Goal: Information Seeking & Learning: Check status

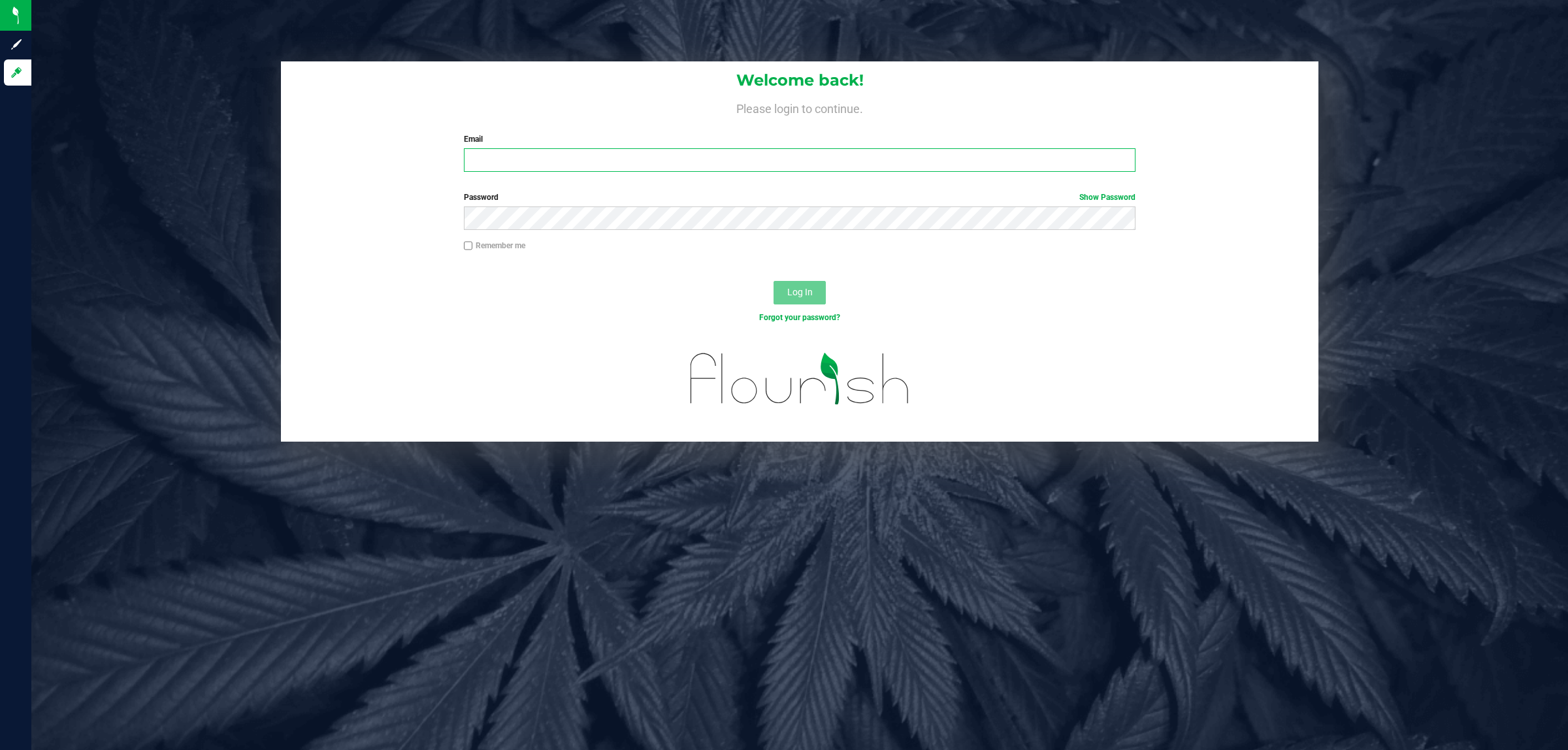
click at [520, 166] on input "Email" at bounding box center [800, 160] width 672 height 24
type input "[EMAIL_ADDRESS][DOMAIN_NAME]"
click at [774, 280] on button "Log In" at bounding box center [800, 292] width 52 height 24
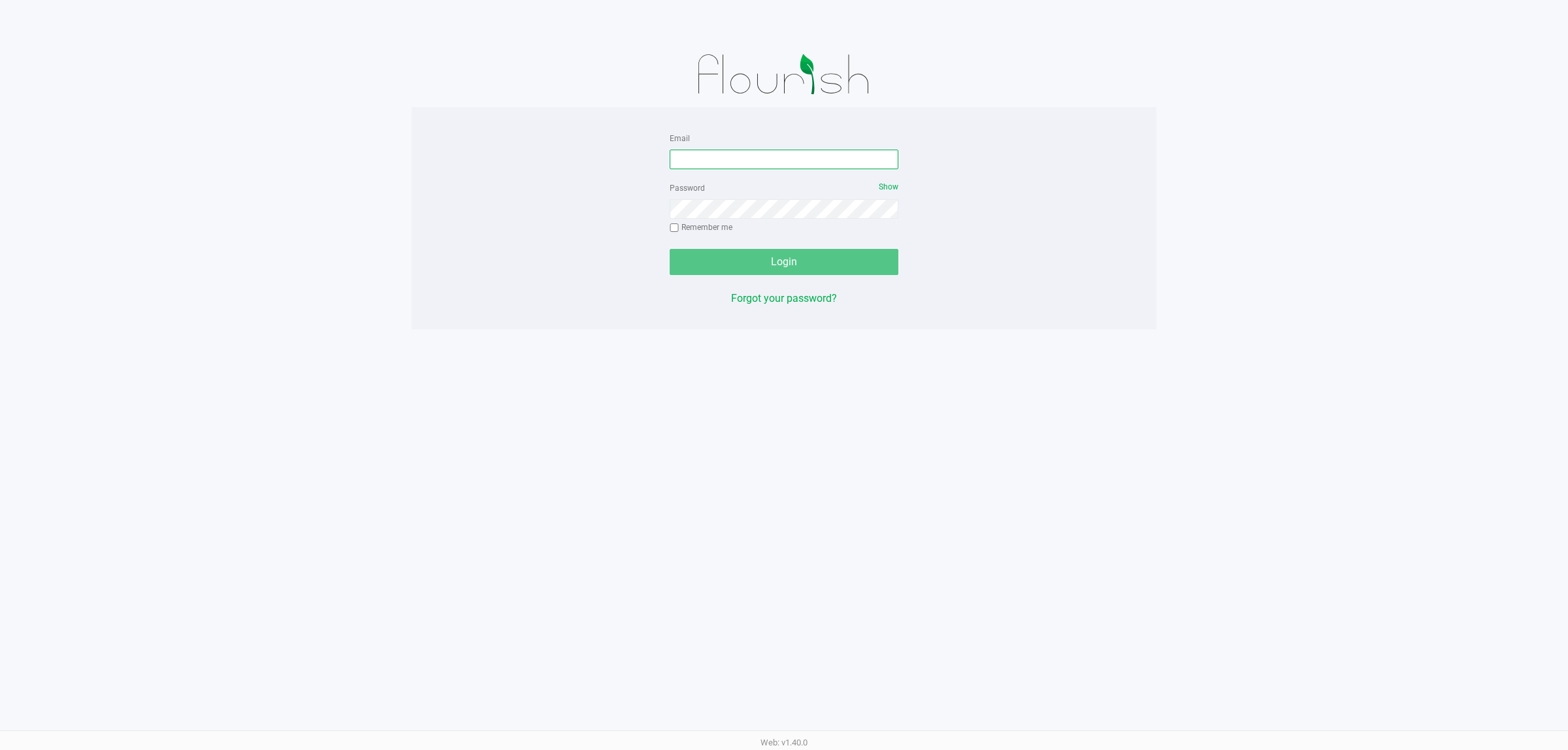
click at [720, 158] on input "Email" at bounding box center [784, 159] width 229 height 19
type input "[EMAIL_ADDRESS][DOMAIN_NAME]"
click at [670, 249] on button "Login" at bounding box center [784, 262] width 229 height 26
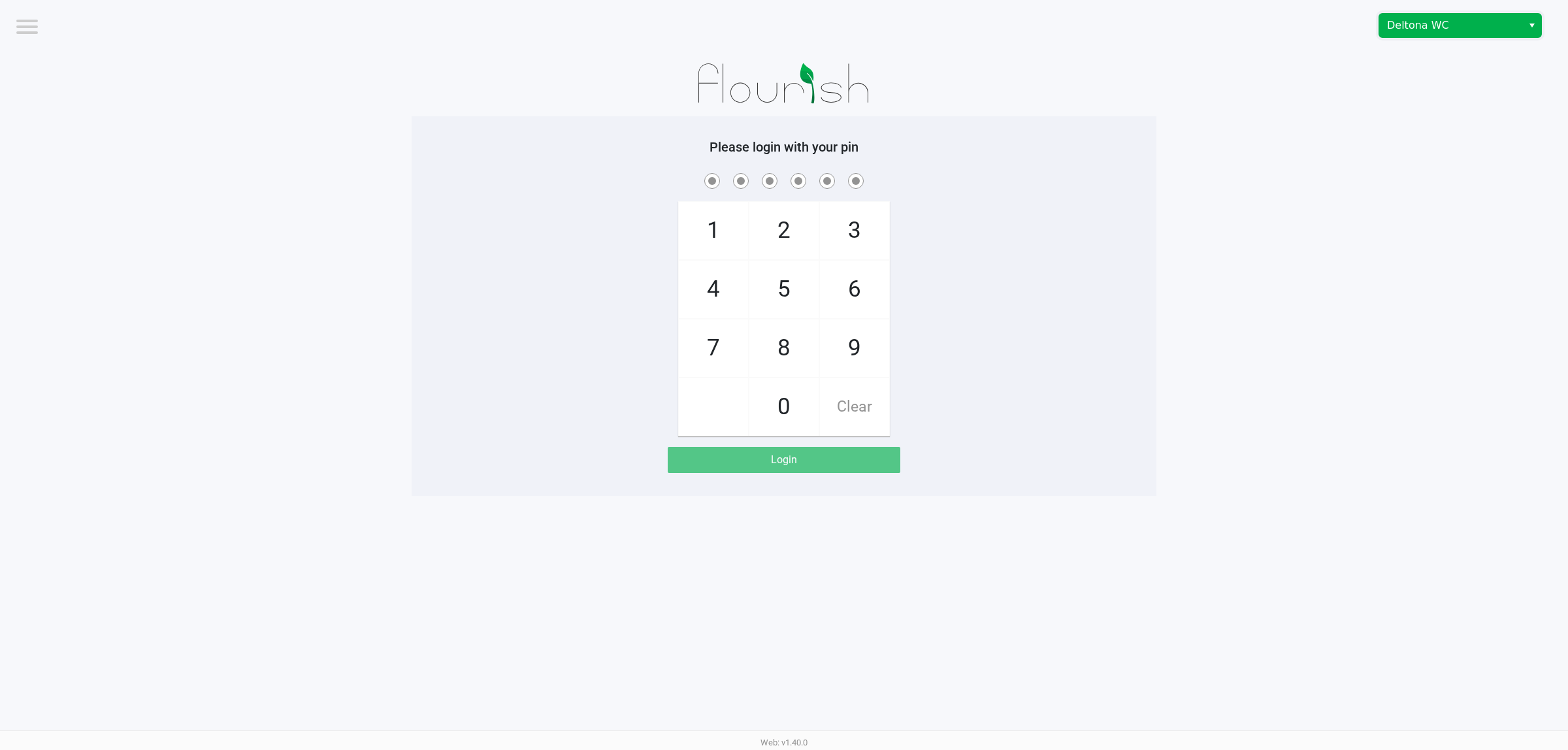
click at [1449, 24] on span "Deltona WC" at bounding box center [1451, 25] width 128 height 16
click at [1426, 72] on span "Port Orange WC" at bounding box center [1426, 69] width 74 height 16
click at [402, 238] on app-pos-login-wrapper "Logout [GEOGRAPHIC_DATA] Please login with your pin 1 4 7 2 5 8 0 3 6 9 Clear L…" at bounding box center [784, 247] width 1568 height 496
click at [389, 234] on app-pos-login-wrapper "Logout [GEOGRAPHIC_DATA] Please login with your pin 1 4 7 2 5 8 0 3 6 9 Clear L…" at bounding box center [784, 247] width 1568 height 496
checkbox input "true"
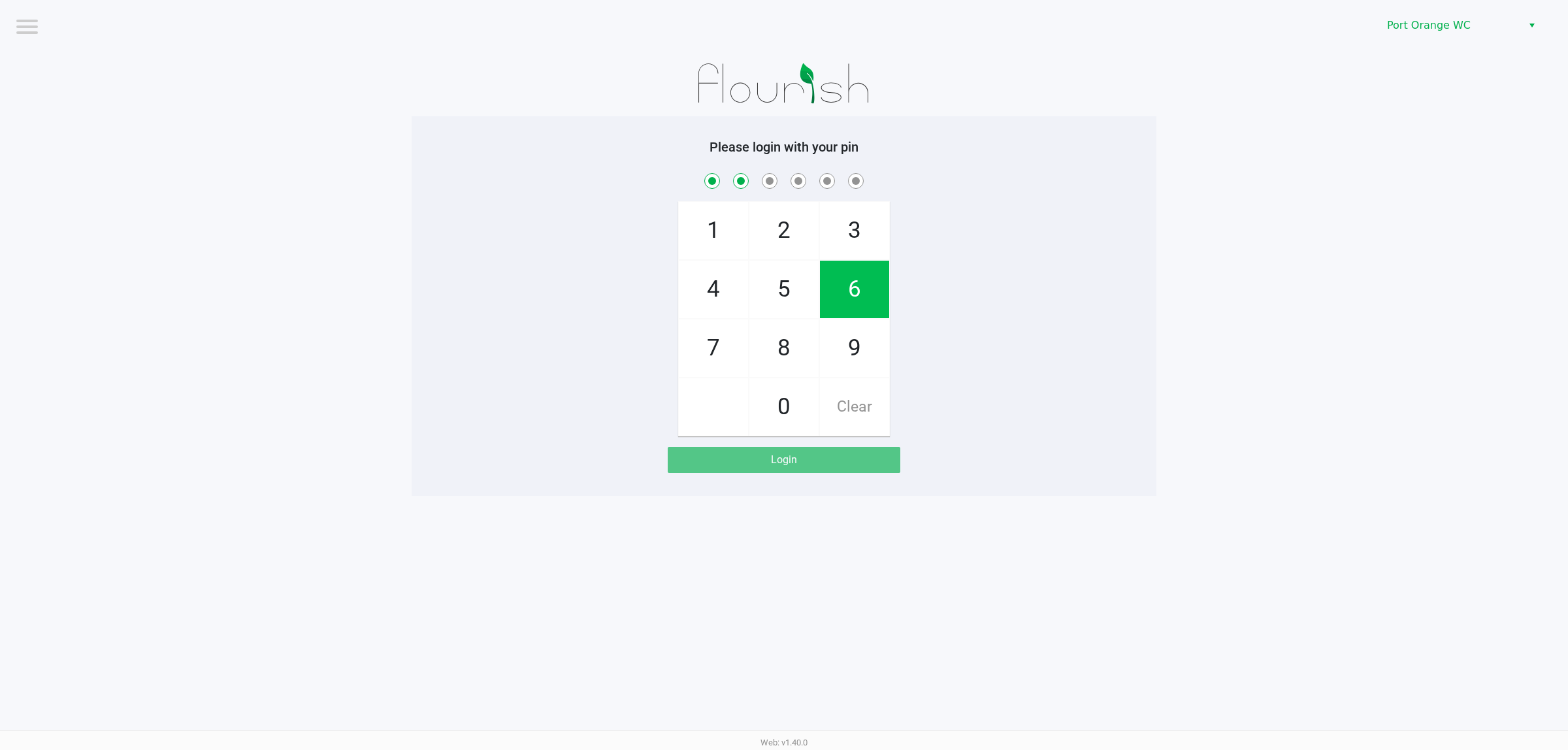
checkbox input "true"
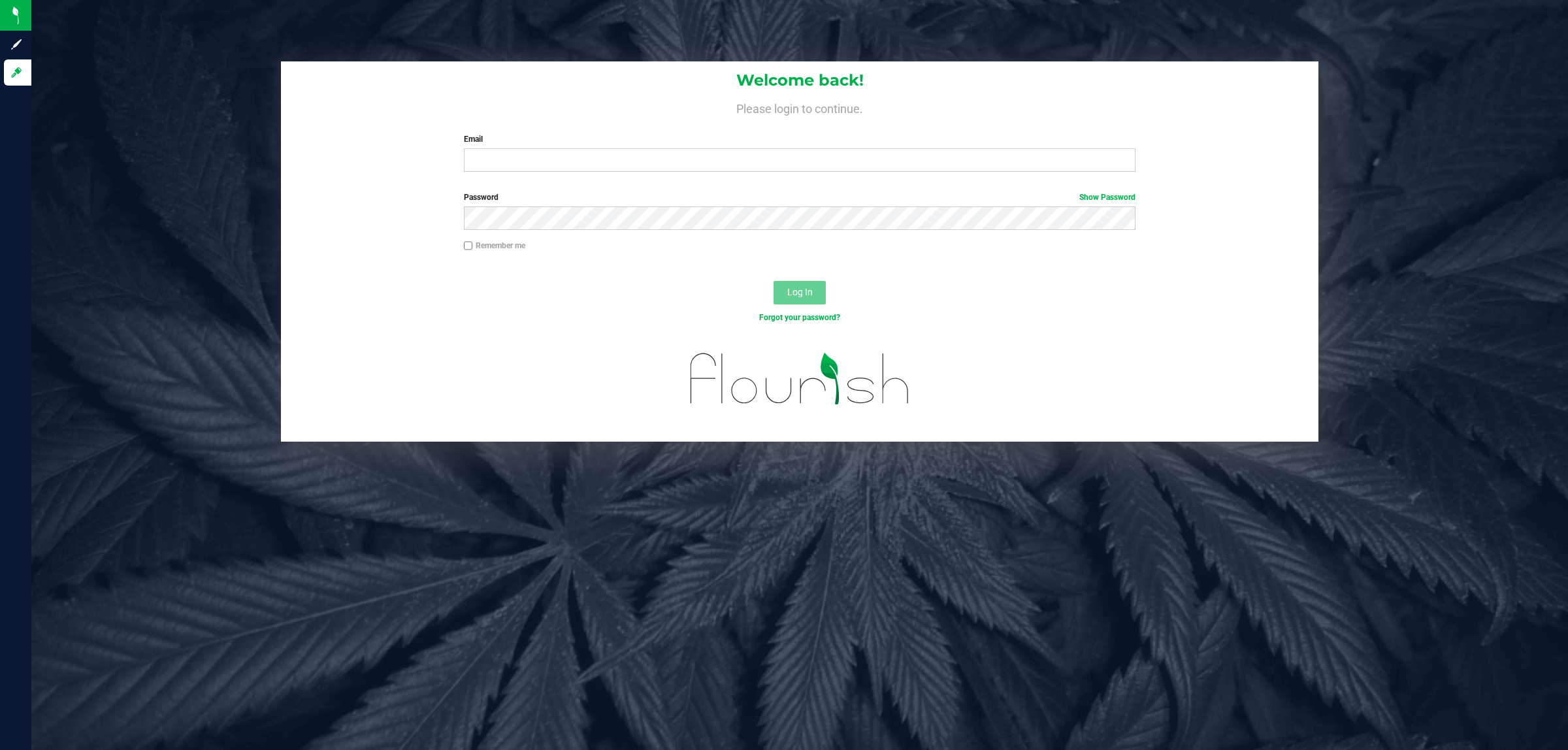
click at [241, 184] on div "Welcome back! Please login to continue. Email Required Please format your email…" at bounding box center [800, 252] width 1556 height 380
click at [570, 161] on input "Email" at bounding box center [800, 160] width 672 height 24
type input "[EMAIL_ADDRESS][DOMAIN_NAME]"
click at [774, 280] on button "Log In" at bounding box center [800, 292] width 52 height 24
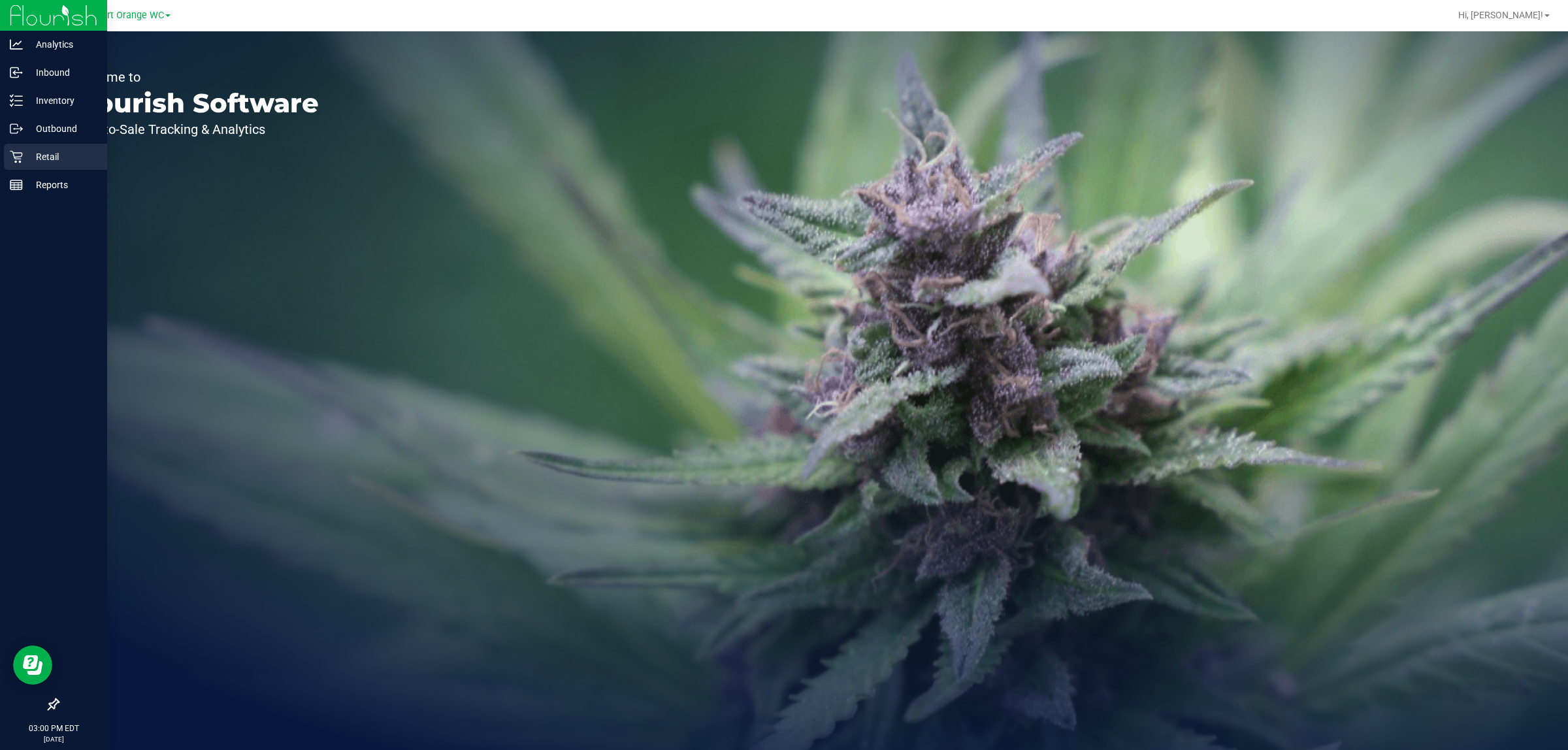
click at [17, 157] on icon at bounding box center [16, 157] width 13 height 13
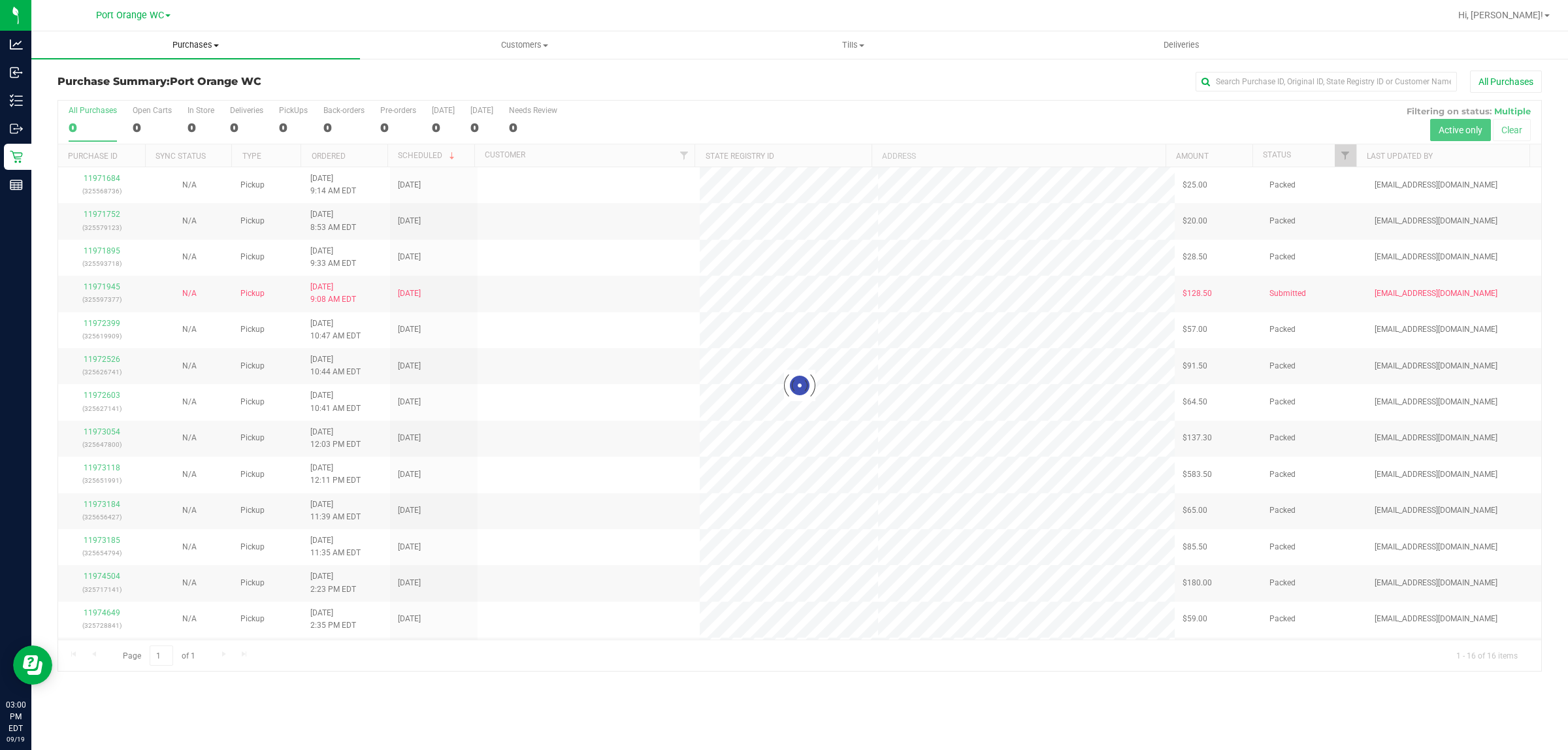
click at [181, 45] on span "Purchases" at bounding box center [195, 45] width 329 height 12
click at [63, 93] on span "Fulfillment" at bounding box center [72, 94] width 81 height 11
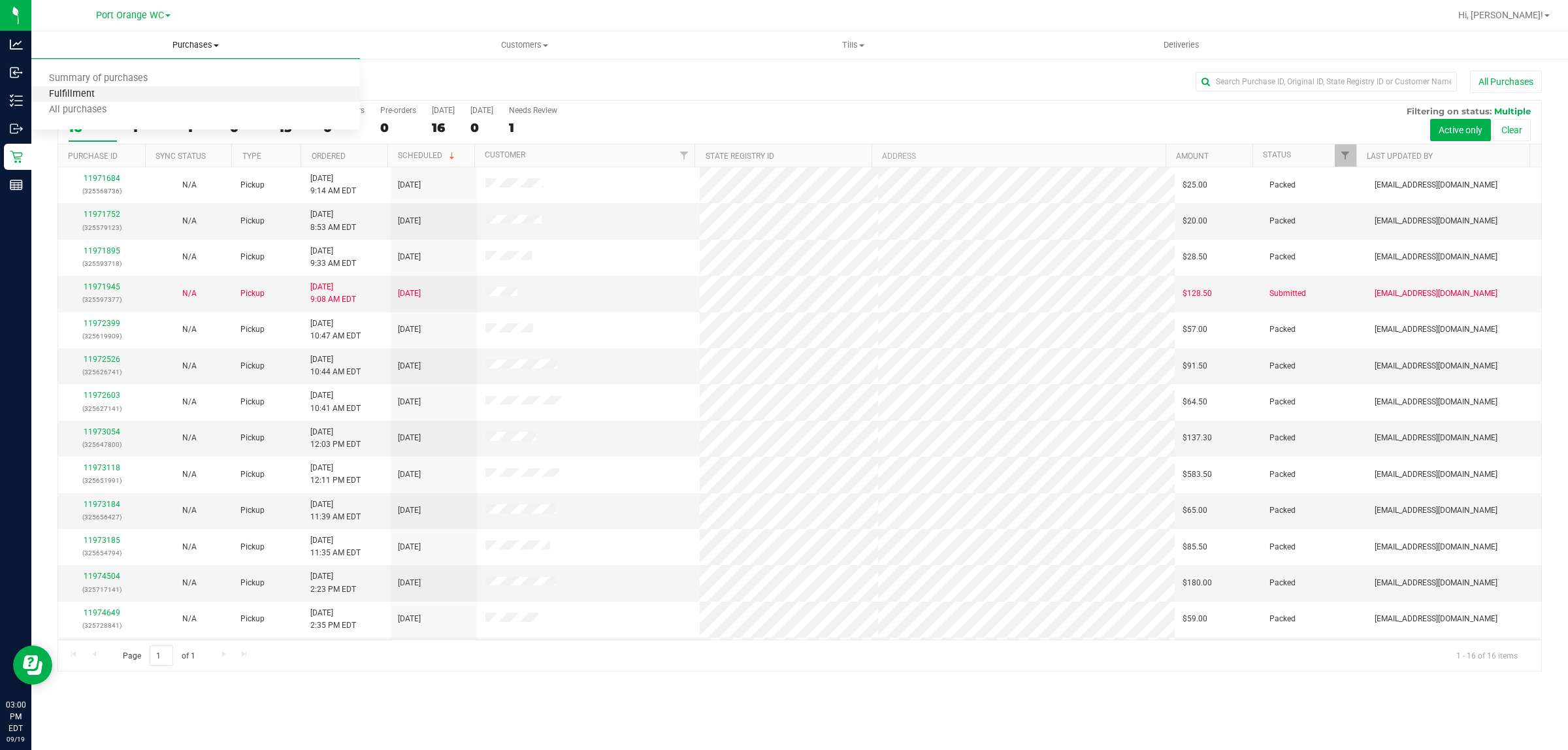
click at [74, 89] on span "Fulfillment" at bounding box center [72, 94] width 81 height 11
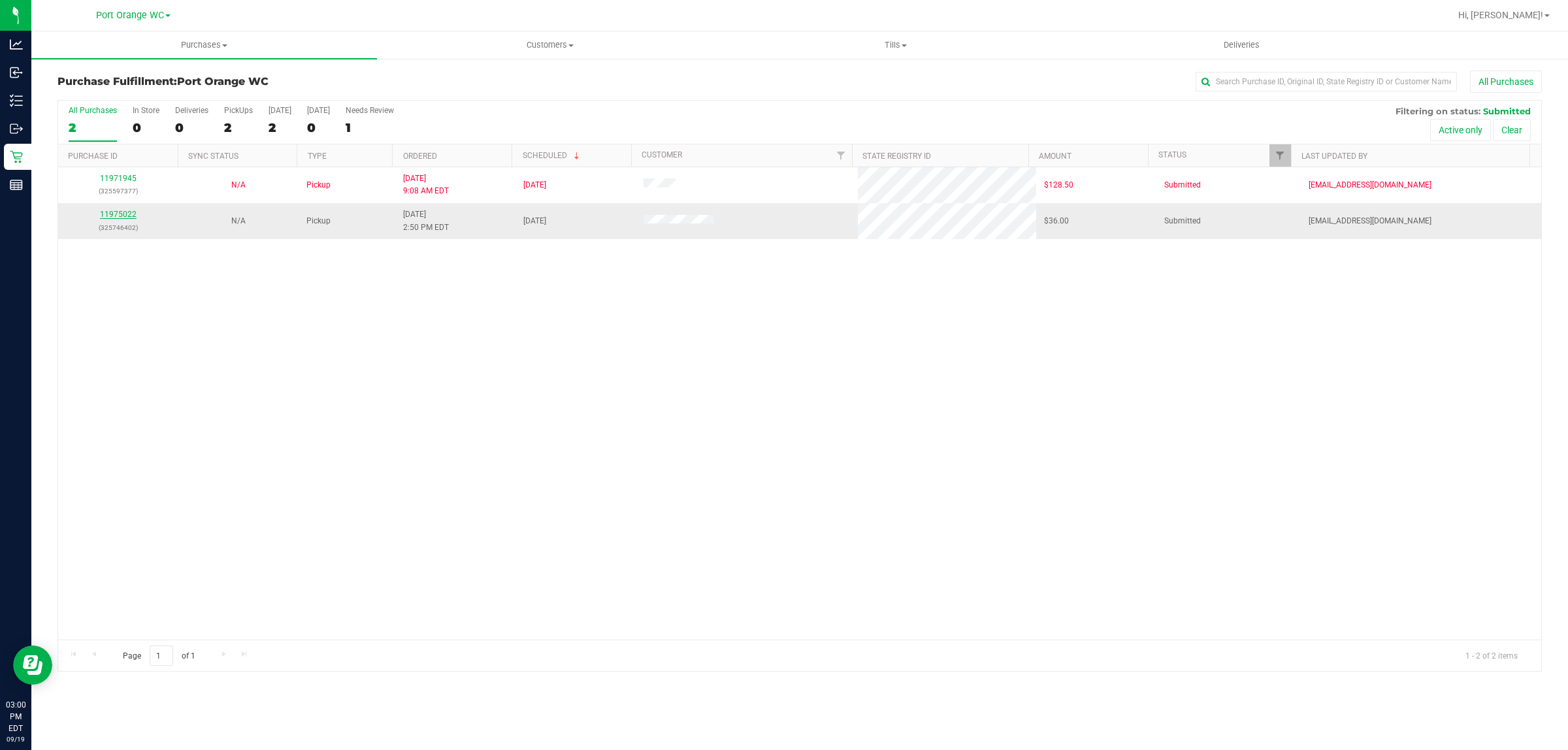
click at [117, 219] on link "11975022" at bounding box center [117, 214] width 36 height 9
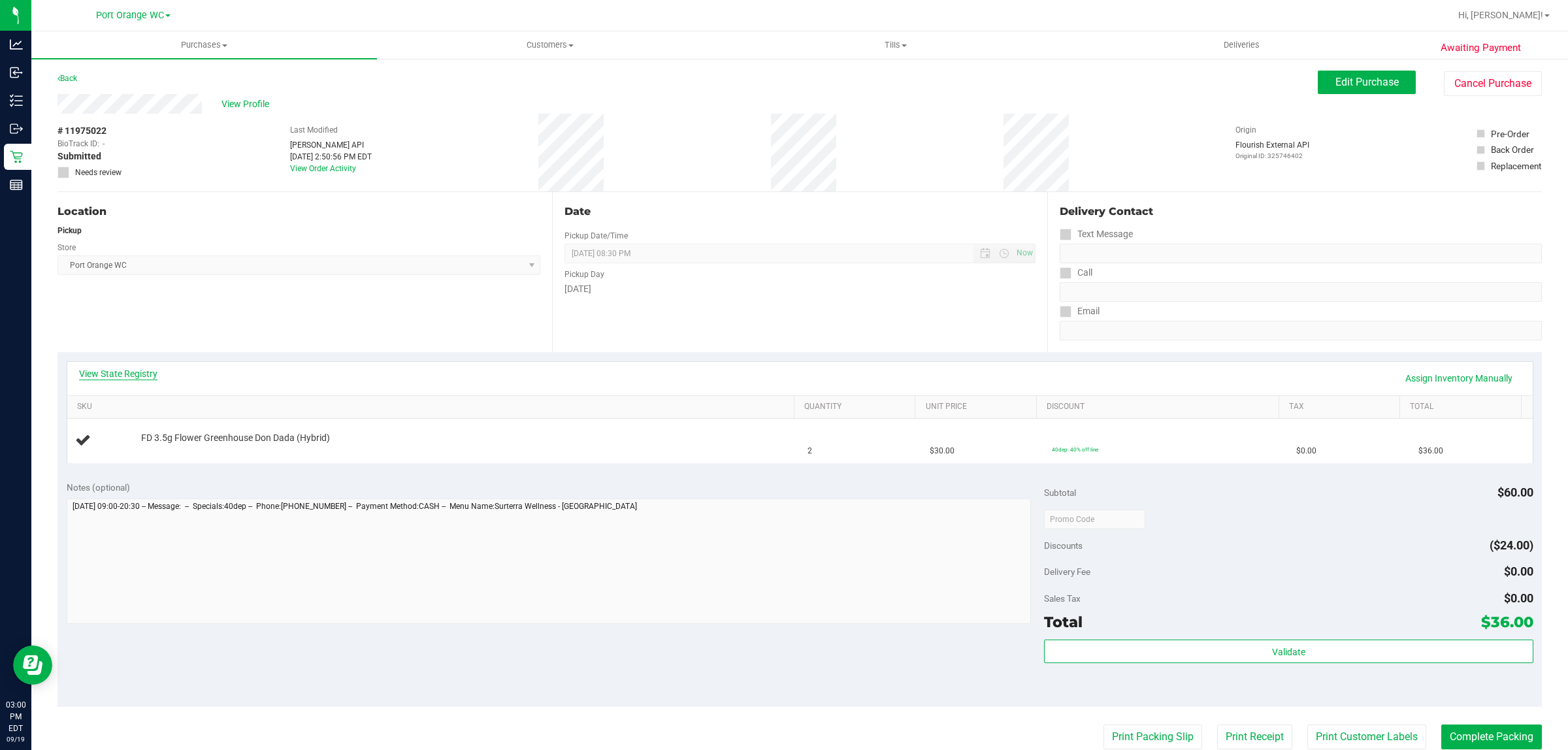
click at [128, 367] on link "View State Registry" at bounding box center [118, 373] width 79 height 13
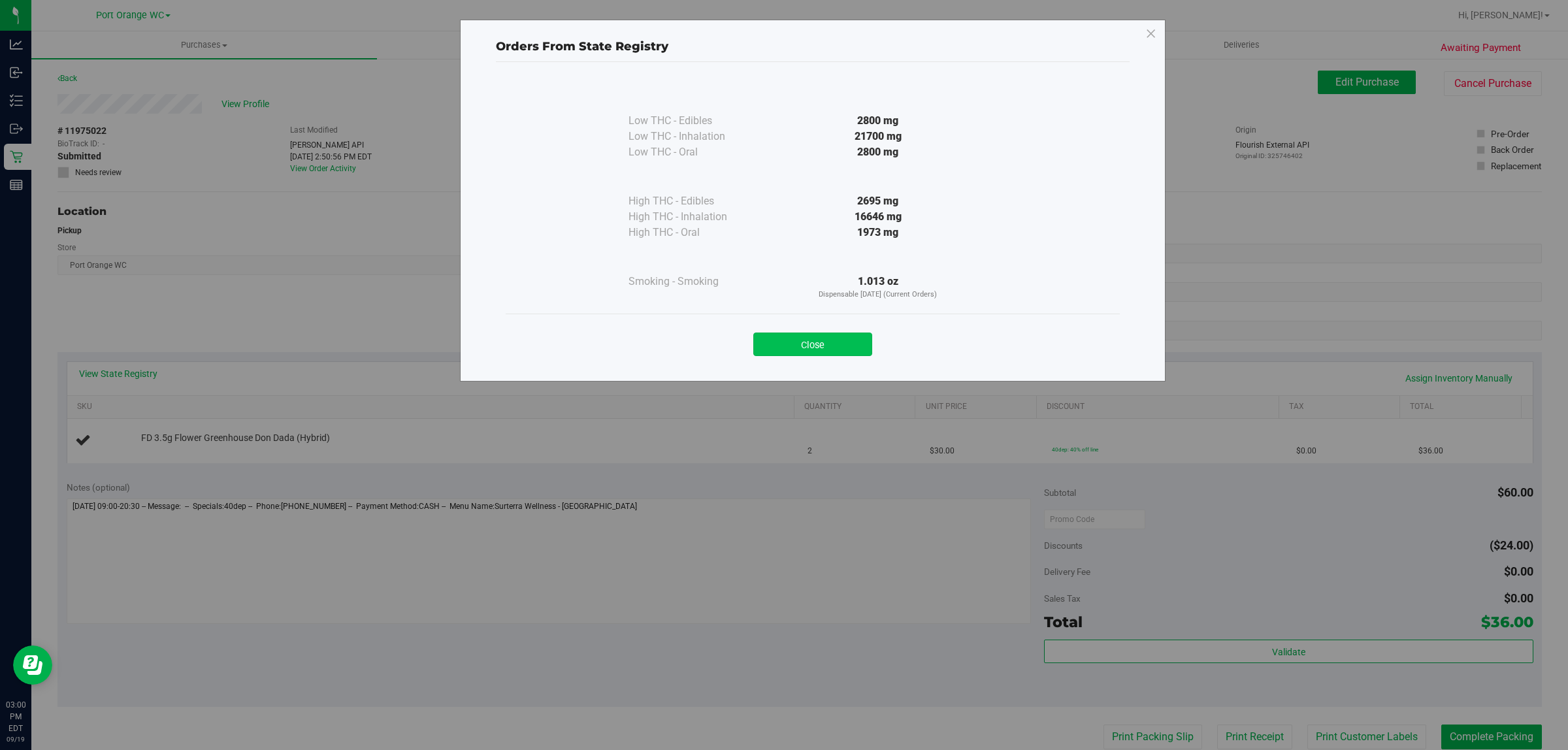
click at [830, 350] on button "Close" at bounding box center [813, 345] width 119 height 24
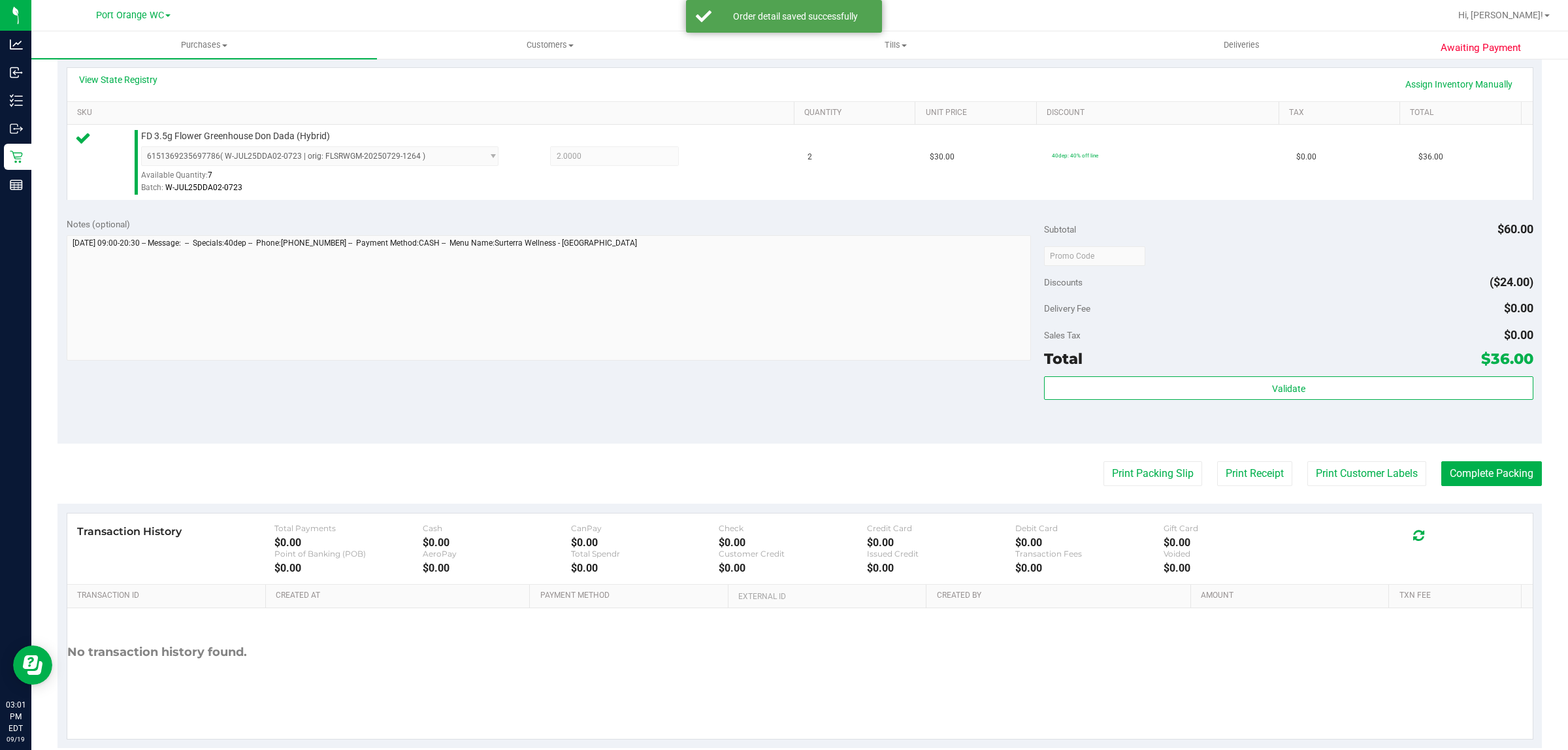
scroll to position [318, 0]
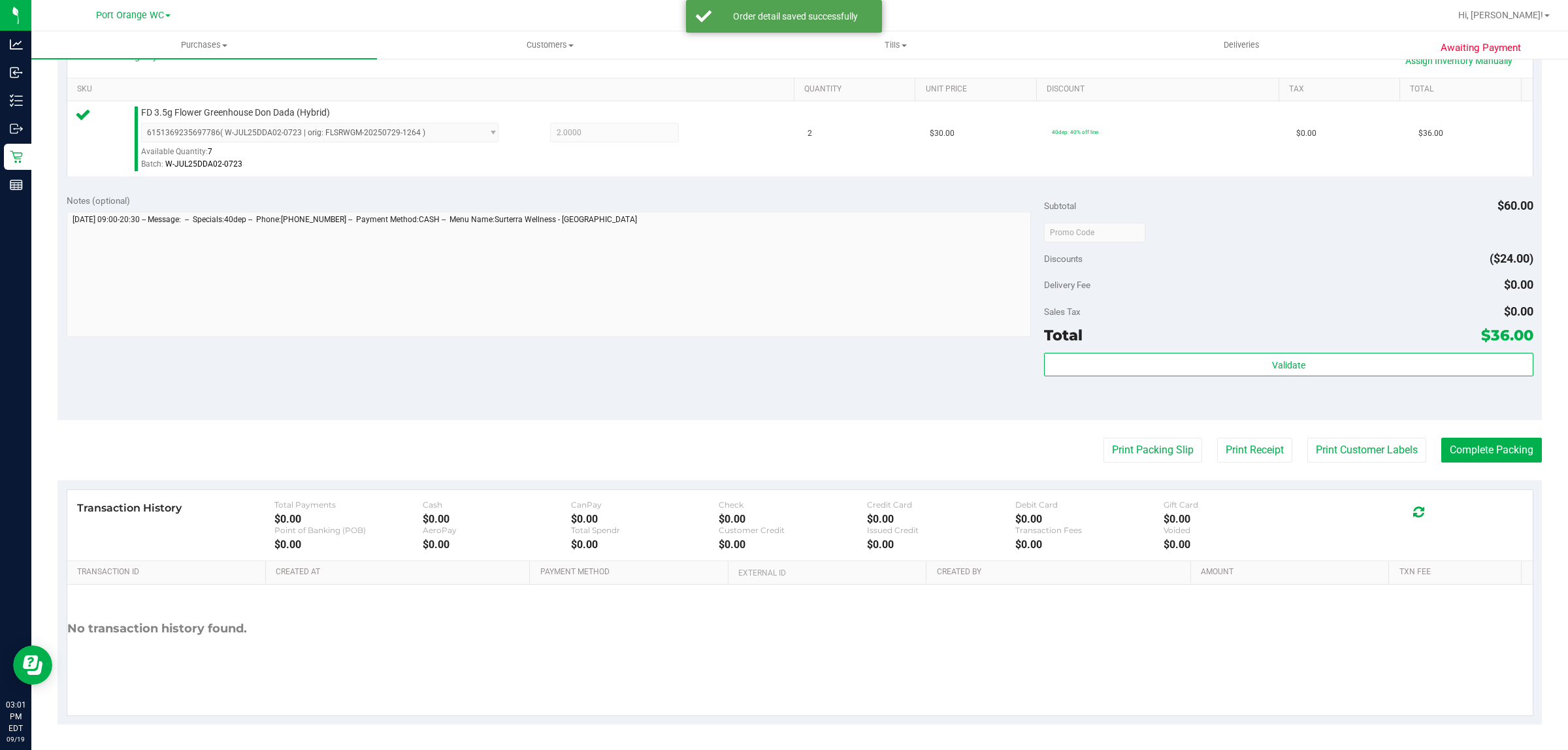
click at [1327, 330] on div "Total $36.00" at bounding box center [1288, 335] width 488 height 24
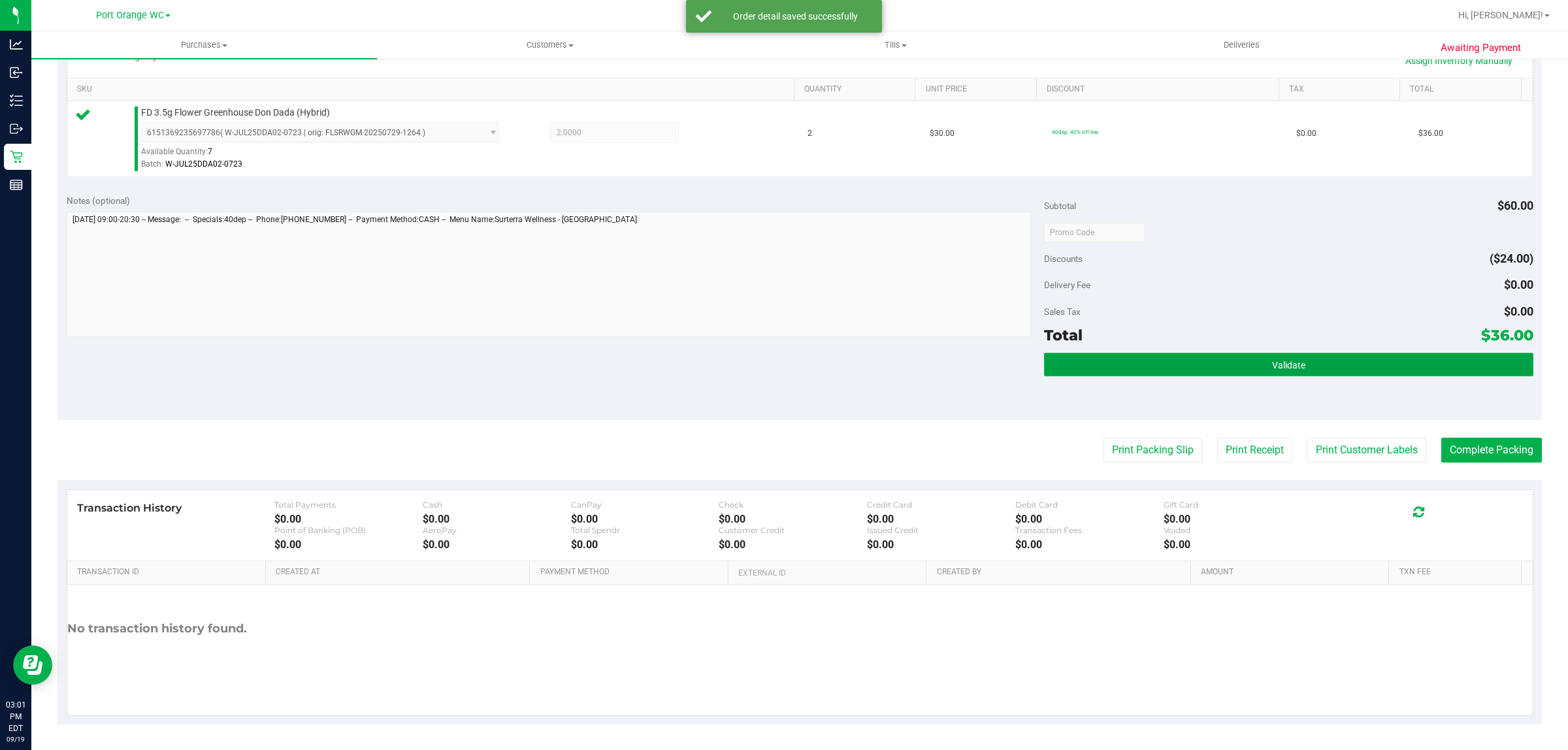
click at [1353, 353] on button "Validate" at bounding box center [1288, 365] width 488 height 24
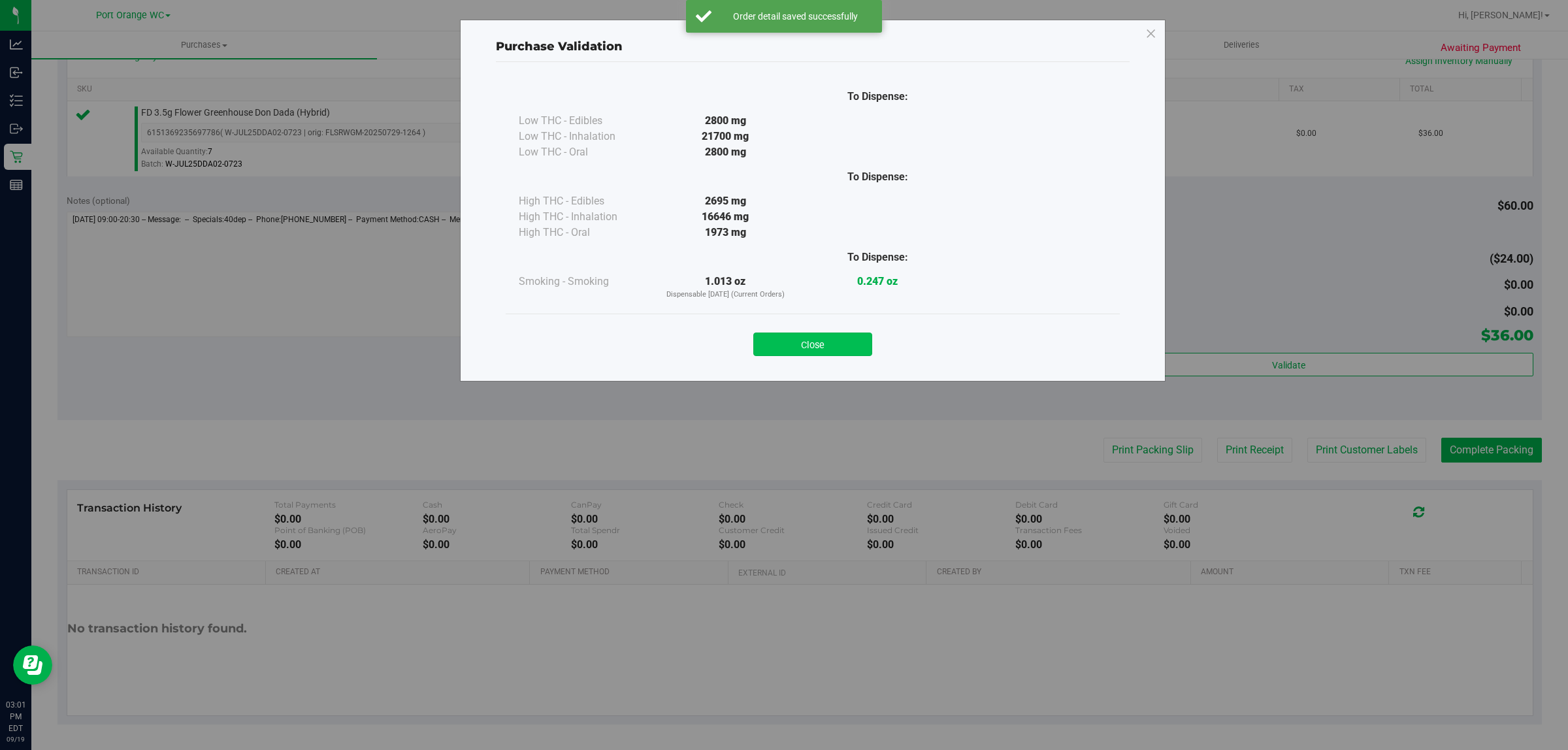
click at [831, 350] on button "Close" at bounding box center [813, 345] width 119 height 24
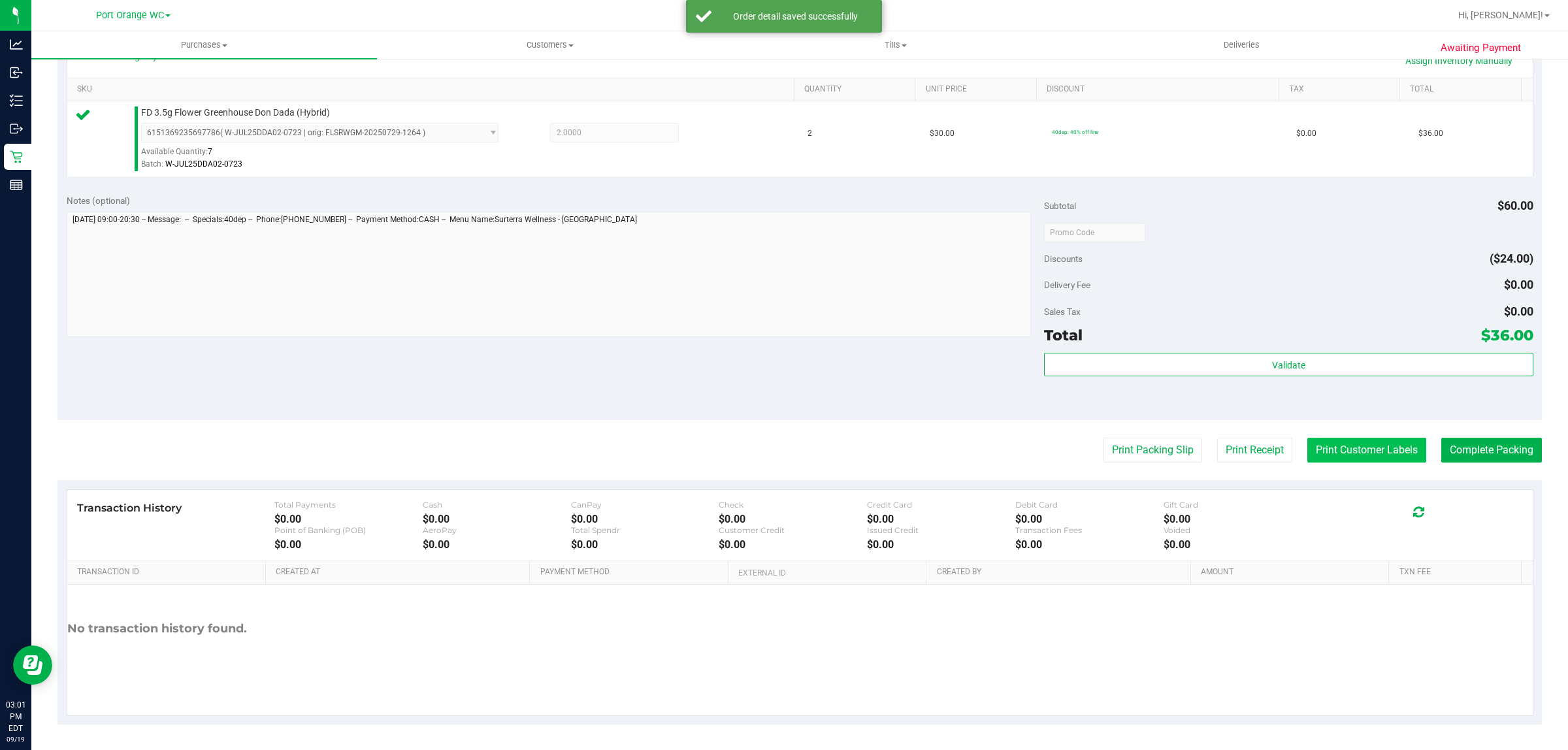
click at [1364, 449] on button "Print Customer Labels" at bounding box center [1366, 449] width 119 height 24
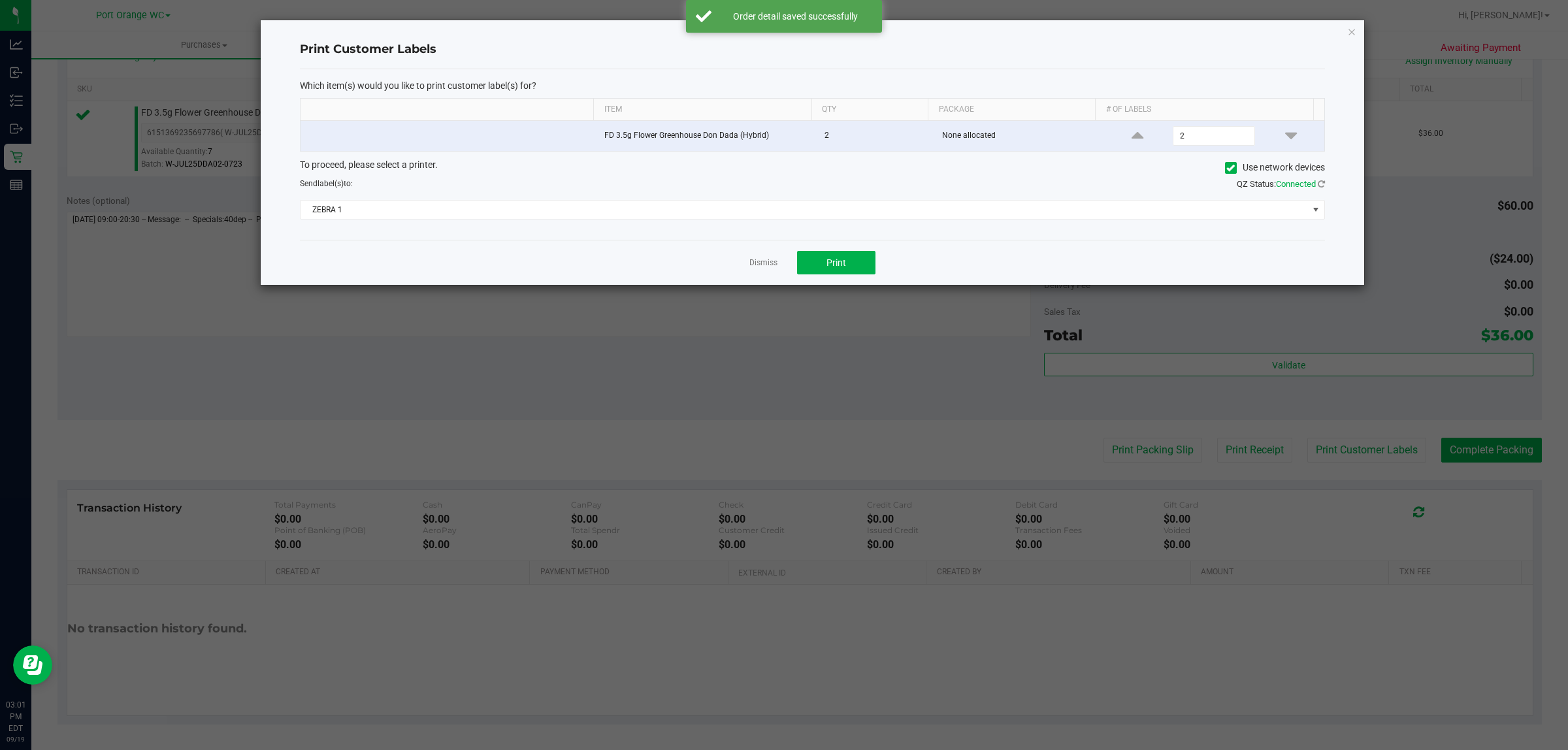
click at [856, 289] on ngb-modal-window "Print Customer Labels Which item(s) would you like to print customer label(s) f…" at bounding box center [788, 375] width 1577 height 750
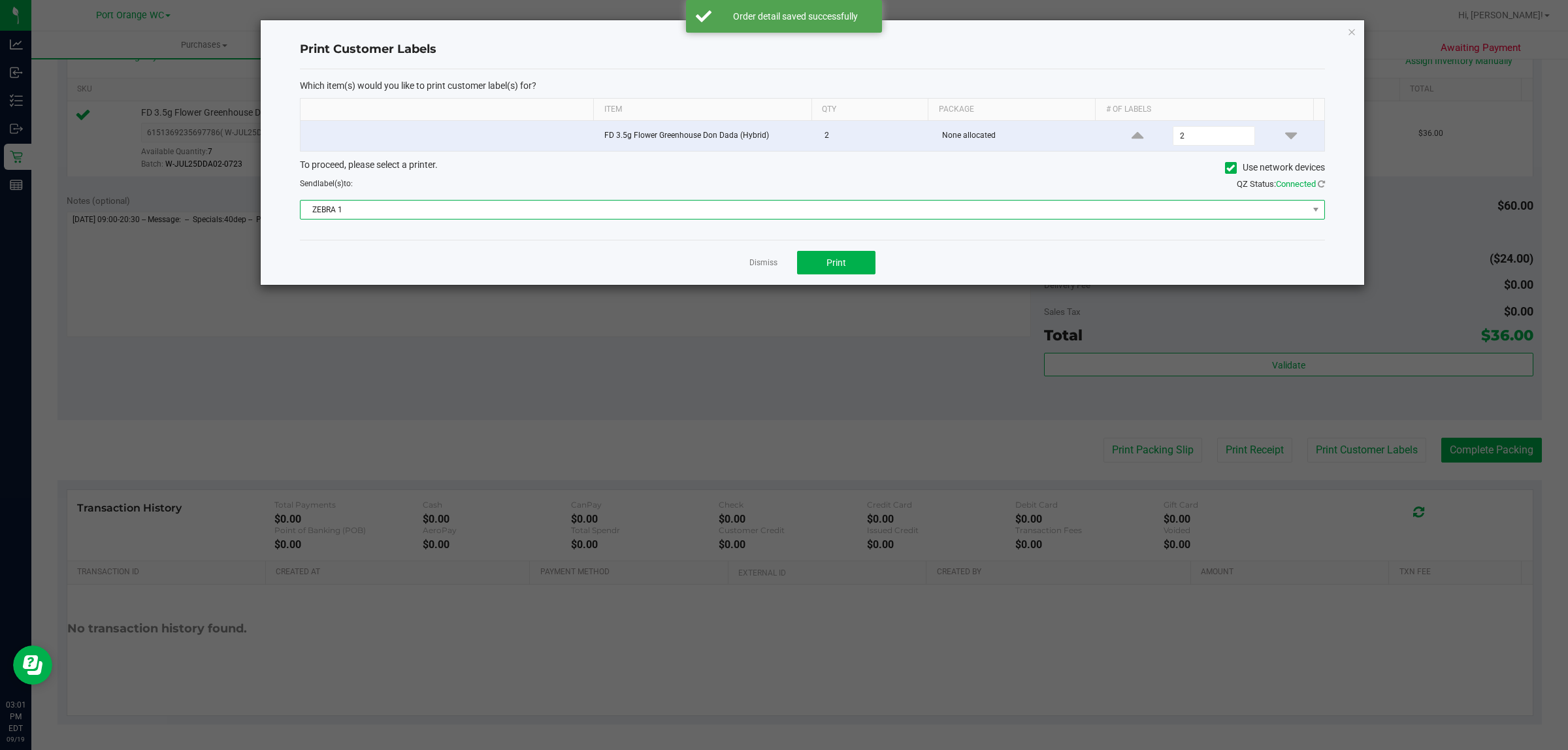
click at [656, 206] on span "ZEBRA 1" at bounding box center [804, 209] width 1007 height 19
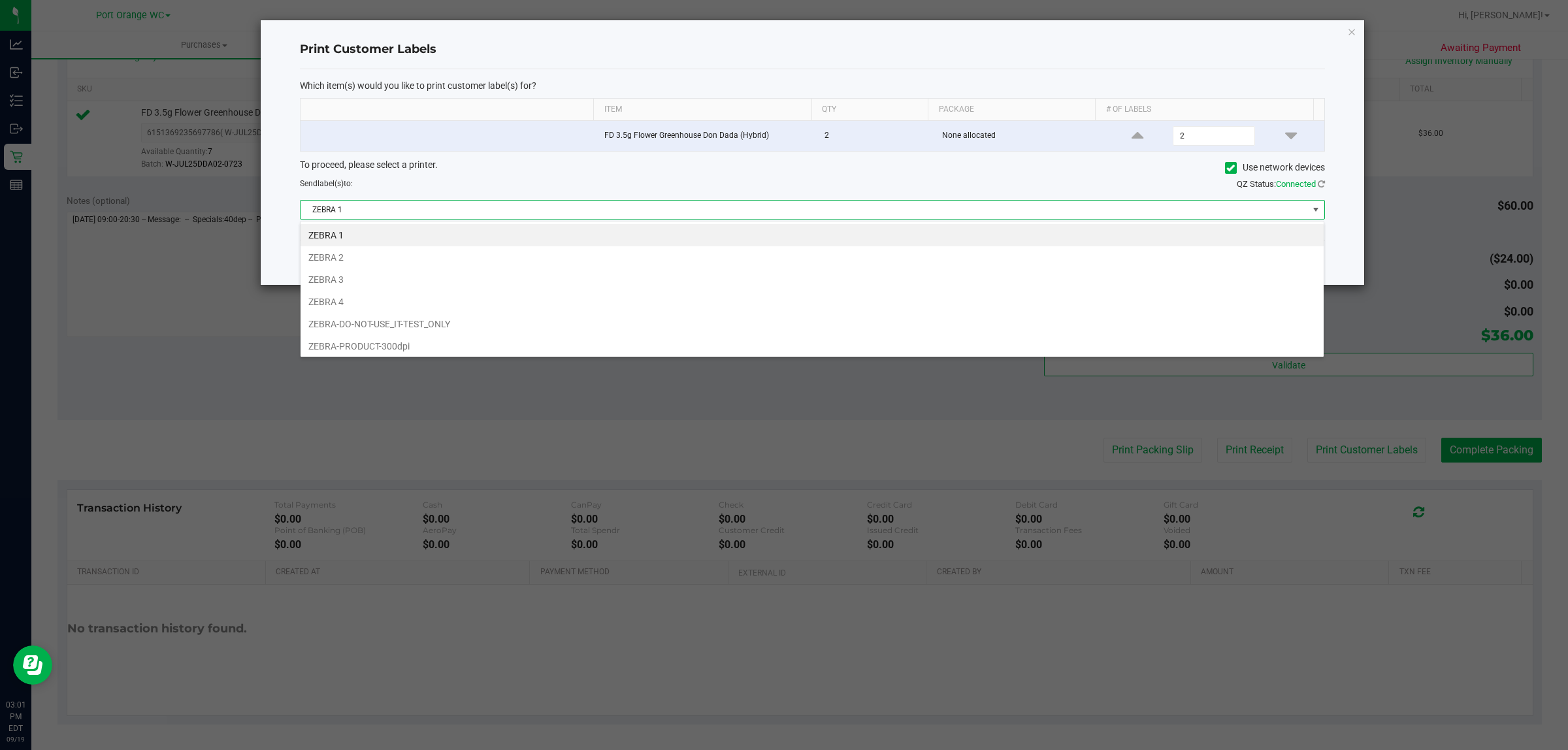
scroll to position [20, 1024]
click at [332, 253] on li "ZEBRA 2" at bounding box center [812, 258] width 1023 height 22
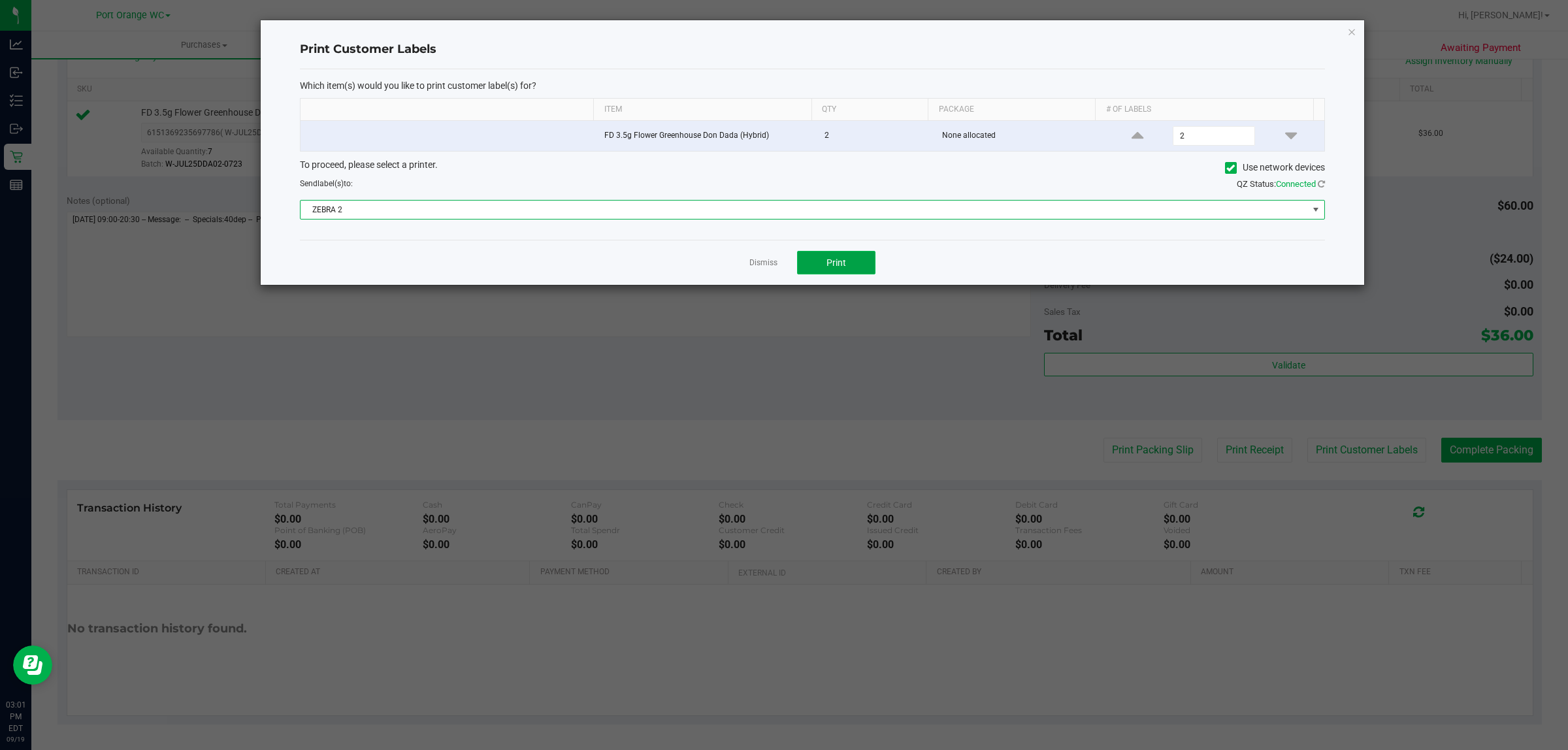
click at [870, 260] on button "Print" at bounding box center [836, 263] width 79 height 24
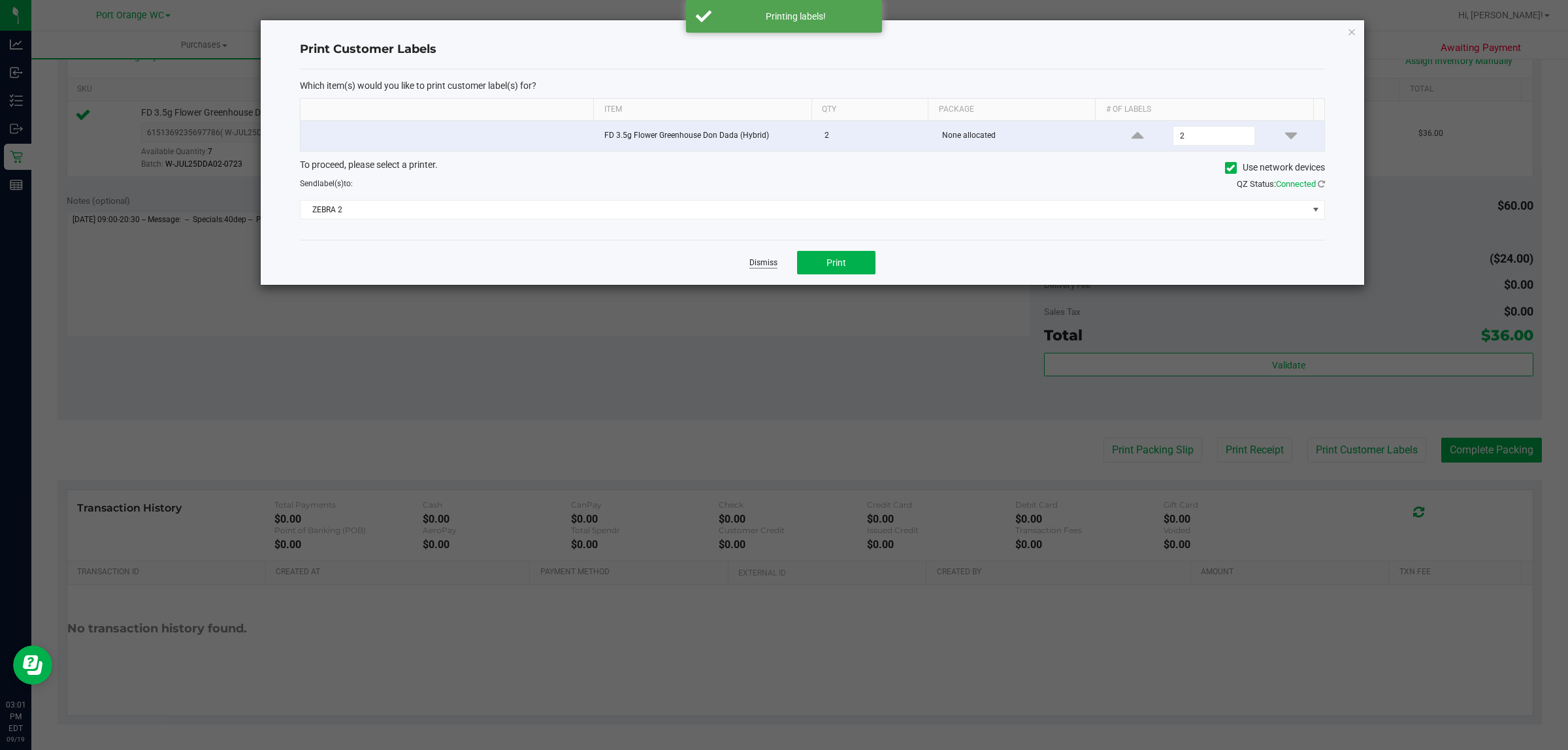
click at [753, 264] on link "Dismiss" at bounding box center [763, 263] width 28 height 11
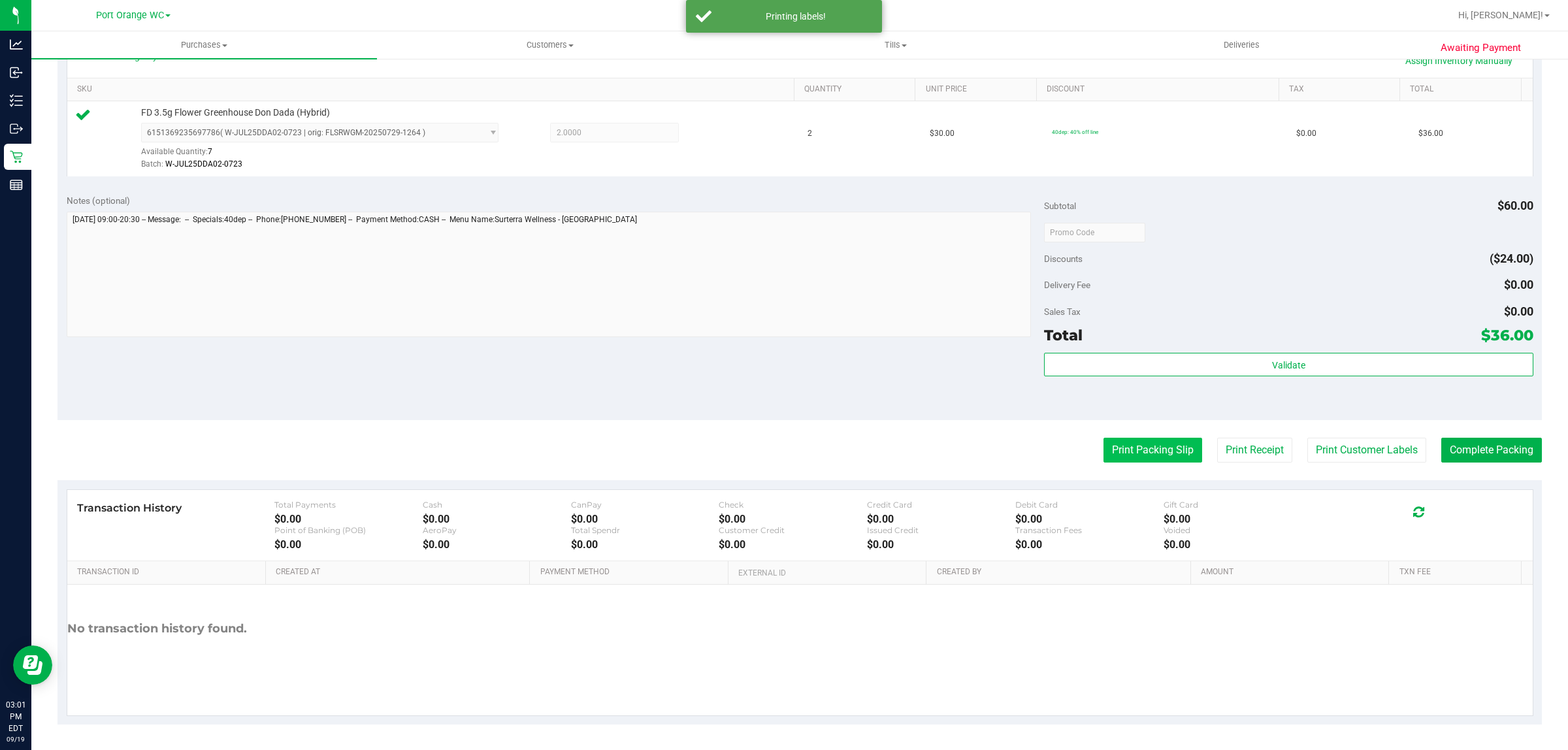
click at [1145, 449] on button "Print Packing Slip" at bounding box center [1152, 449] width 99 height 24
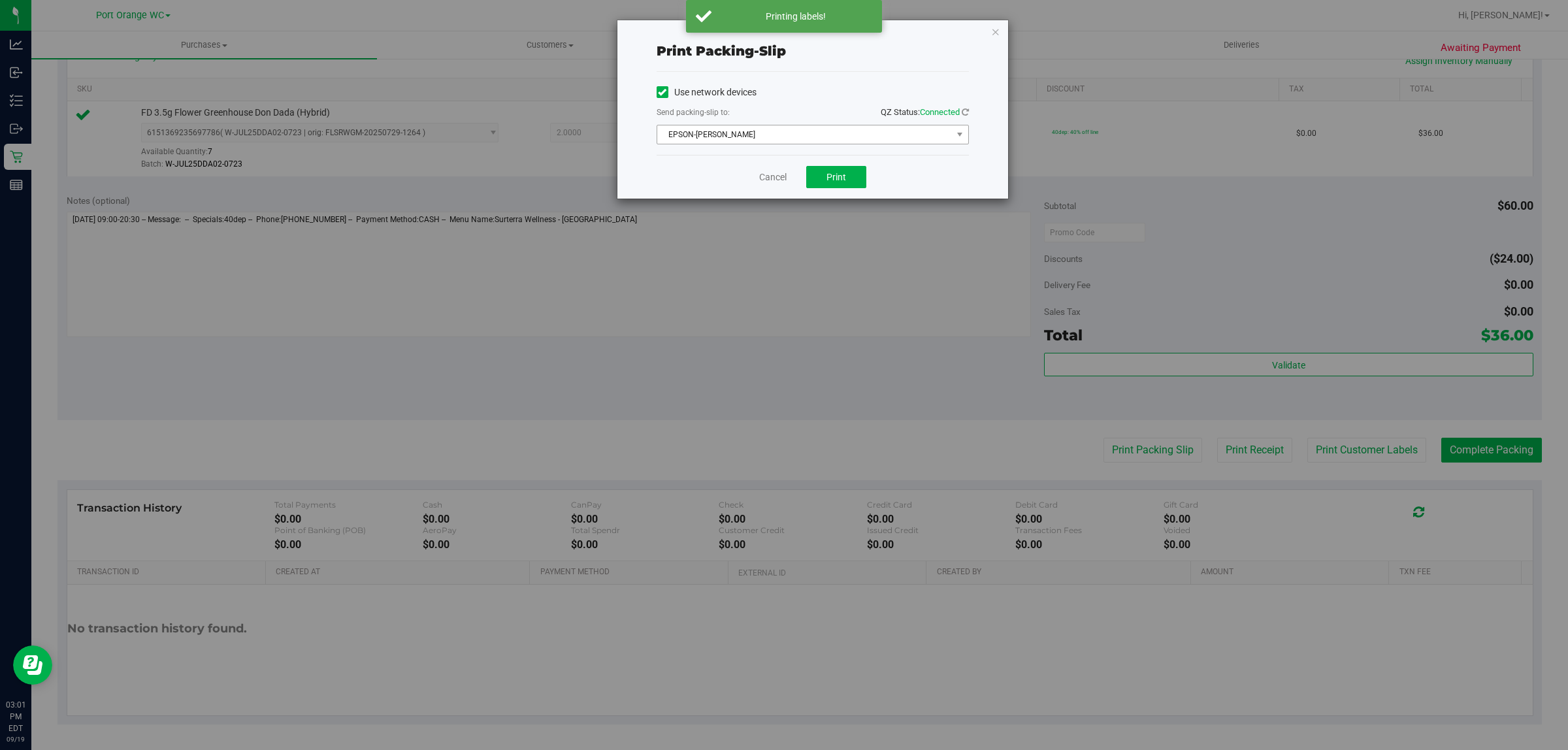
click at [770, 133] on span "EPSON-BOBBIE-GENTRY" at bounding box center [804, 134] width 295 height 19
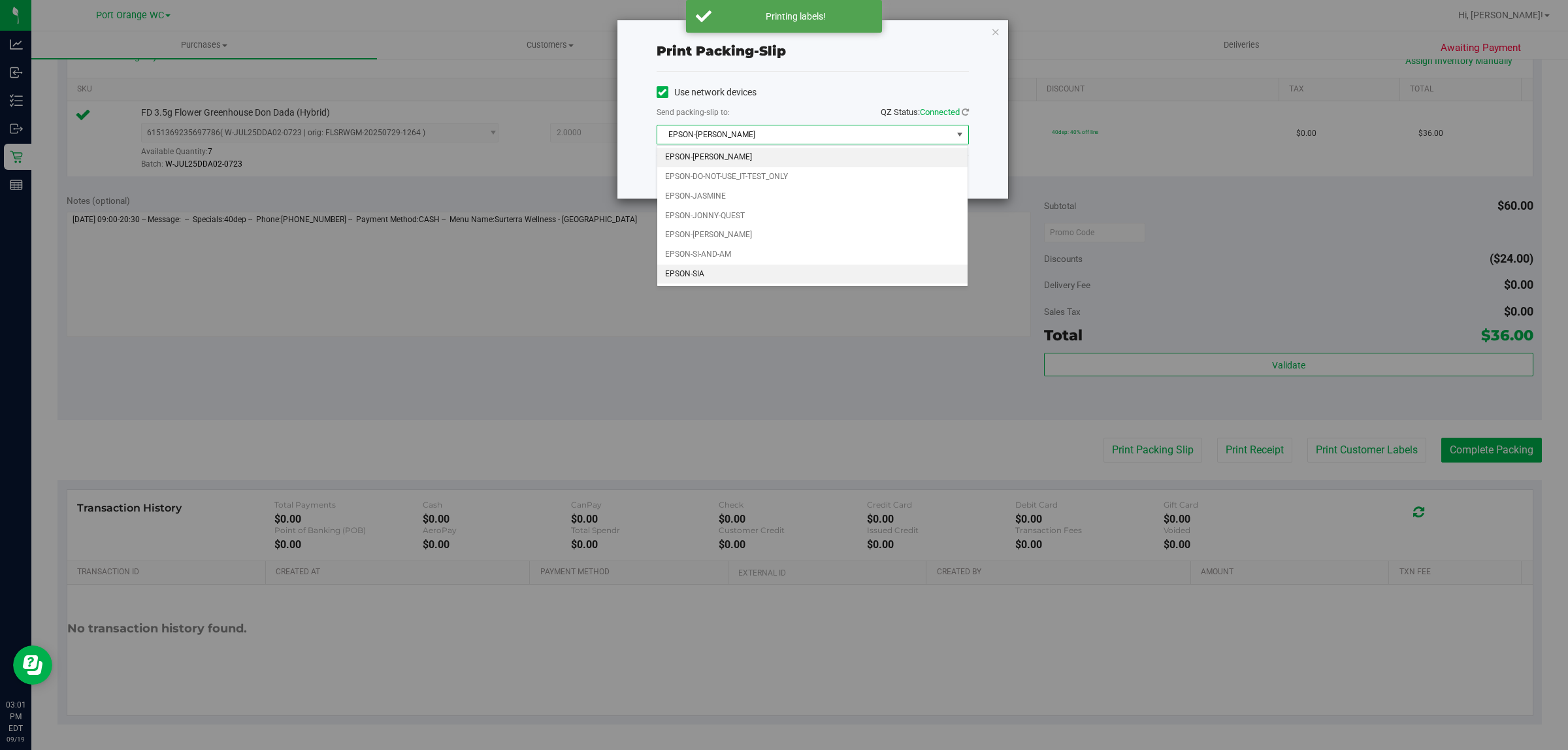
click at [700, 283] on li "EPSON-SIA" at bounding box center [813, 274] width 311 height 19
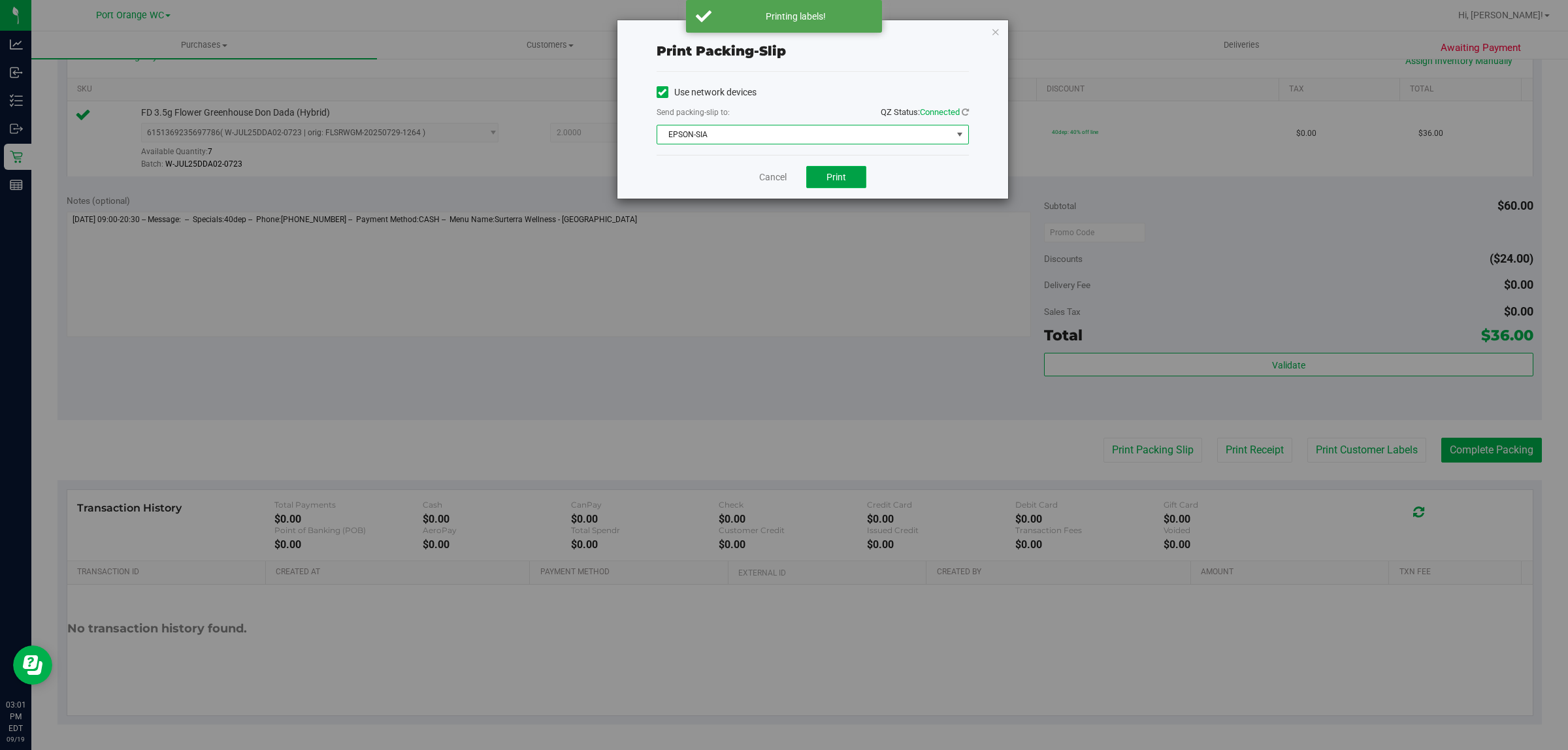
click at [853, 170] on button "Print" at bounding box center [836, 177] width 60 height 22
click at [766, 180] on link "Cancel" at bounding box center [773, 177] width 27 height 14
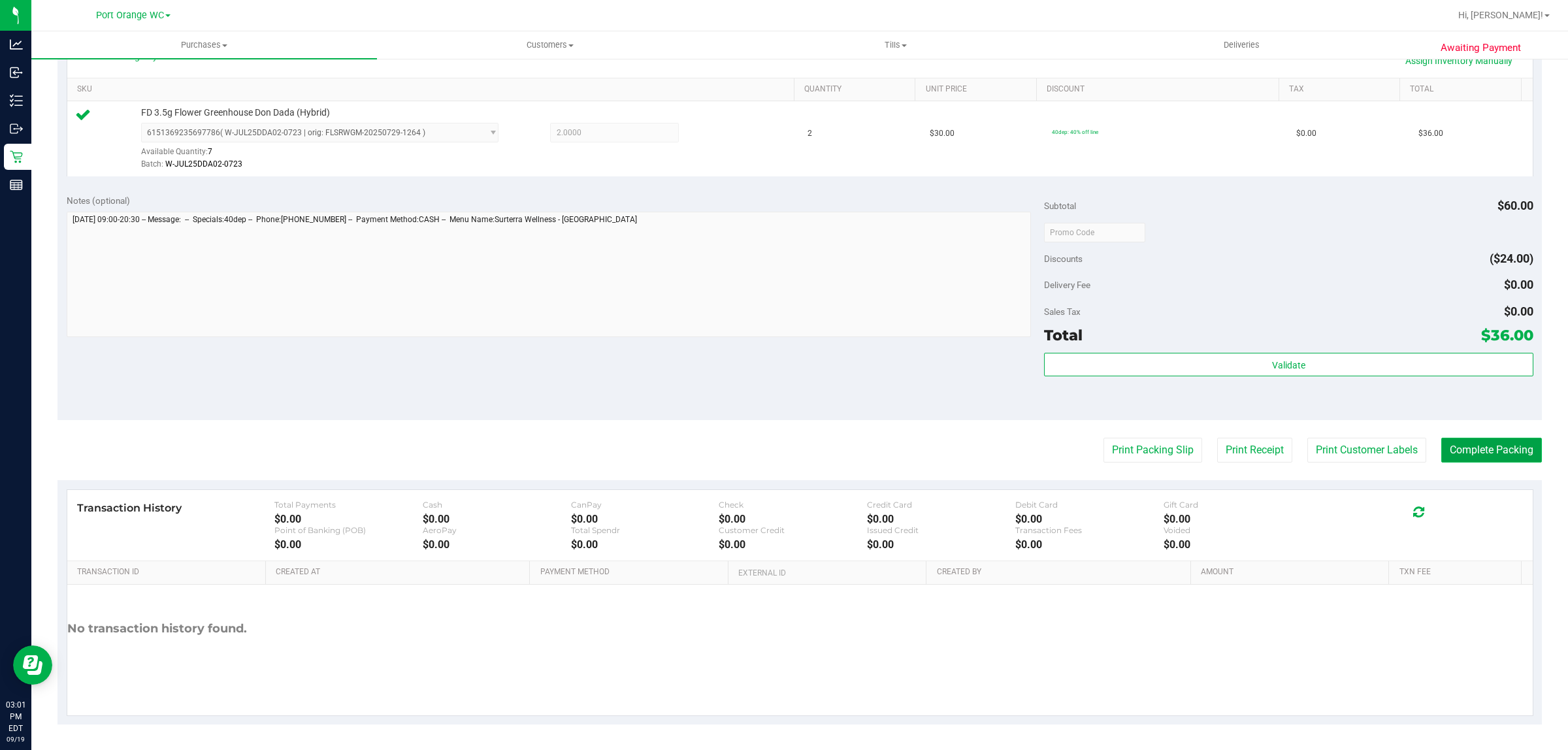
click at [1506, 451] on button "Complete Packing" at bounding box center [1491, 449] width 101 height 24
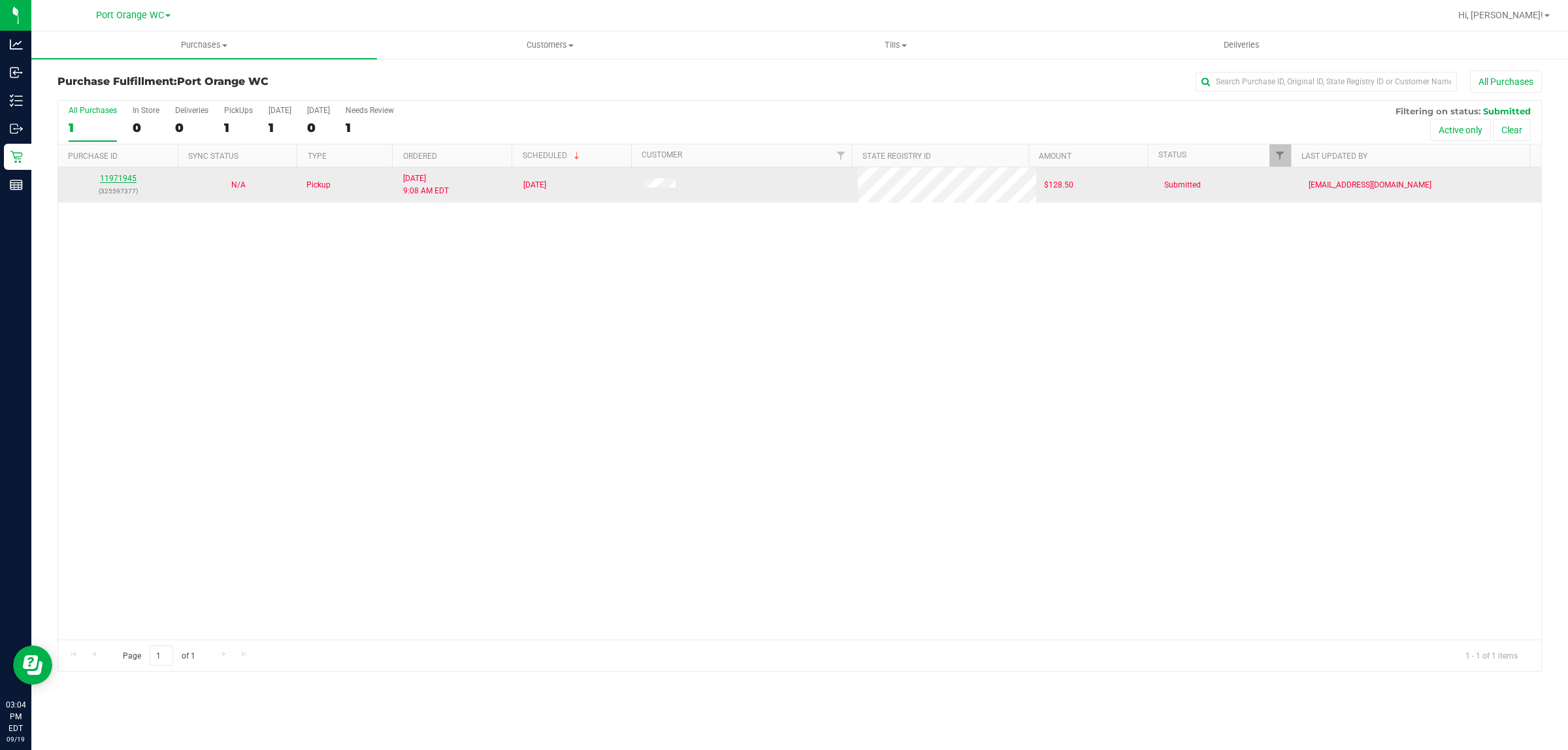
click at [126, 182] on link "11971945" at bounding box center [117, 178] width 36 height 9
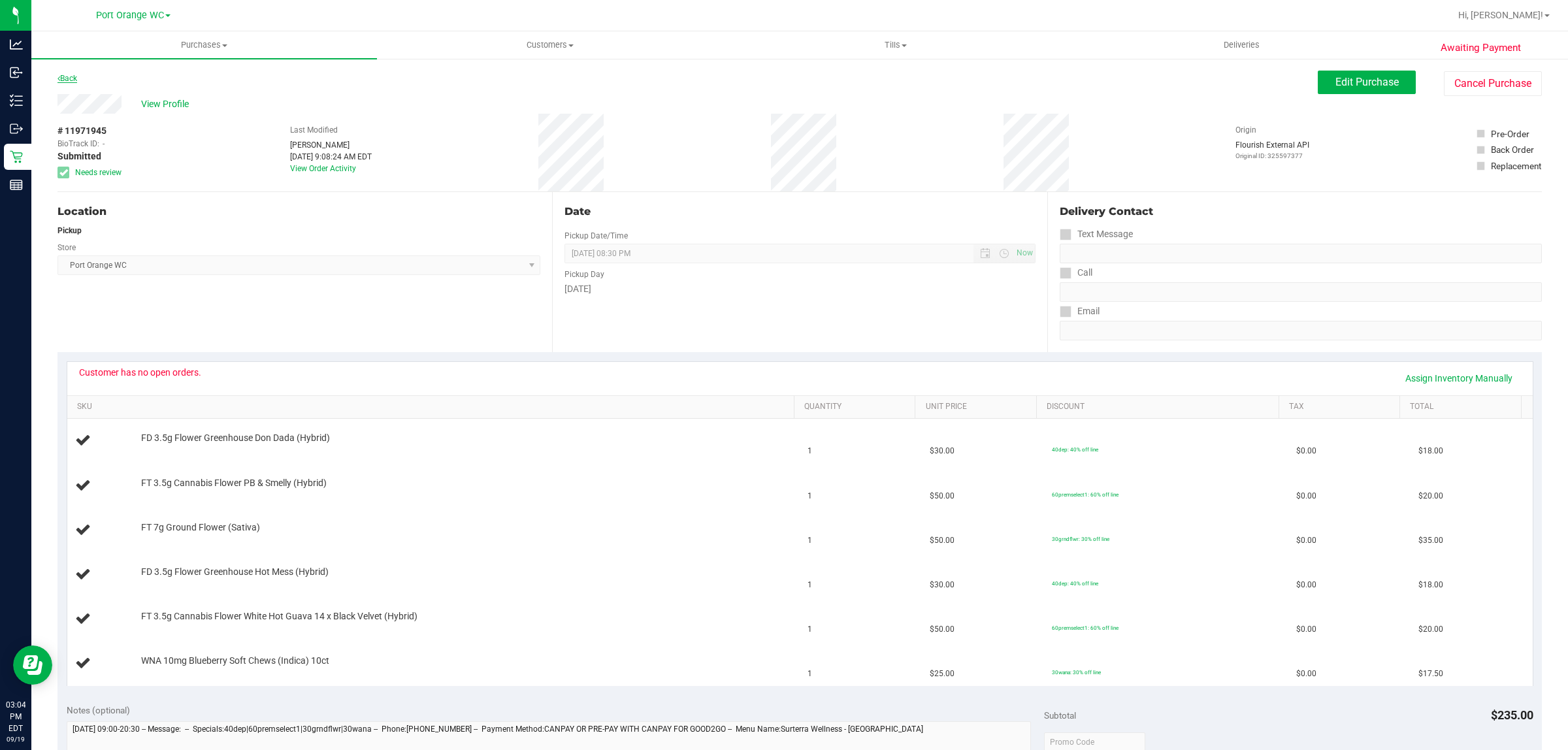
click at [73, 79] on link "Back" at bounding box center [67, 78] width 19 height 9
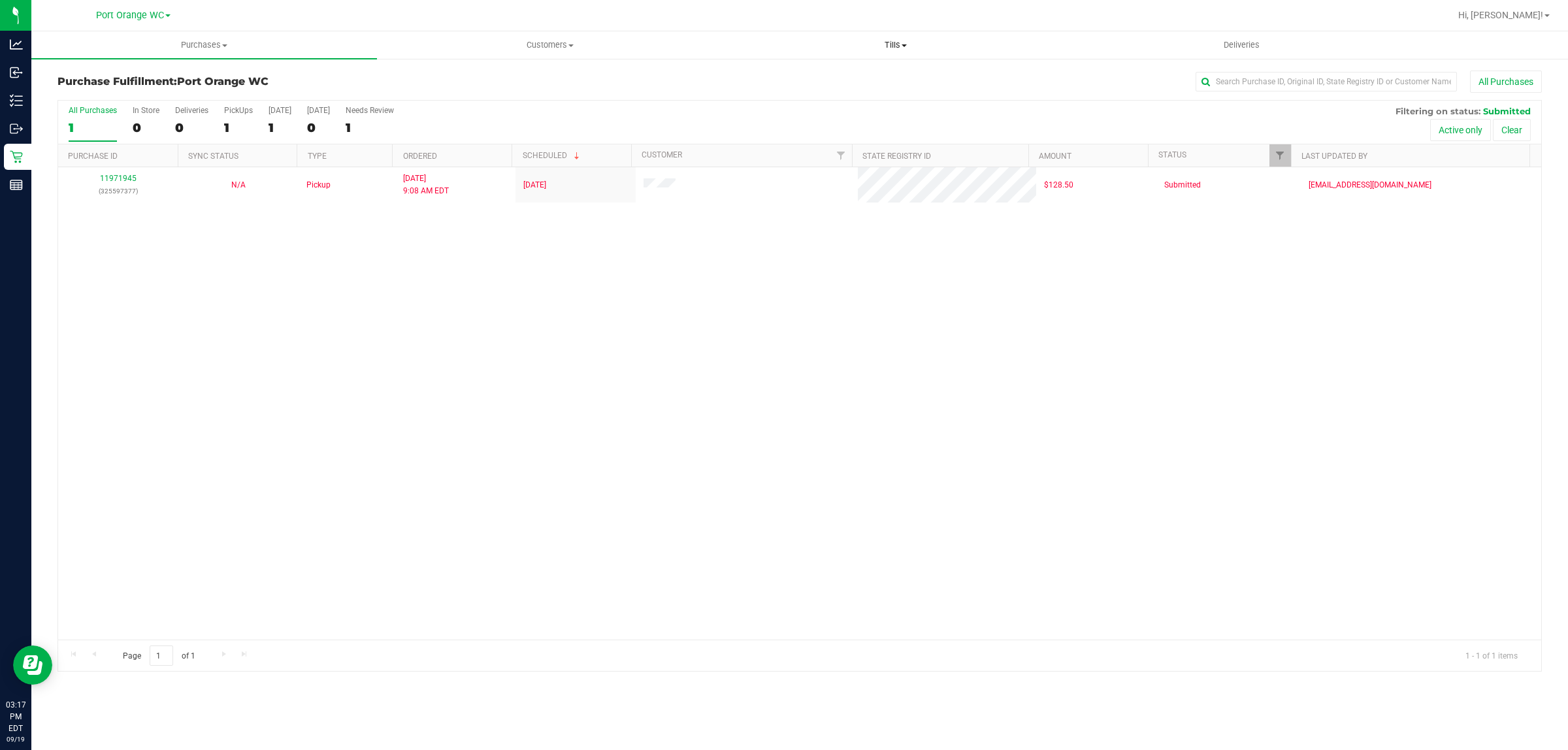
click at [898, 41] on span "Tills" at bounding box center [896, 45] width 345 height 12
click at [795, 79] on span "Manage tills" at bounding box center [766, 79] width 88 height 11
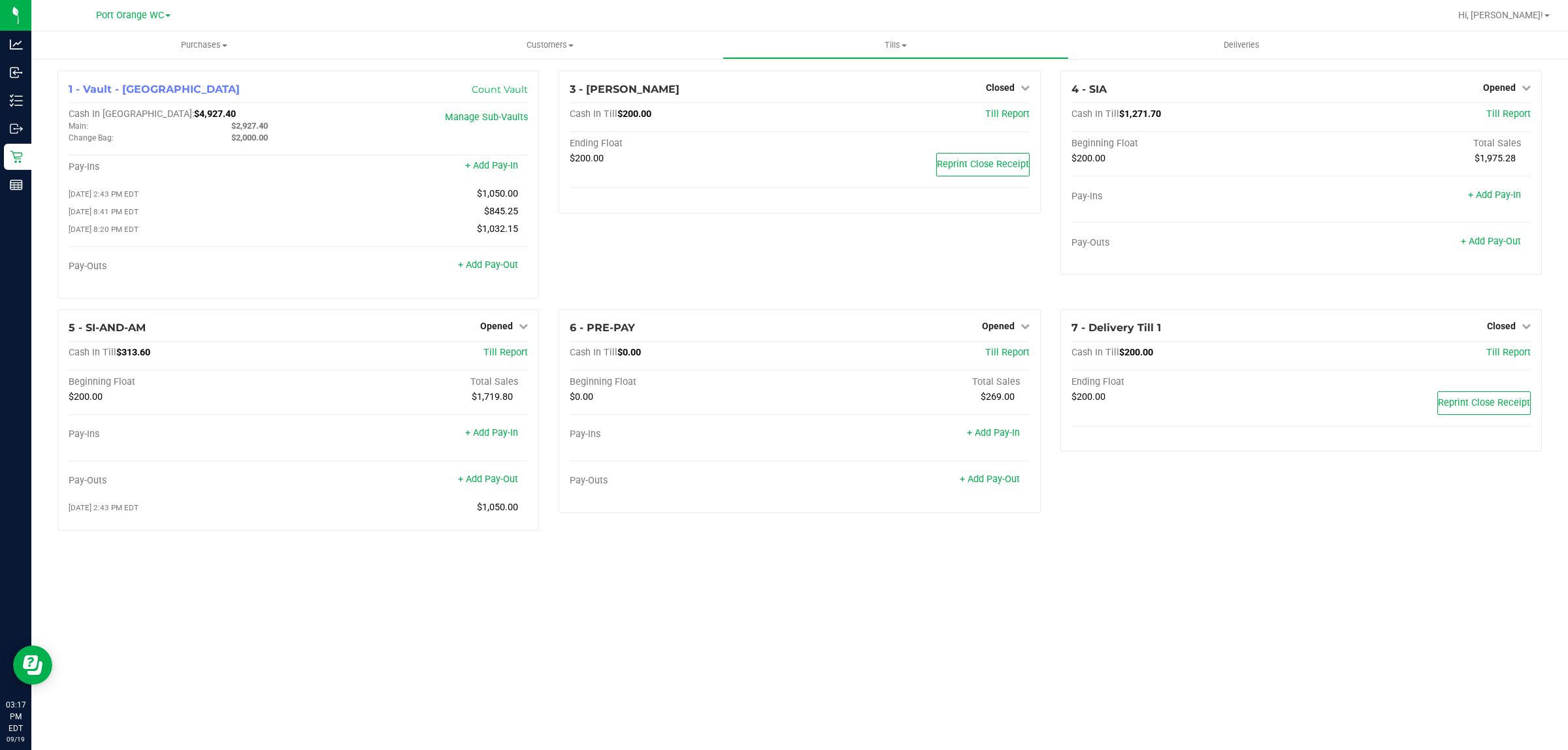
click at [1057, 206] on div "4 - SIA Opened Close Till Cash In Till $1,271.70 Till Report Beginning Float To…" at bounding box center [1300, 190] width 501 height 238
click at [1487, 245] on link "+ Add Pay-Out" at bounding box center [1490, 241] width 60 height 11
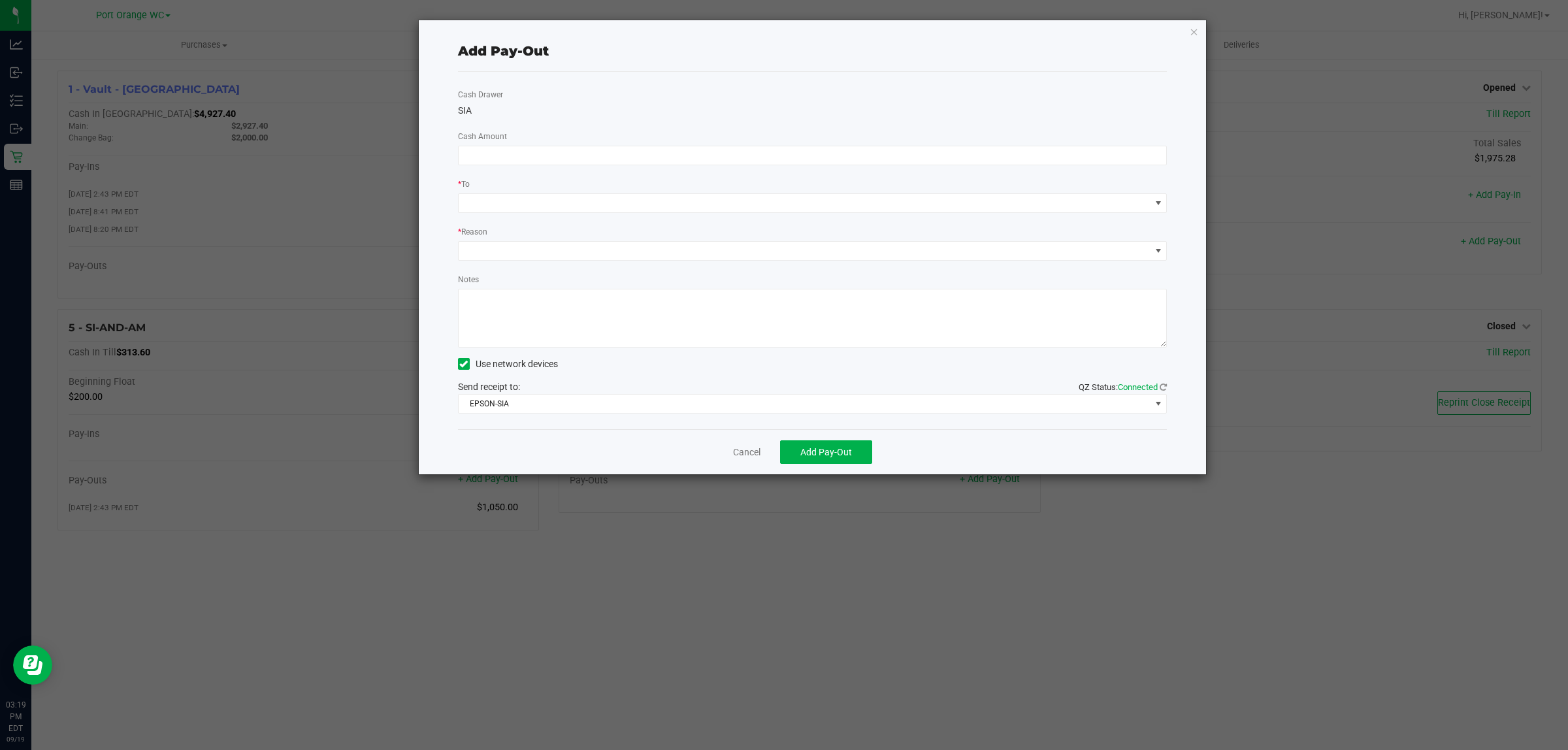
click at [601, 144] on div "Cash Drawer SIA Cash Amount * To * Reason Notes Use network devices Send receip…" at bounding box center [813, 250] width 710 height 357
click at [592, 162] on input at bounding box center [813, 155] width 708 height 19
type input "$1,060.00"
click at [569, 210] on span at bounding box center [804, 204] width 692 height 19
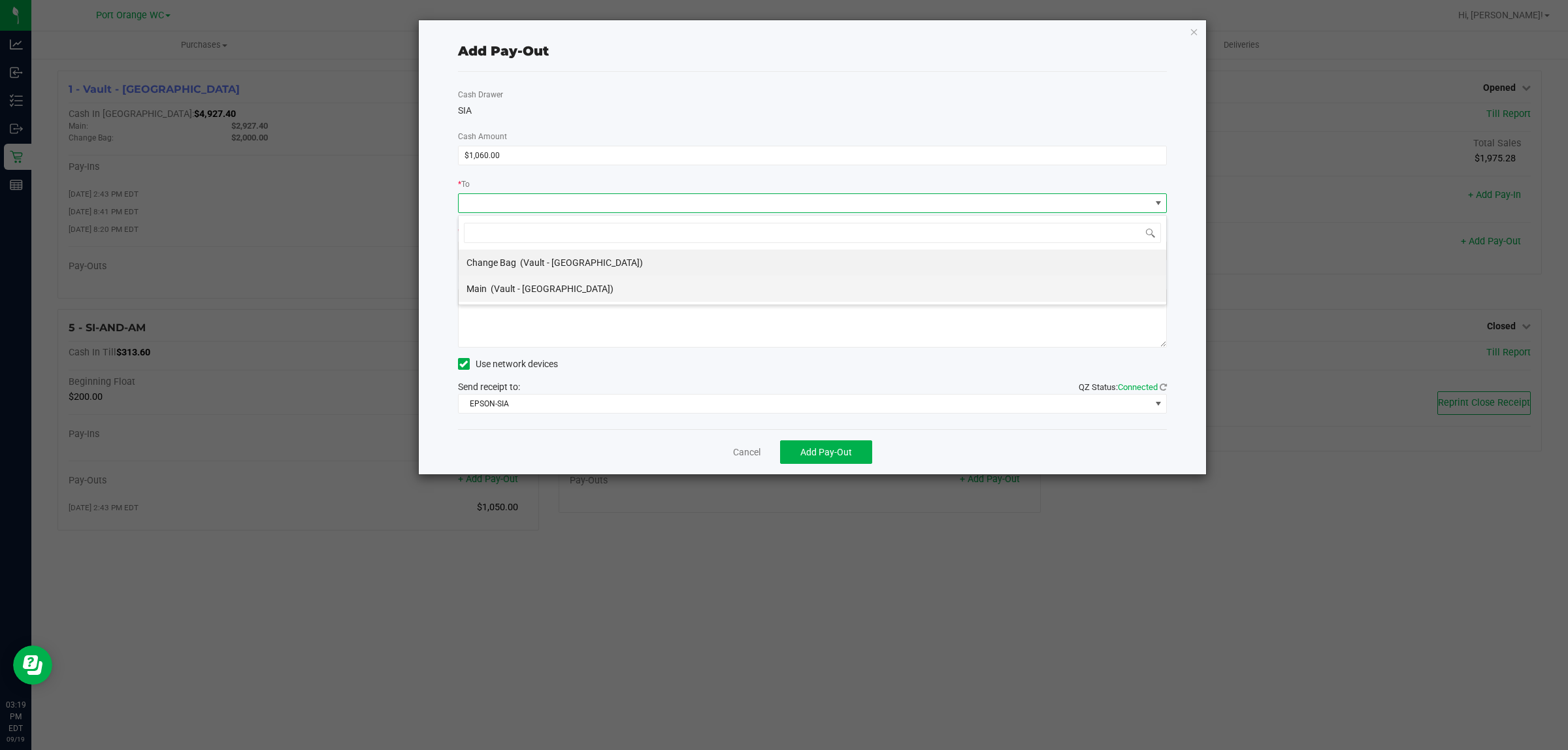
click at [476, 297] on div "Main (Vault - Port Orange)" at bounding box center [540, 289] width 147 height 24
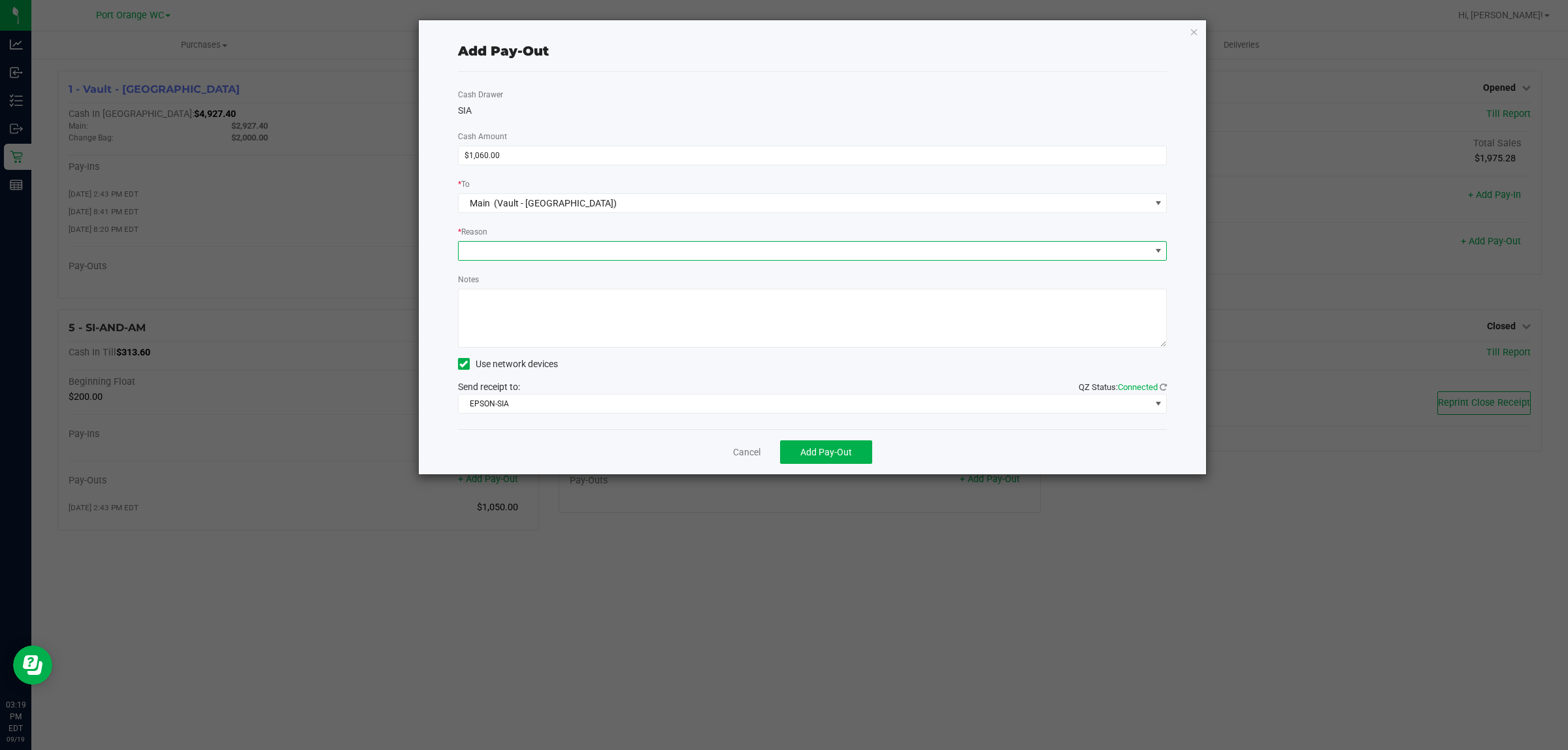
click at [536, 248] on span at bounding box center [804, 251] width 692 height 19
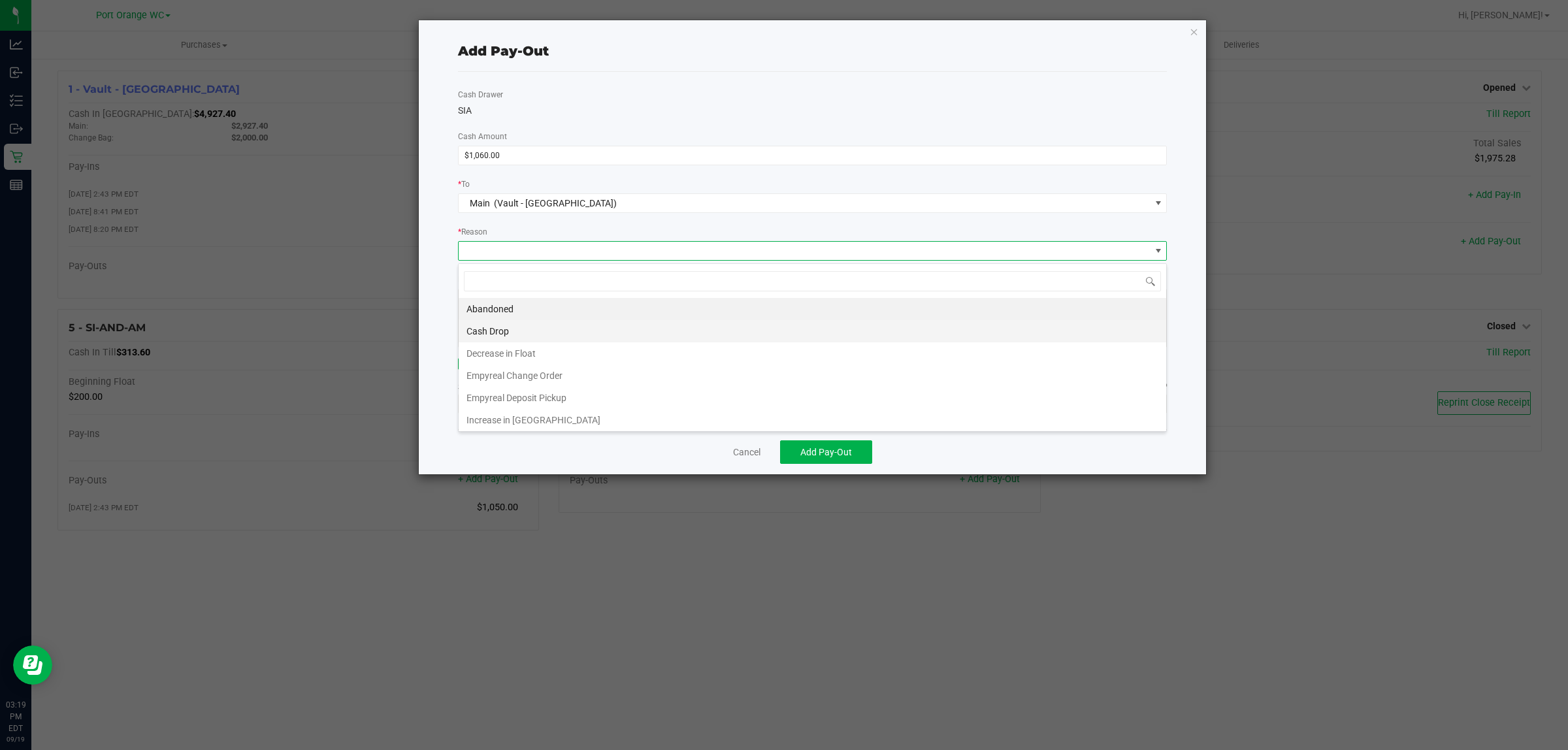
click at [487, 321] on li "Cash Drop" at bounding box center [812, 331] width 707 height 22
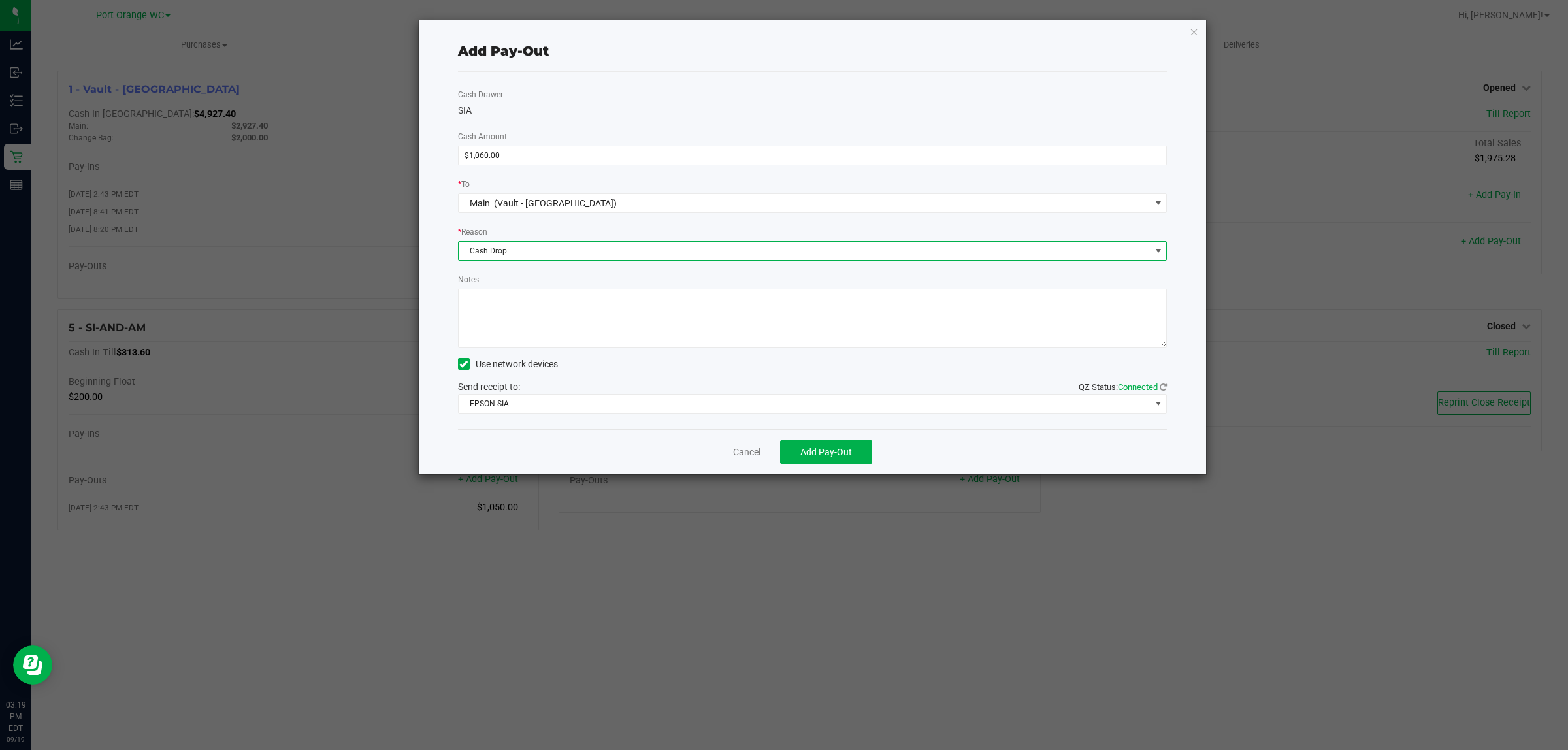
click at [509, 305] on textarea "Notes" at bounding box center [813, 318] width 710 height 59
type textarea "JJB"
click at [825, 457] on span "Add Pay-Out" at bounding box center [825, 452] width 52 height 10
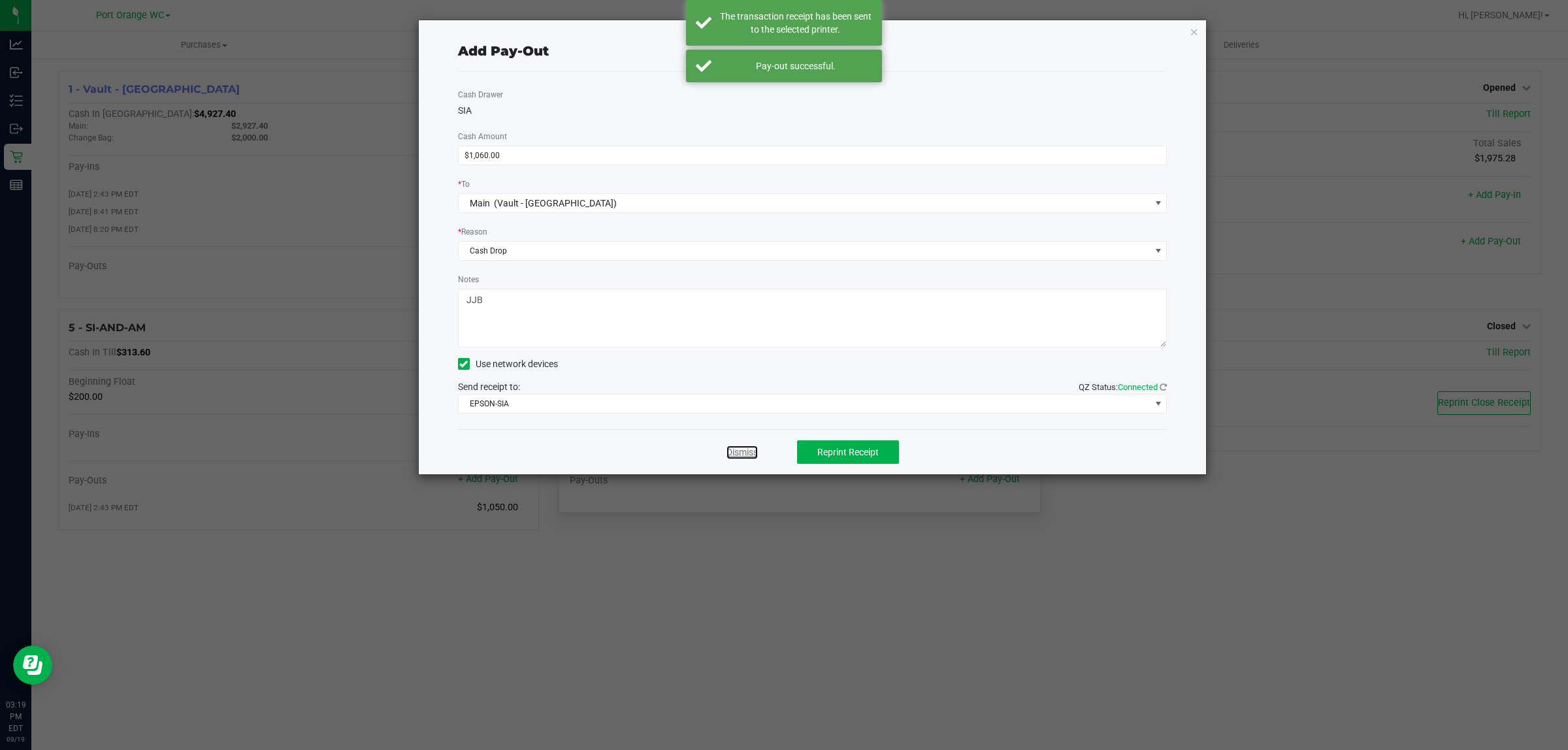
click at [742, 455] on link "Dismiss" at bounding box center [742, 452] width 31 height 14
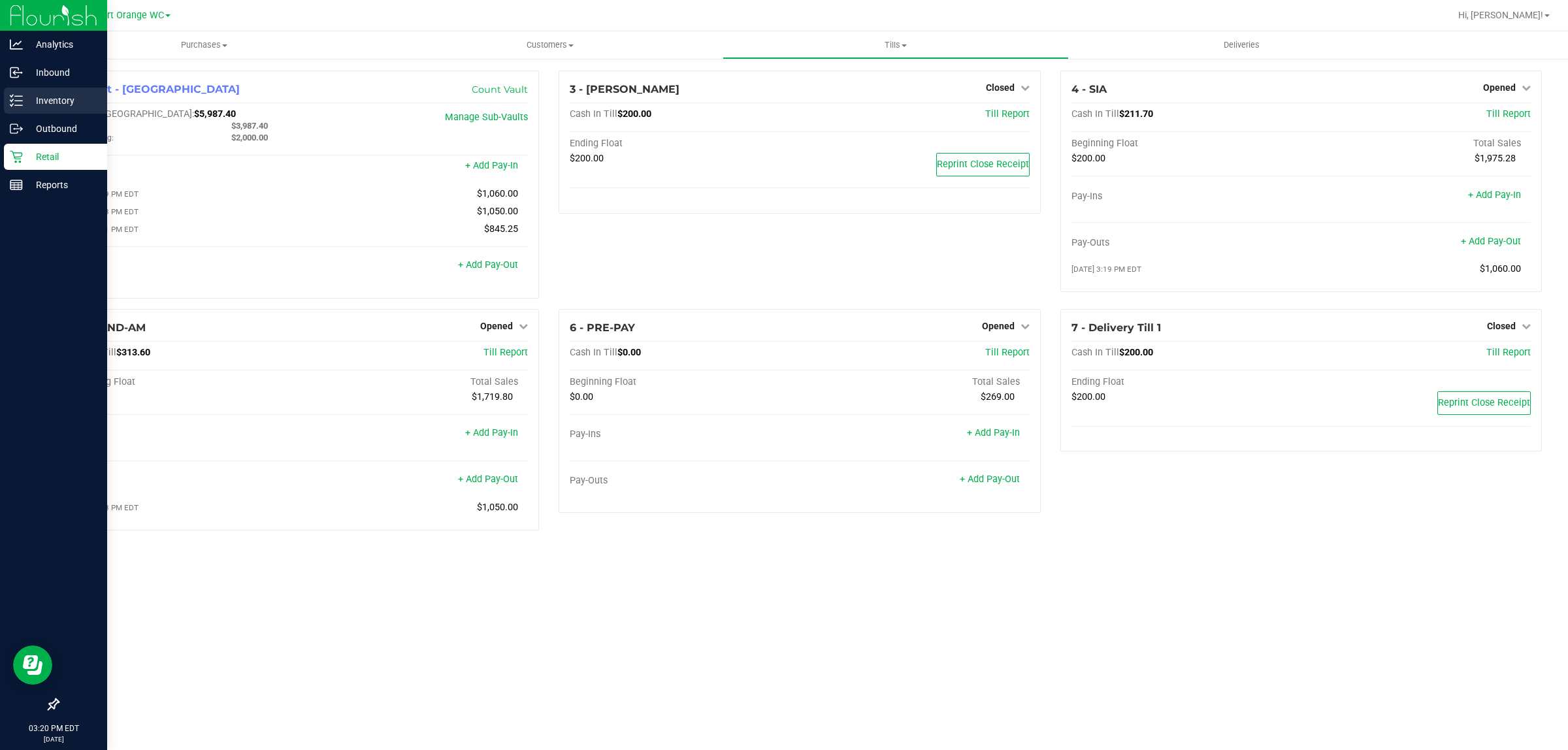
click at [59, 95] on p "Inventory" at bounding box center [62, 101] width 79 height 16
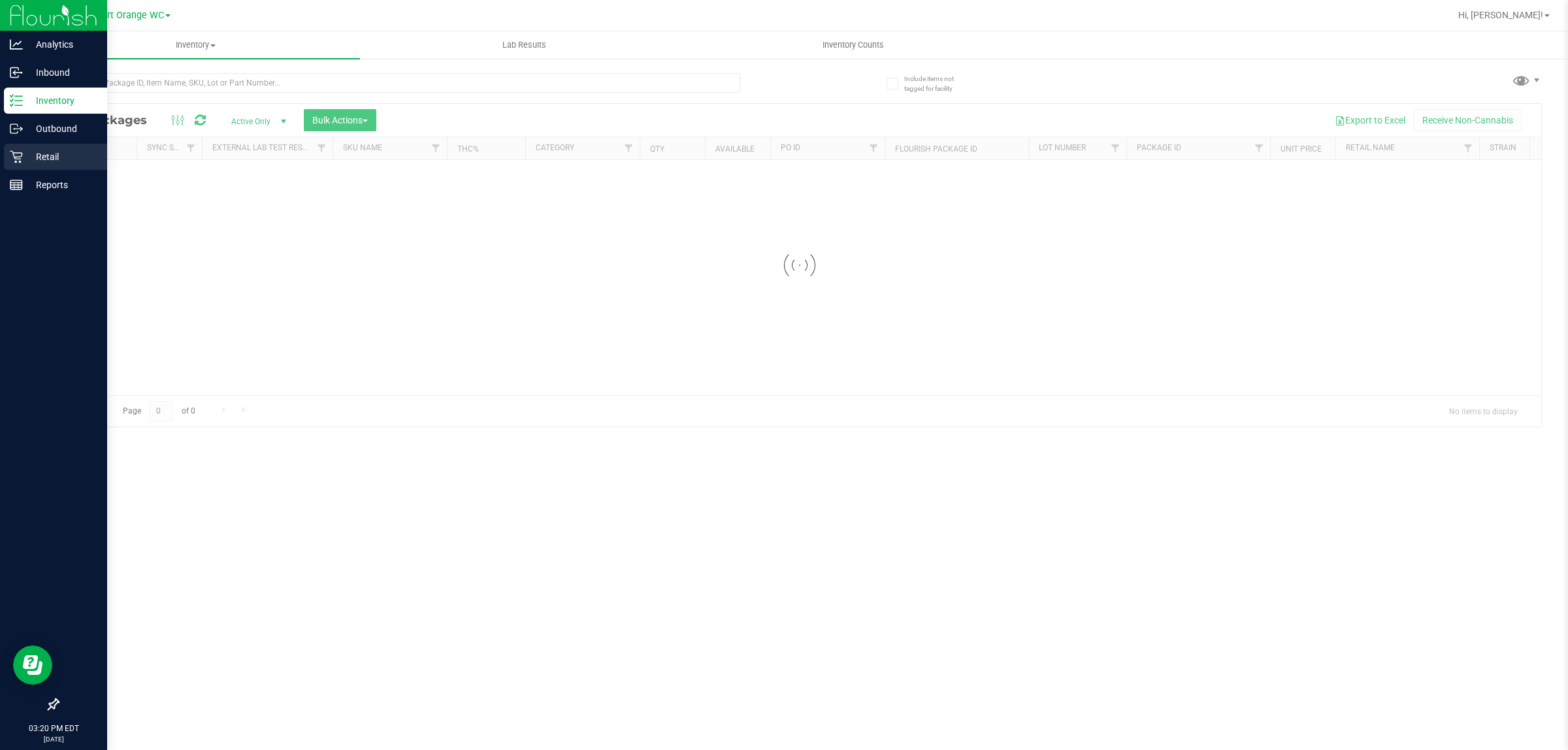
click at [54, 160] on p "Retail" at bounding box center [62, 156] width 79 height 16
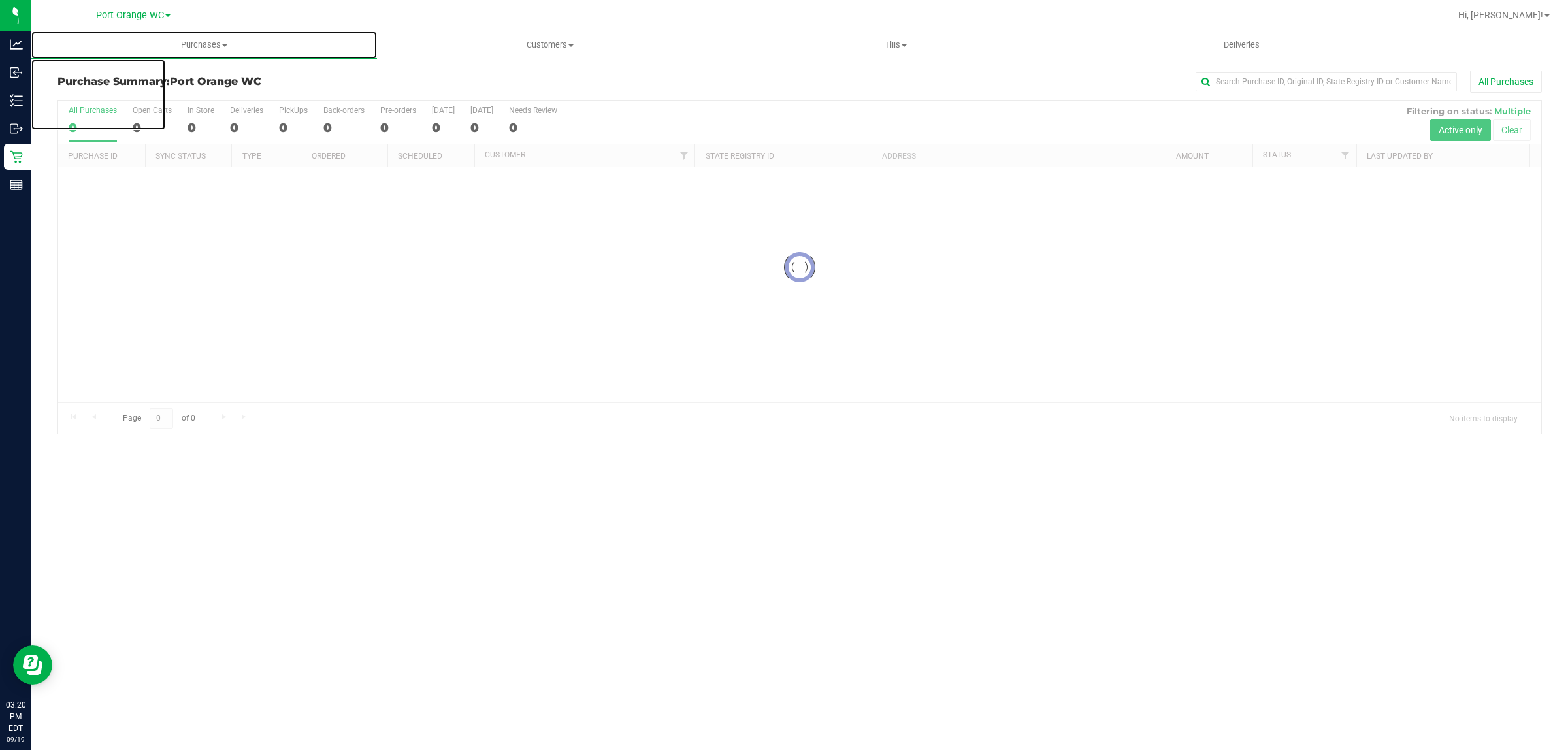
click at [197, 47] on span "Purchases" at bounding box center [204, 45] width 346 height 12
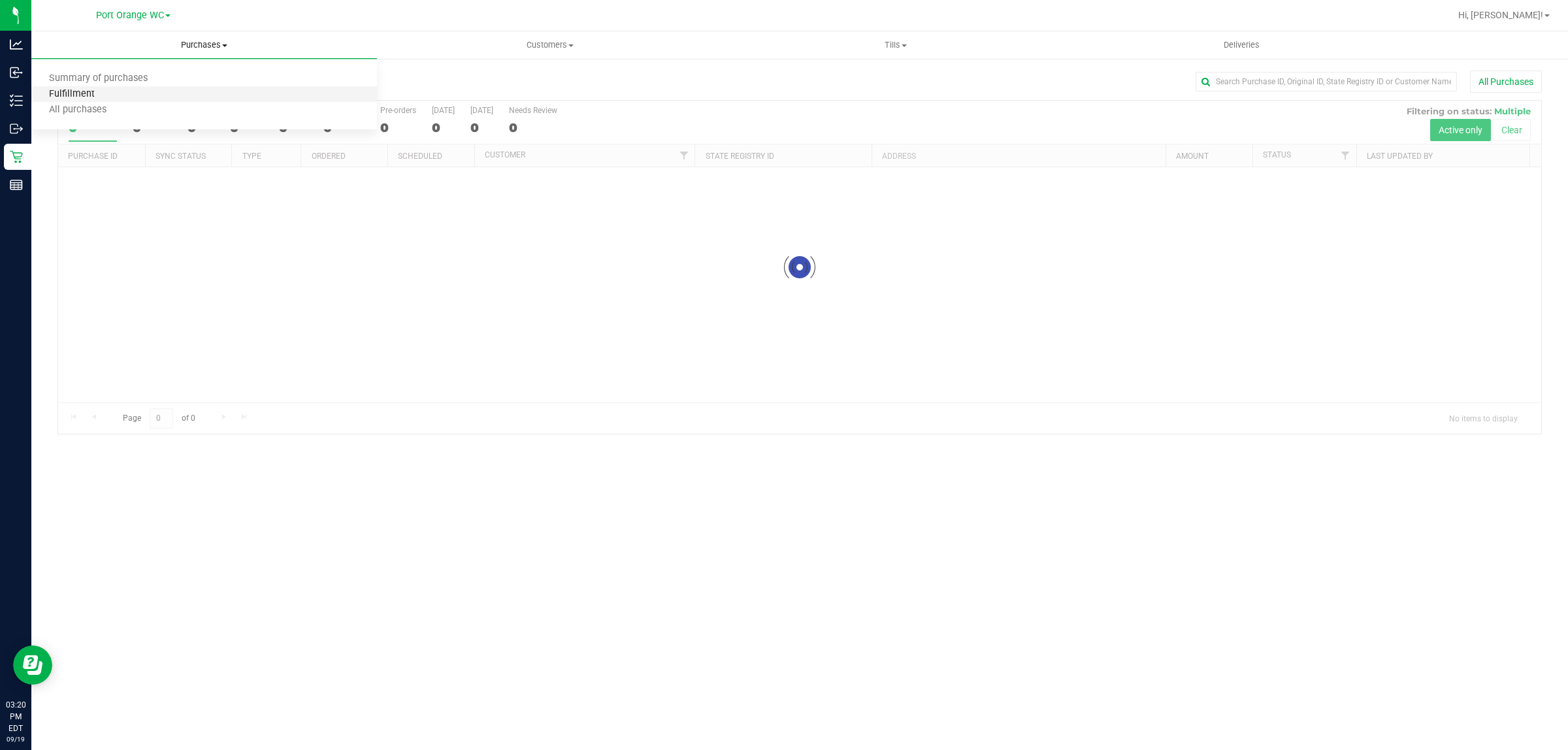
click at [84, 95] on span "Fulfillment" at bounding box center [72, 94] width 81 height 11
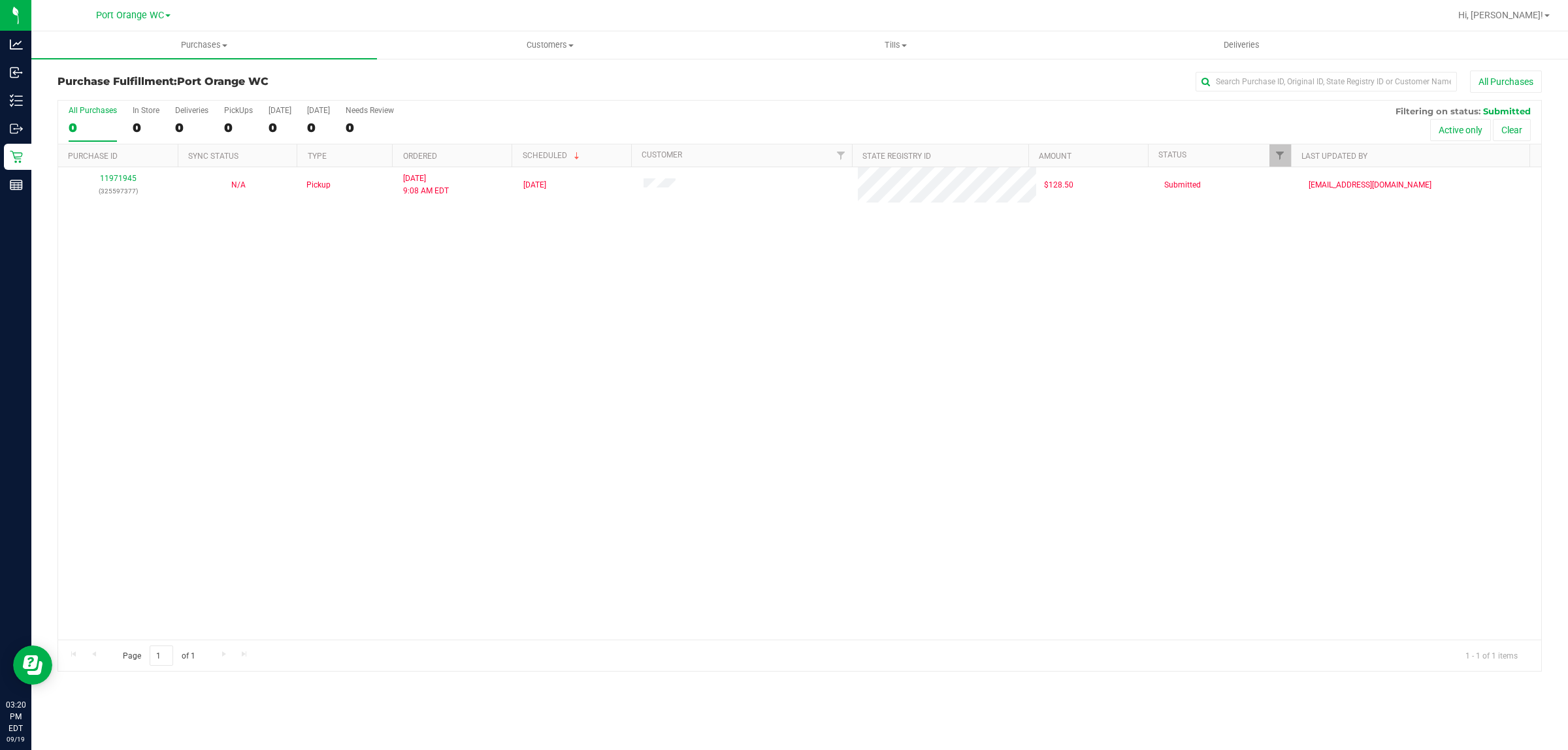
drag, startPoint x: 607, startPoint y: 331, endPoint x: 601, endPoint y: 304, distance: 27.7
click at [602, 317] on div "11971945 (325597377) N/A Pickup 9/19/2025 9:08 AM EDT 9/19/2025 $128.50 Submitt…" at bounding box center [799, 403] width 1483 height 472
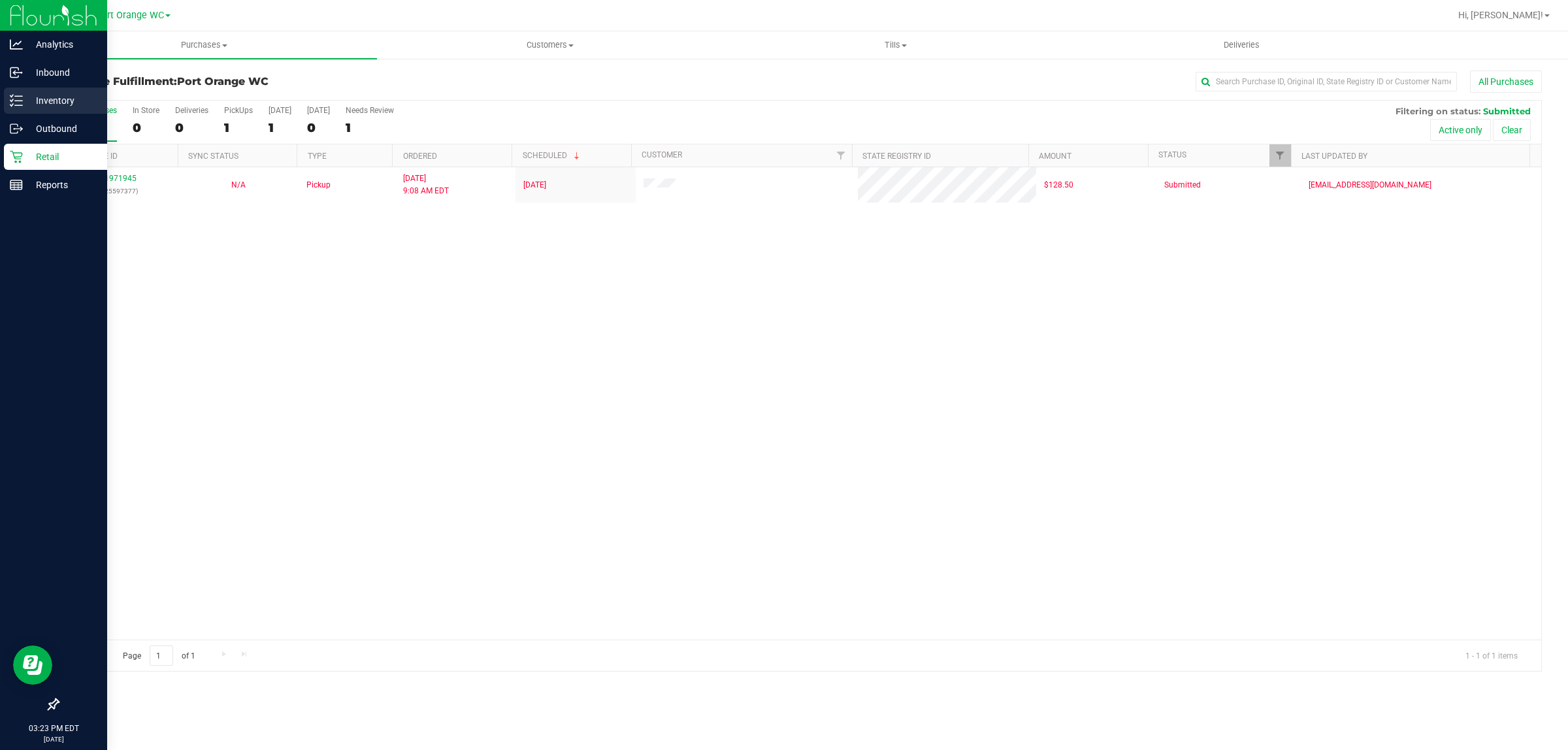
click at [66, 90] on div "Inventory" at bounding box center [56, 101] width 103 height 26
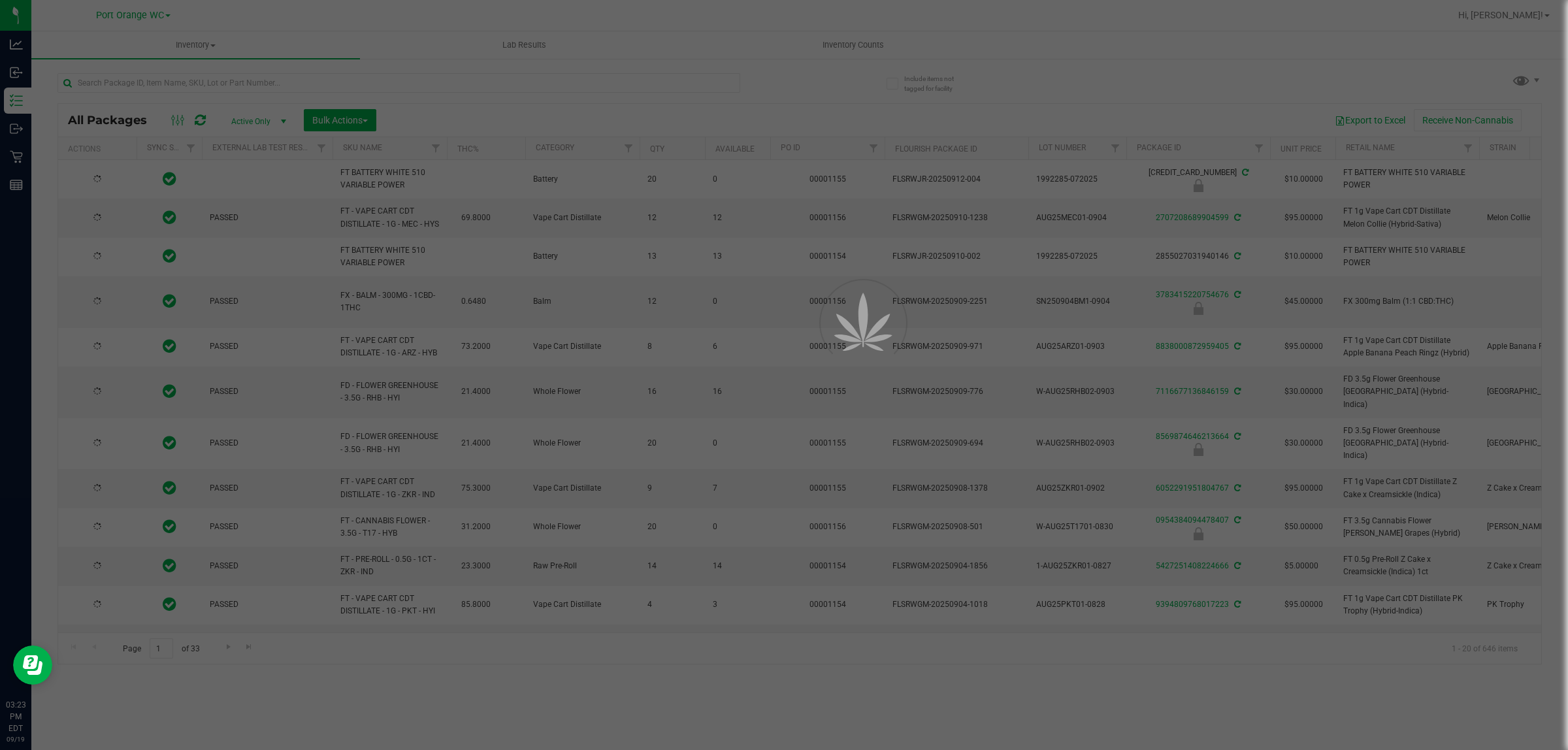
click at [162, 79] on div at bounding box center [784, 375] width 1568 height 750
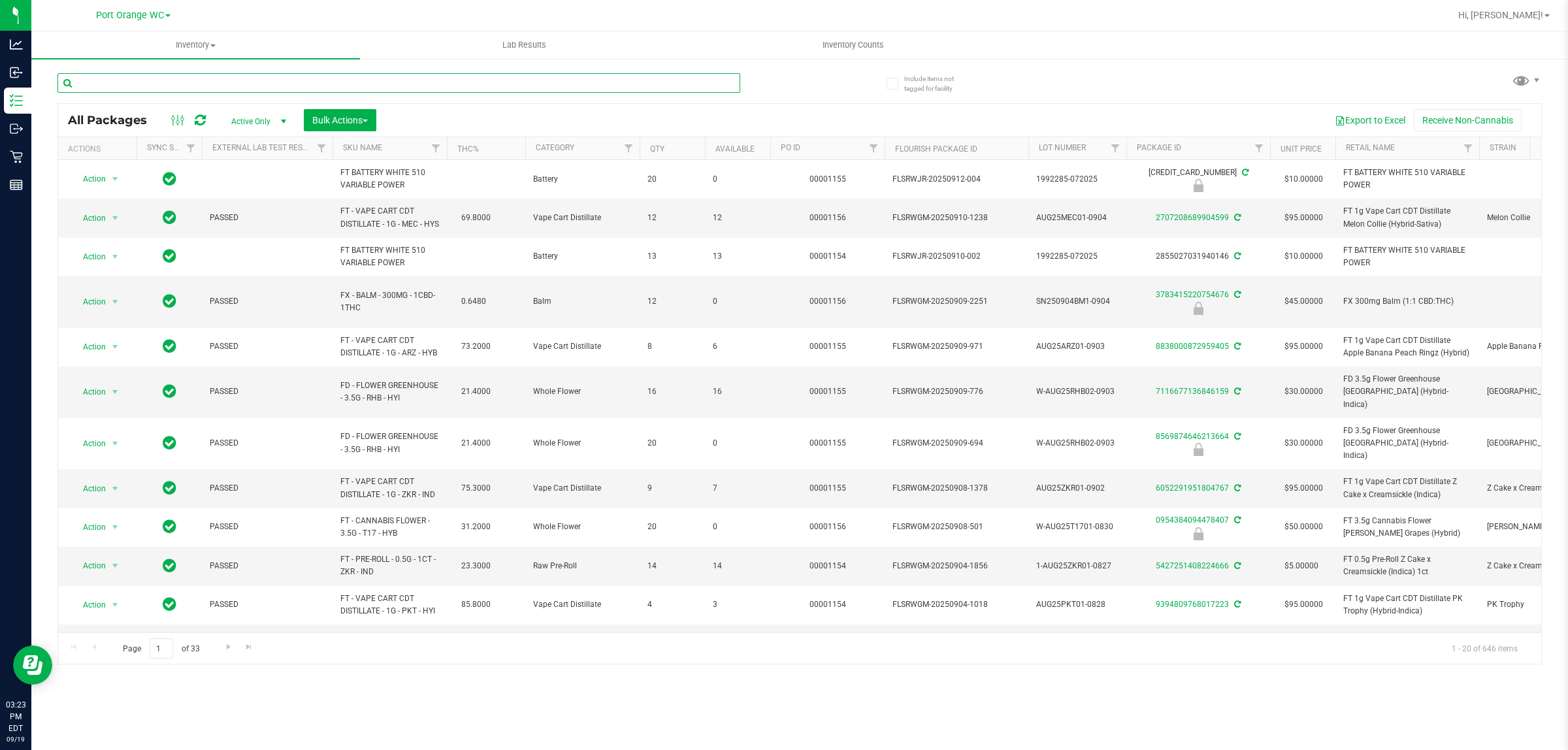
click at [162, 79] on input "text" at bounding box center [399, 83] width 683 height 19
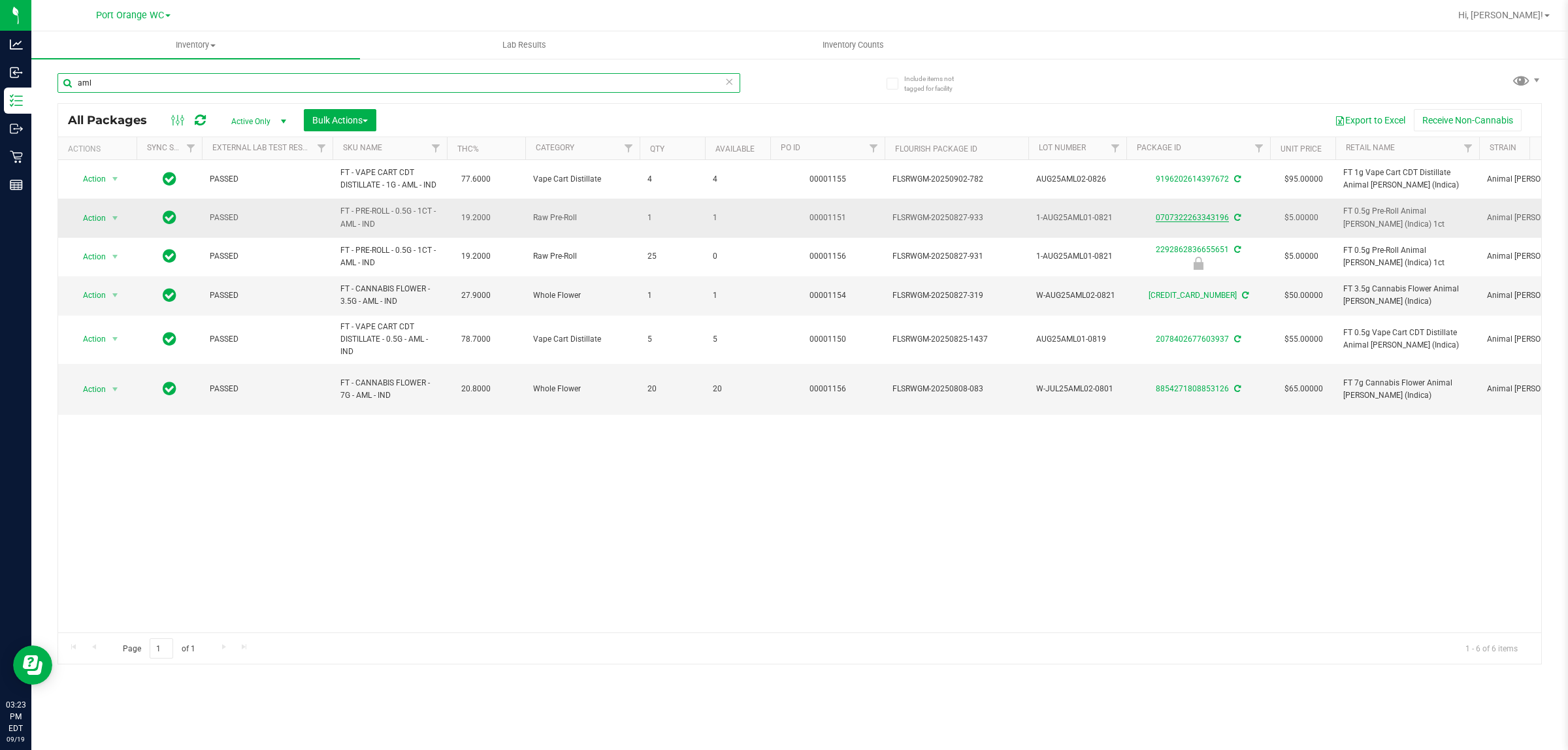
type input "aml"
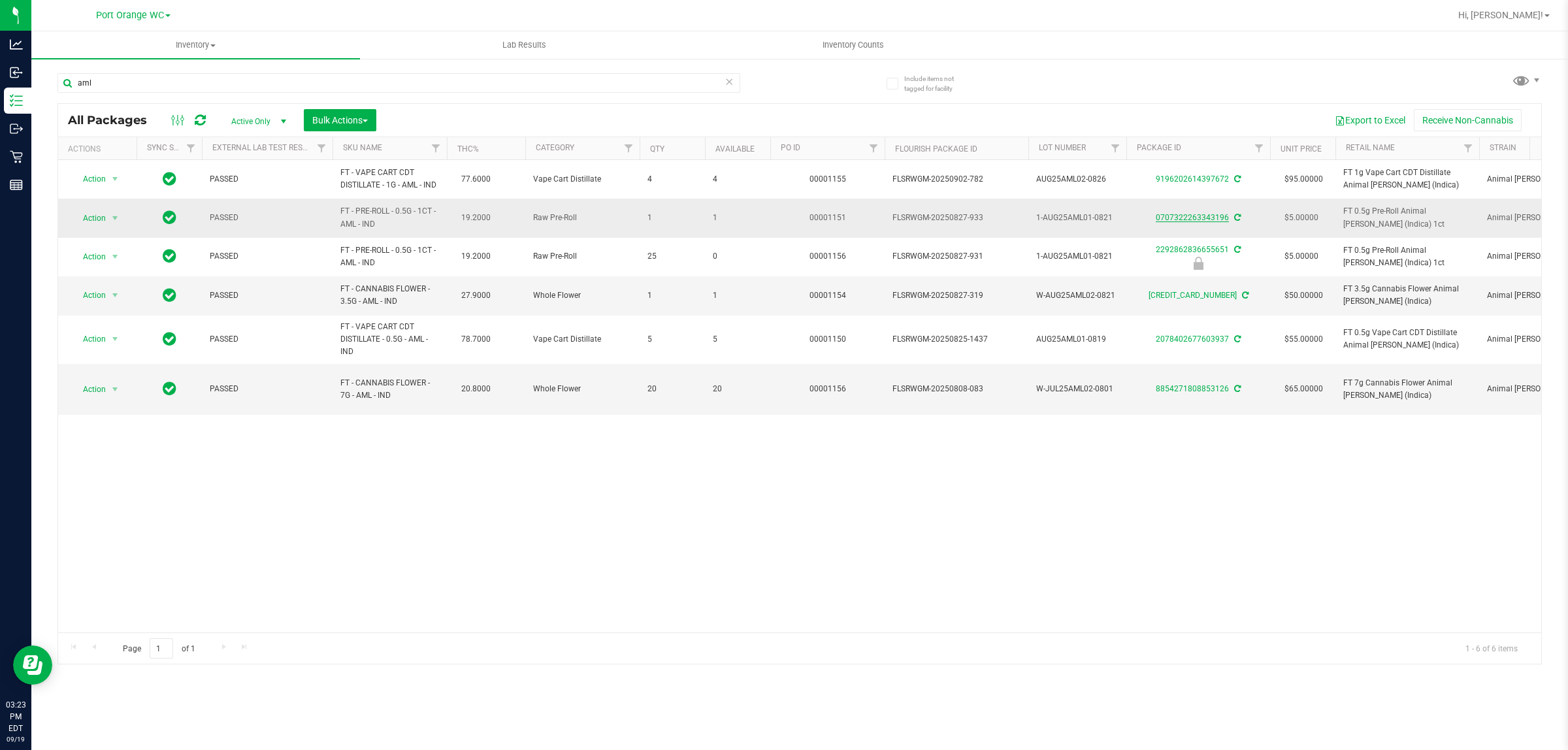
click at [1190, 220] on link "0707322263343196" at bounding box center [1192, 217] width 74 height 9
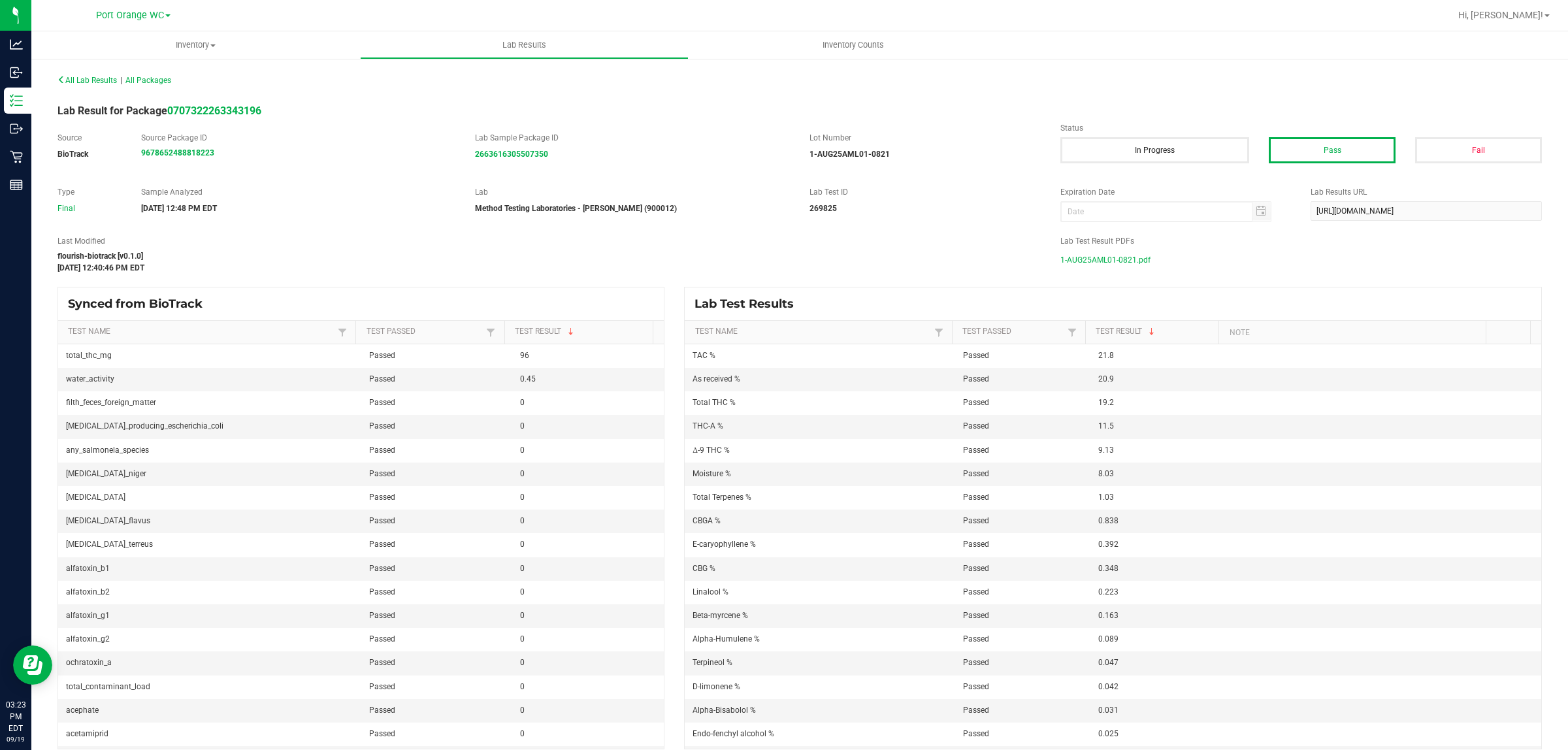
click at [1131, 261] on span "1-AUG25AML01-0821.pdf" at bounding box center [1105, 259] width 90 height 19
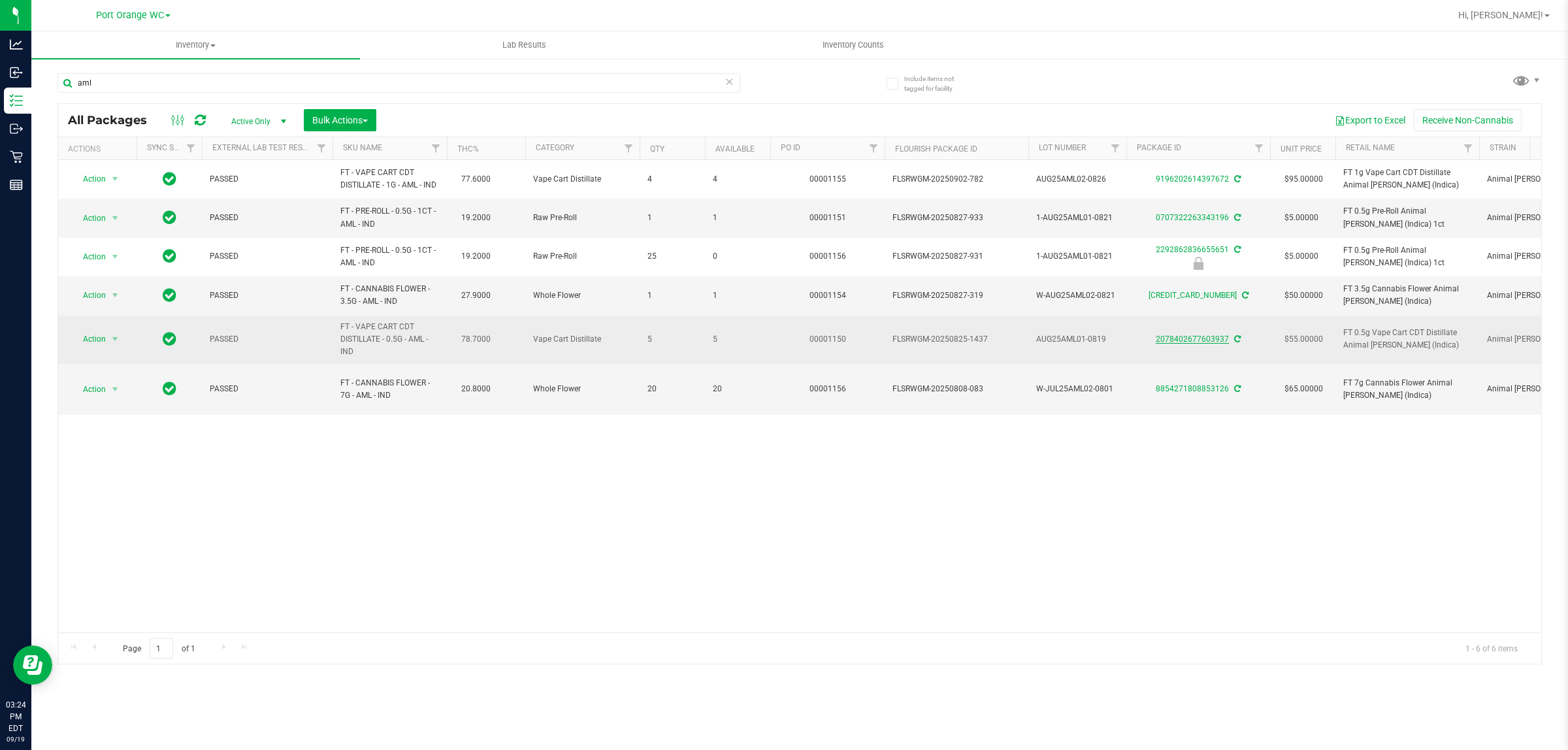
click at [1190, 341] on link "2078402677603937" at bounding box center [1192, 339] width 74 height 9
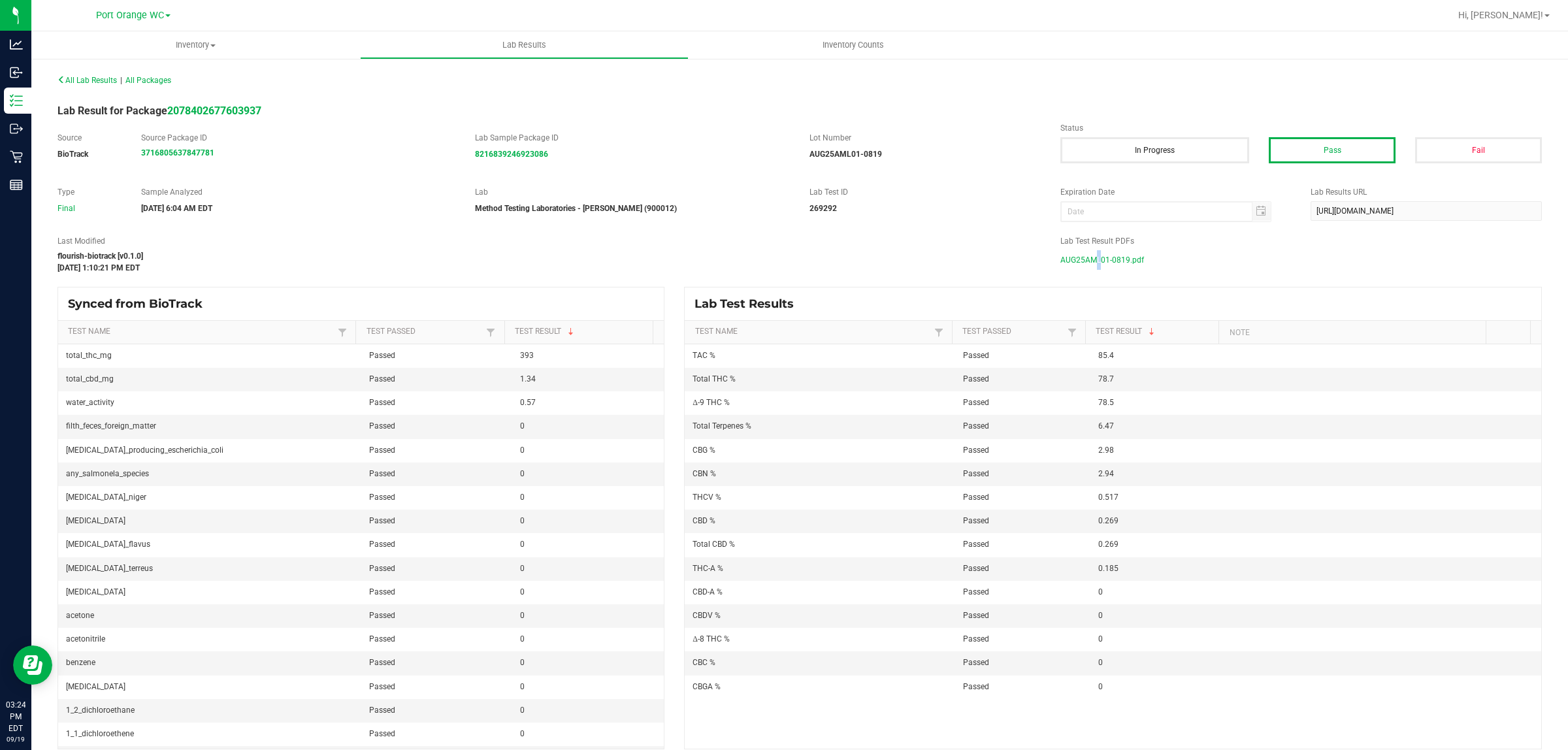
click at [1085, 253] on span "AUG25AML01-0819.pdf" at bounding box center [1102, 259] width 84 height 19
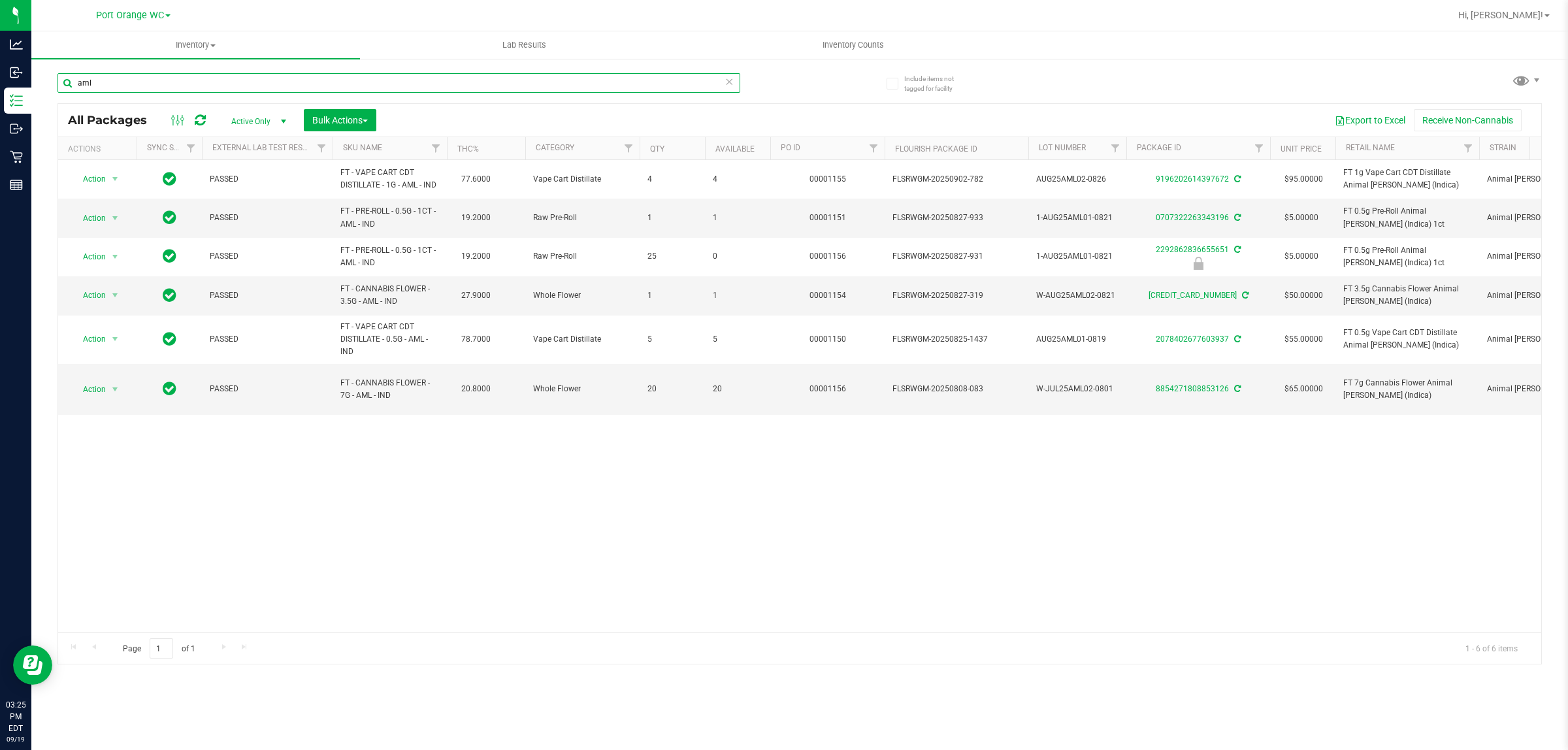
click at [125, 82] on input "aml" at bounding box center [399, 83] width 683 height 19
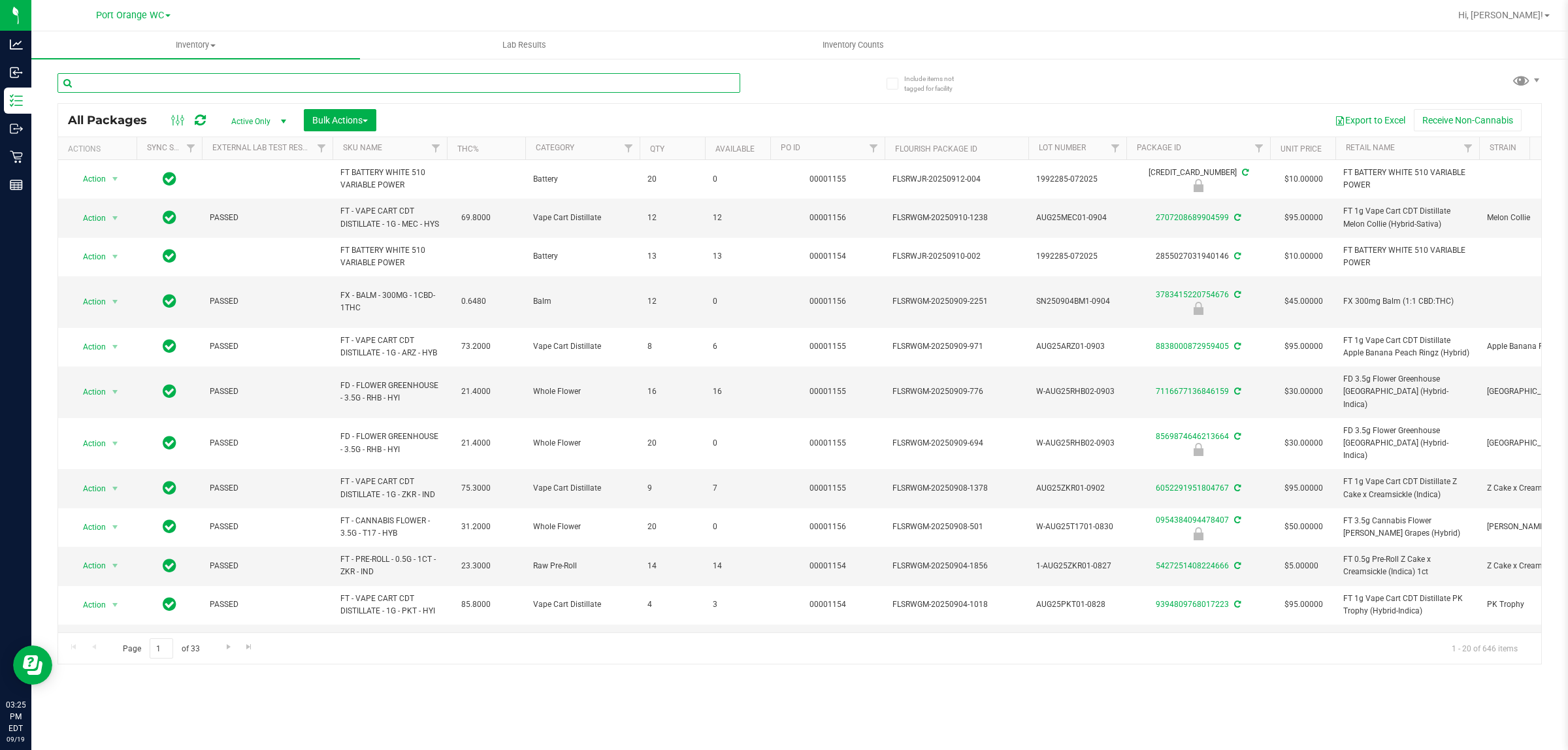
click at [139, 79] on input "text" at bounding box center [399, 83] width 683 height 19
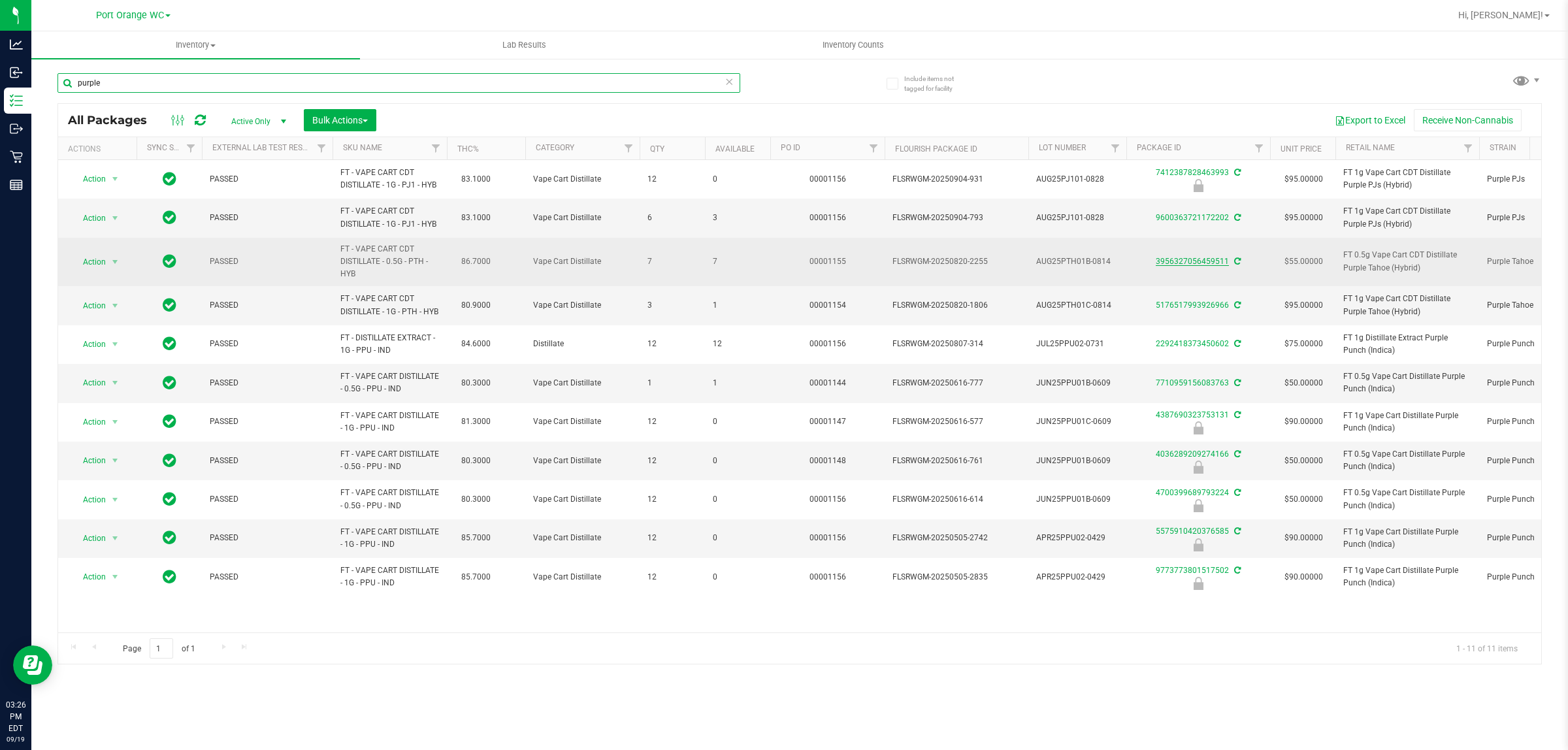
type input "purple"
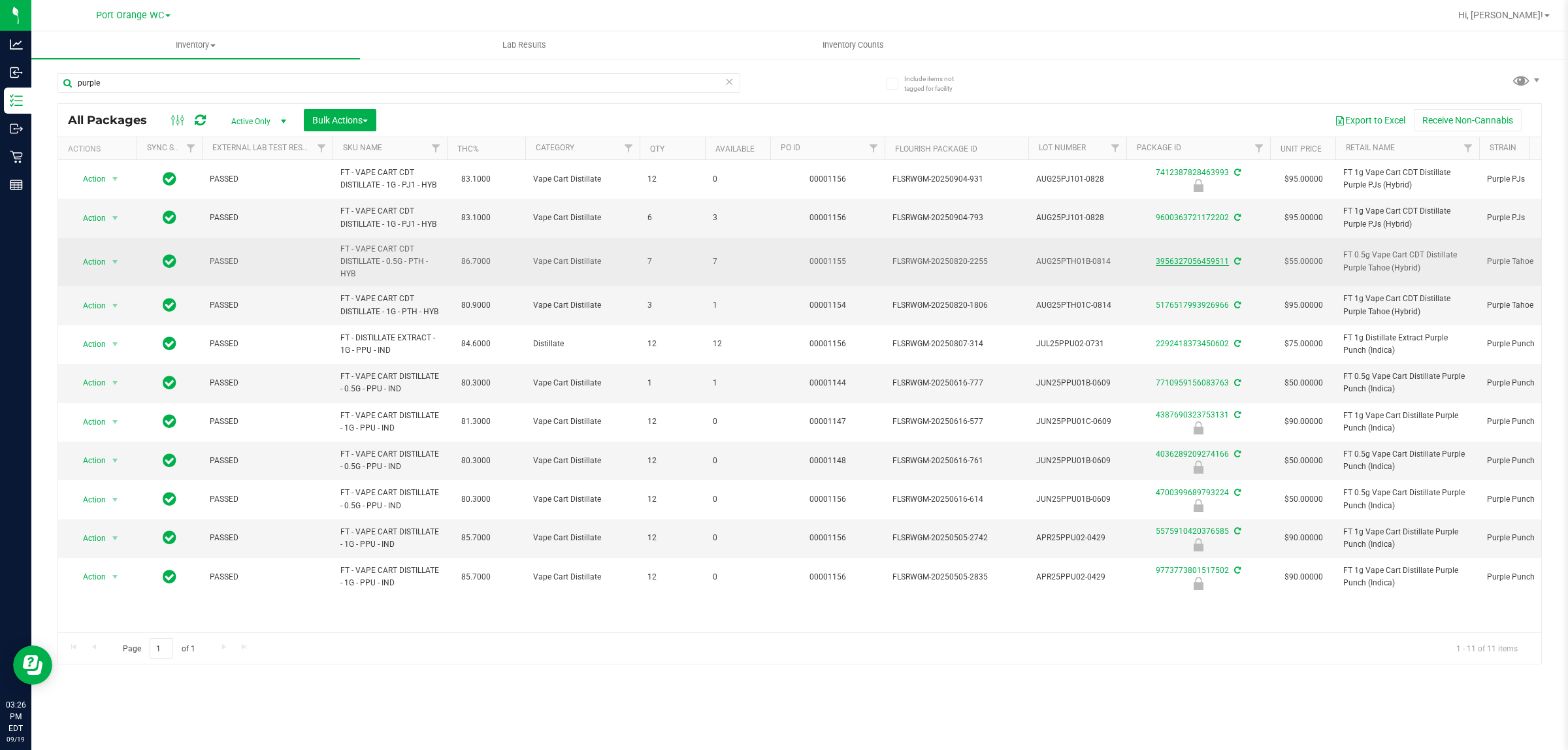
click at [1194, 261] on link "3956327056459511" at bounding box center [1192, 261] width 74 height 9
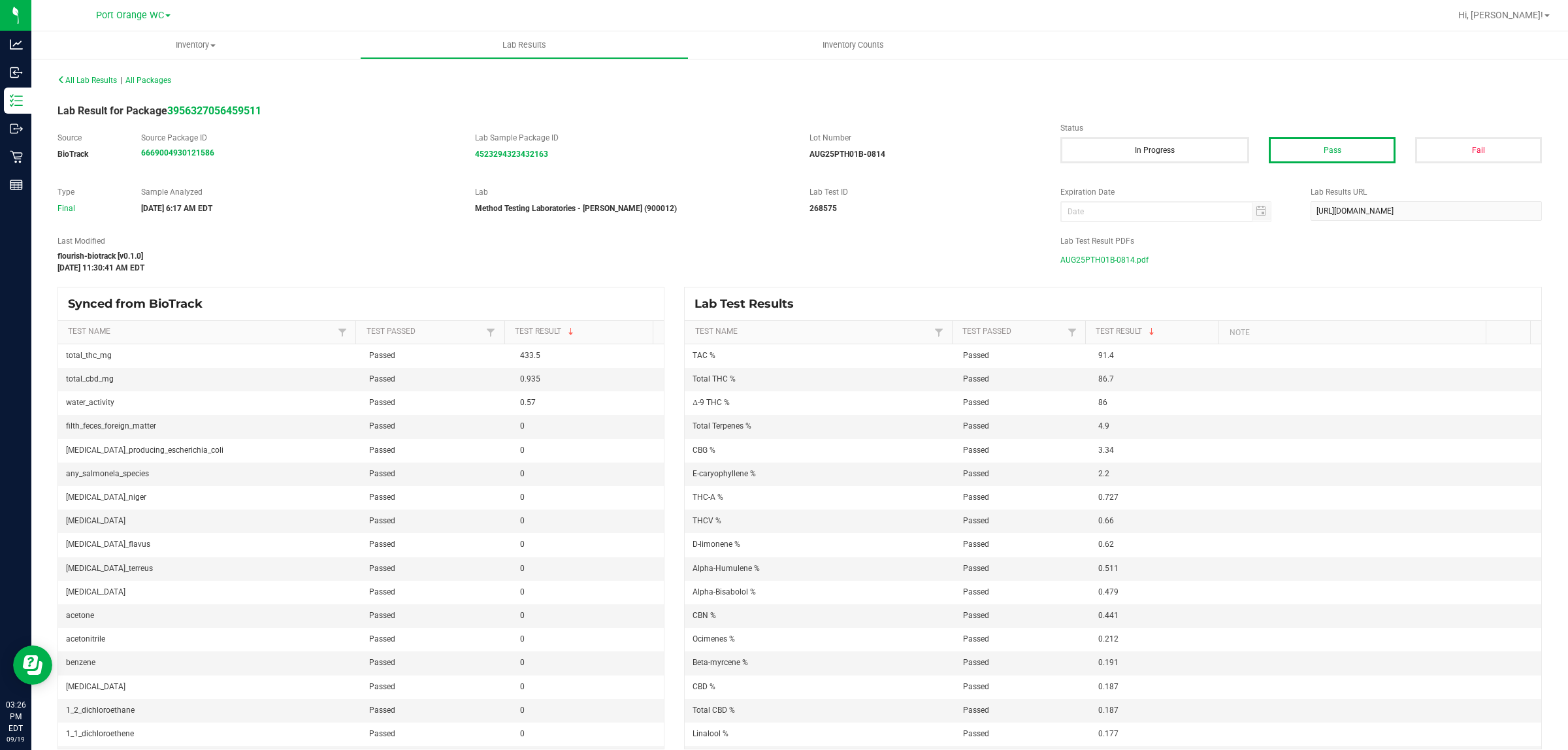
click at [1128, 257] on span "AUG25PTH01B-0814.pdf" at bounding box center [1104, 259] width 88 height 19
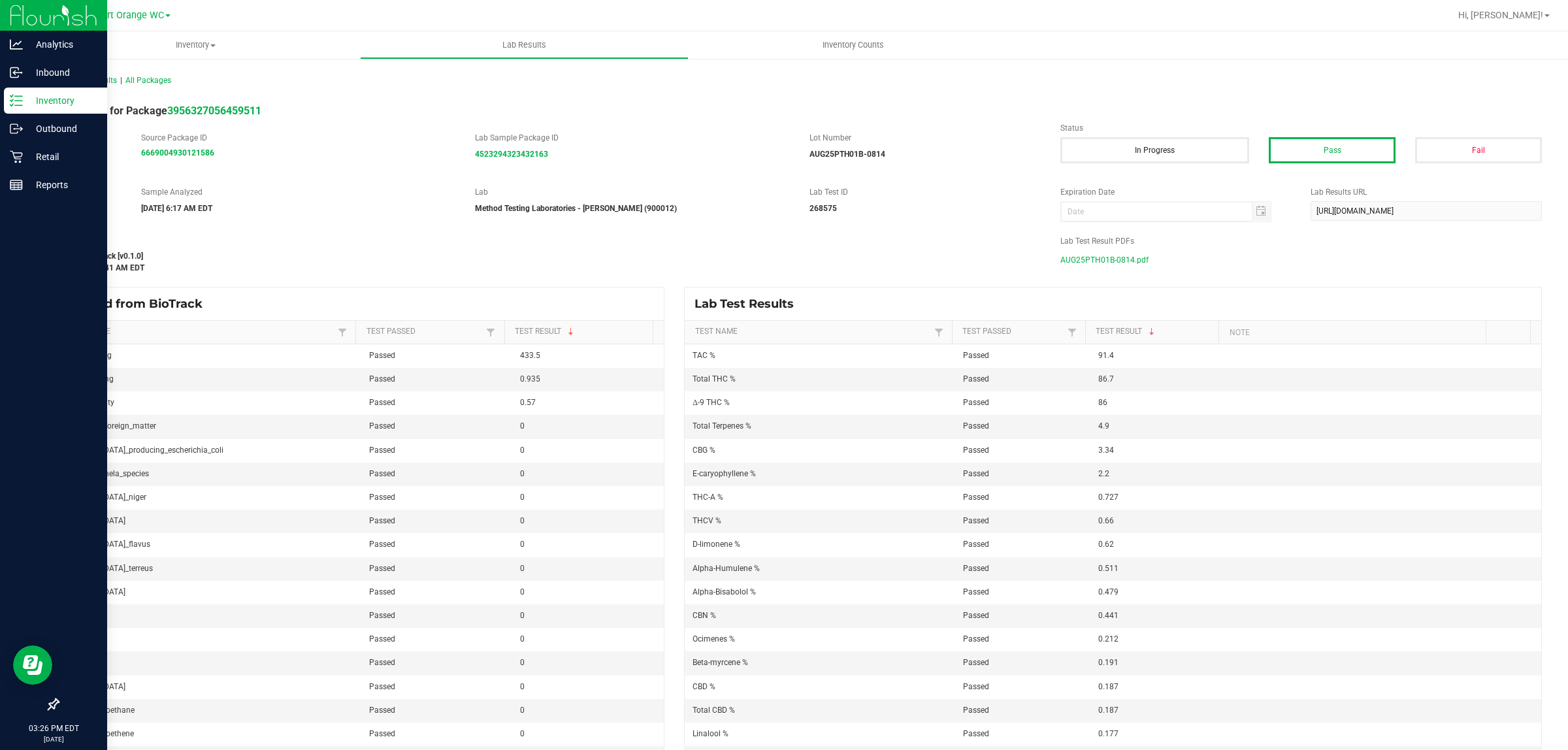
click at [45, 103] on p "Inventory" at bounding box center [62, 101] width 79 height 16
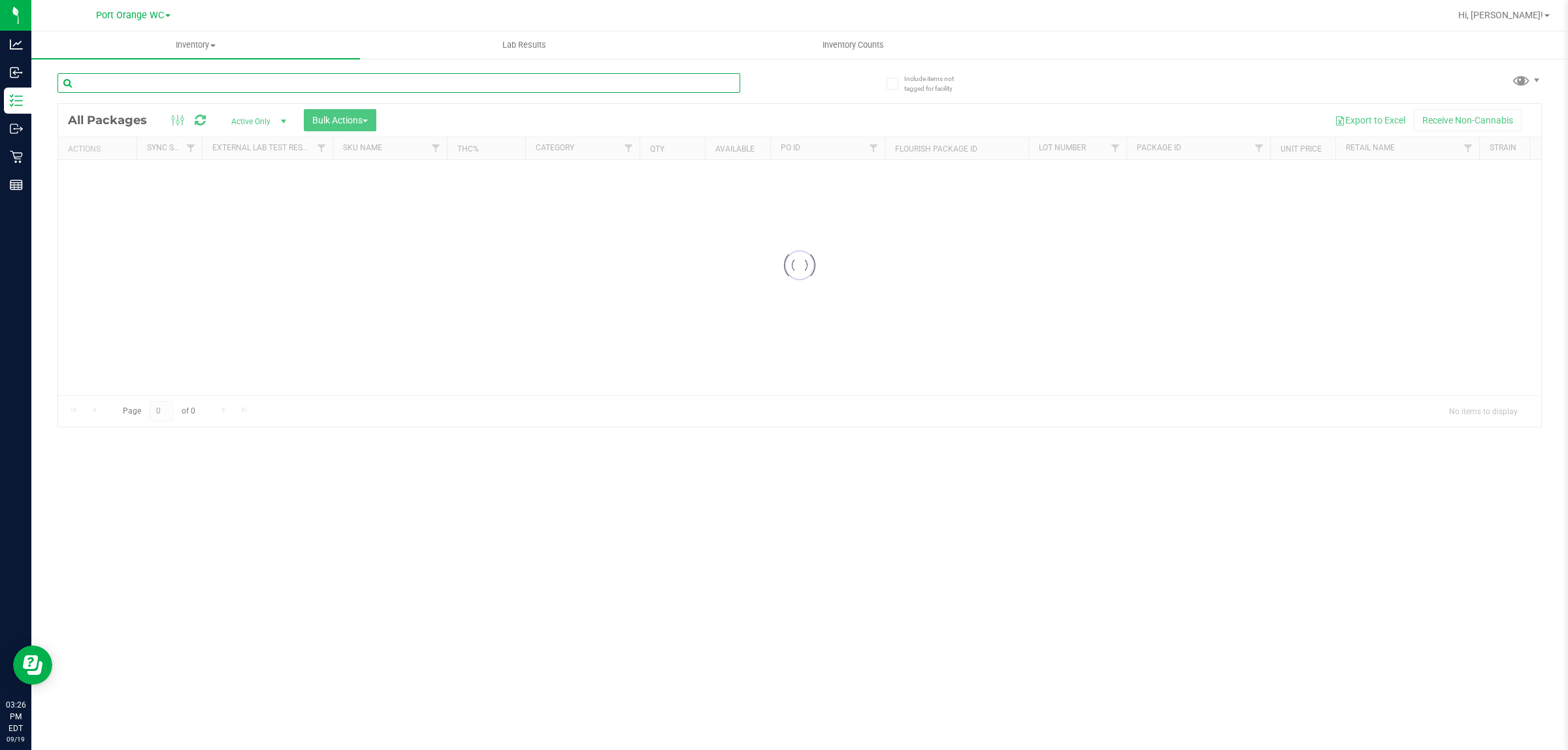
click at [193, 80] on input "text" at bounding box center [399, 83] width 683 height 19
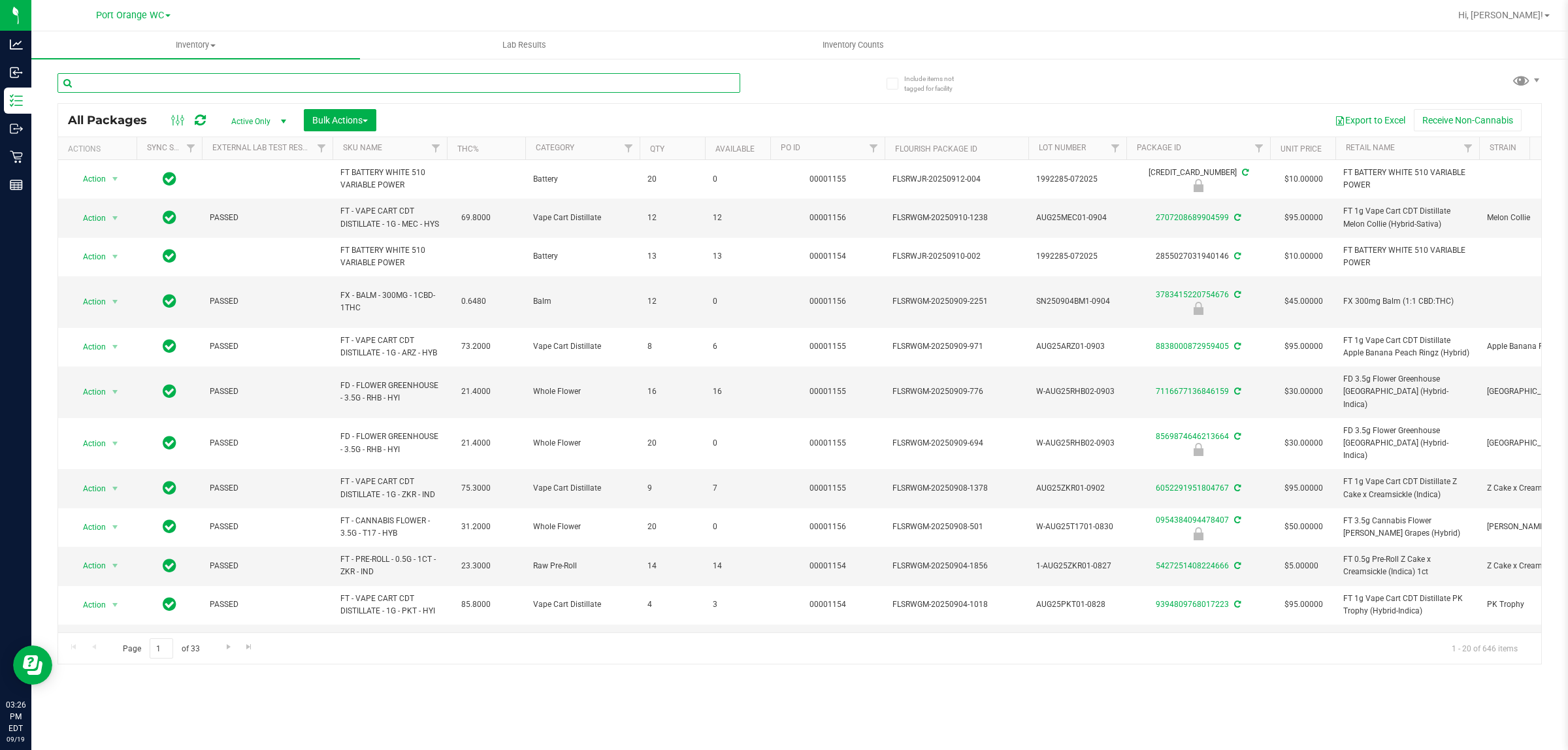
click at [203, 76] on input "text" at bounding box center [399, 83] width 683 height 19
click at [162, 87] on input "text" at bounding box center [399, 83] width 683 height 19
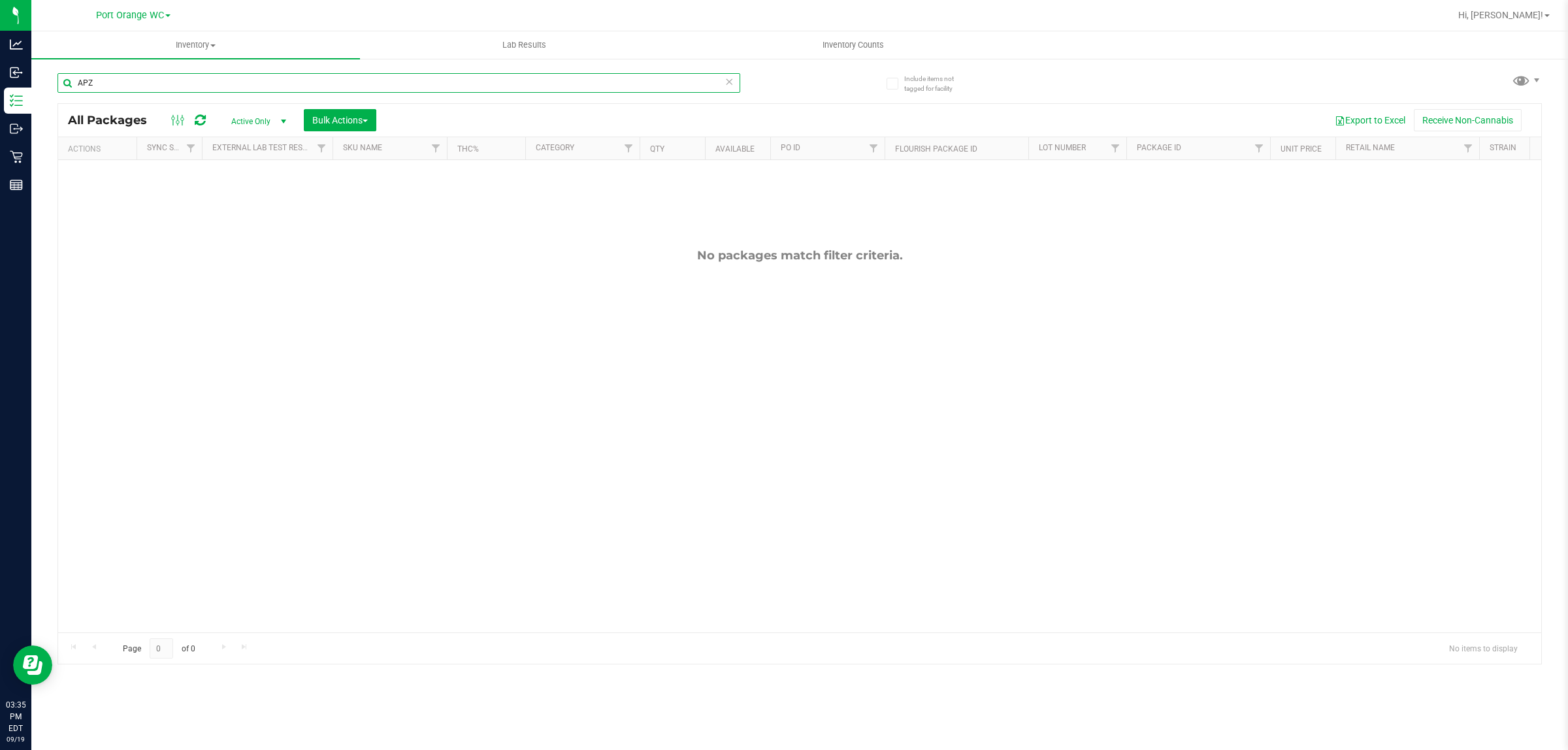
click at [131, 80] on input "APZ" at bounding box center [399, 83] width 683 height 19
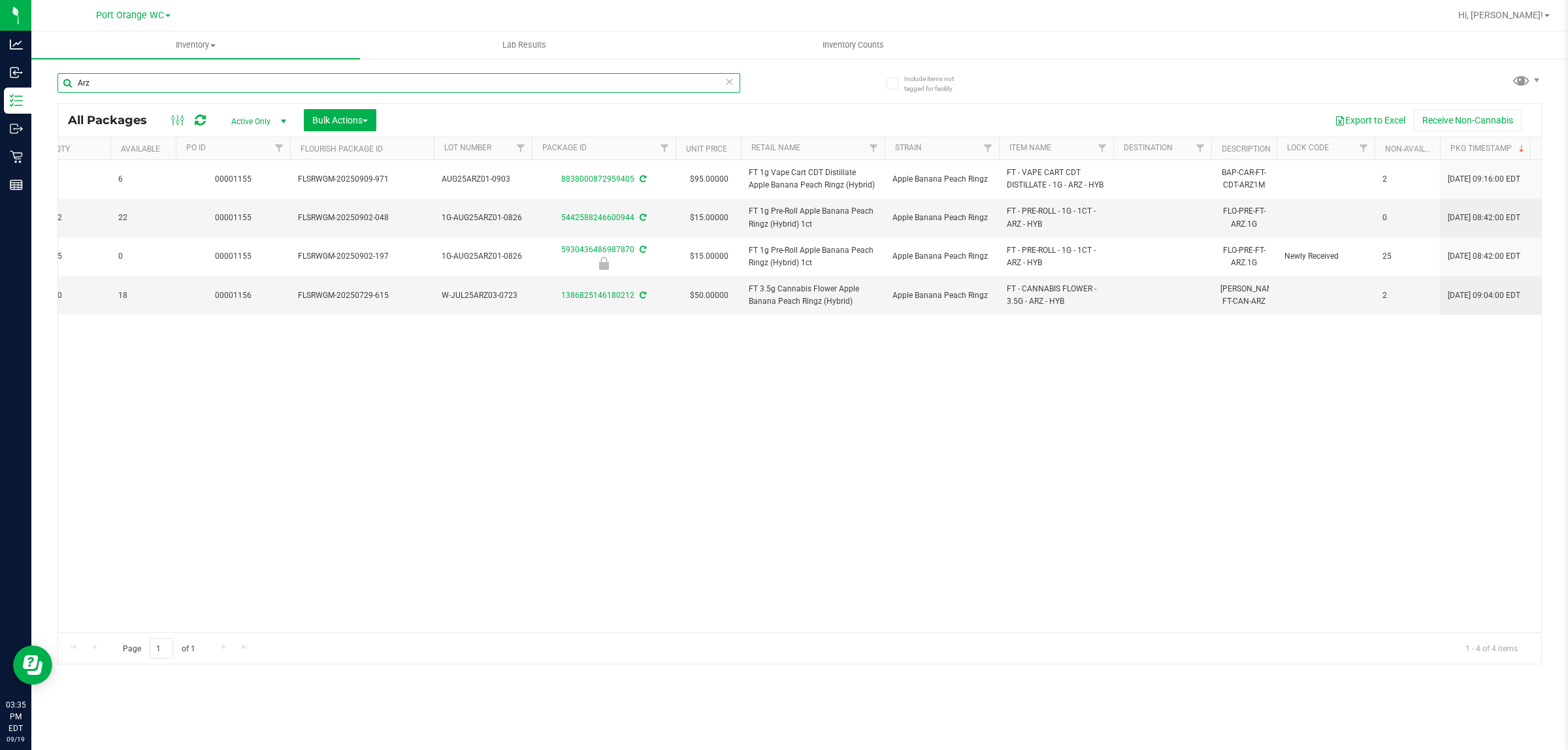
scroll to position [0, 602]
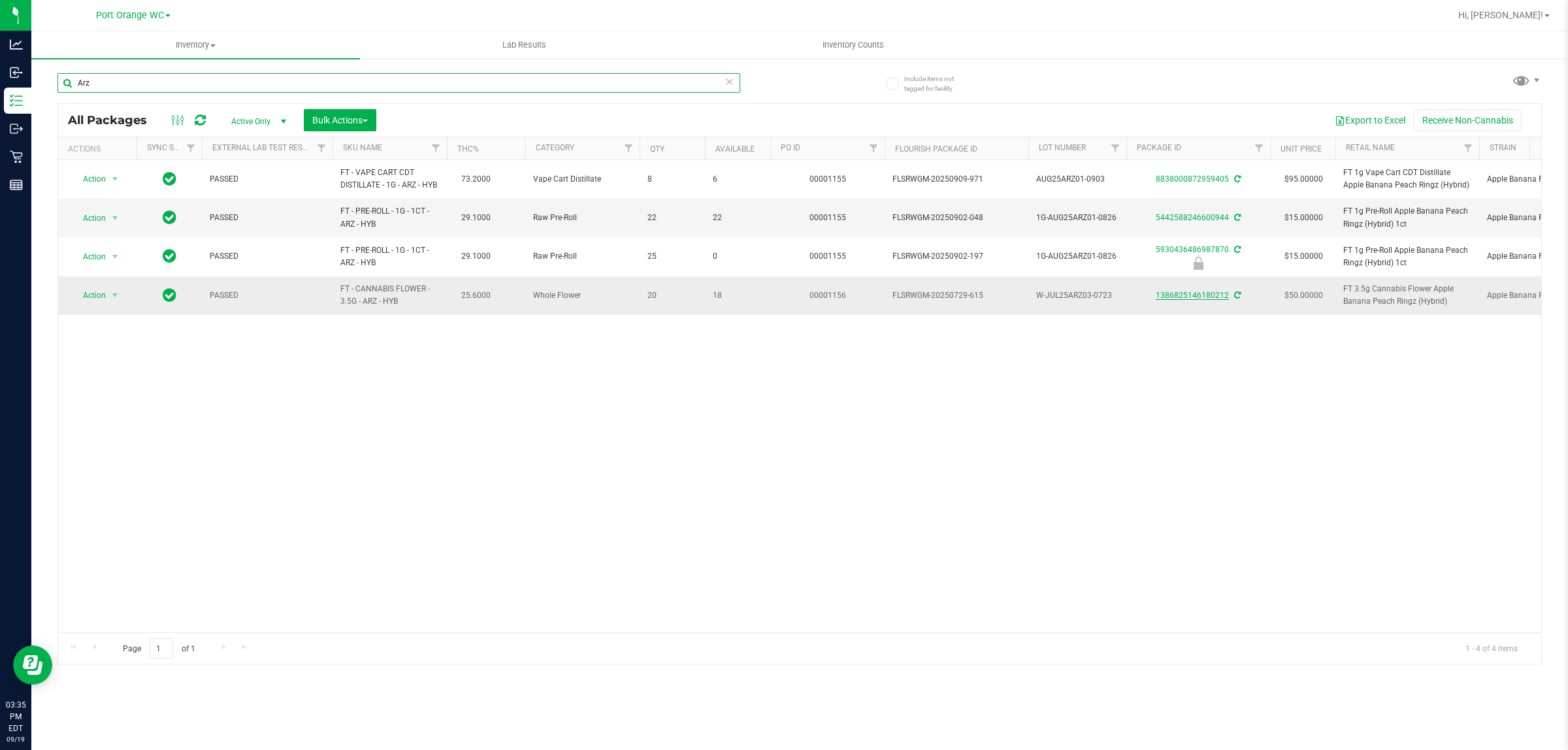
type input "Arz"
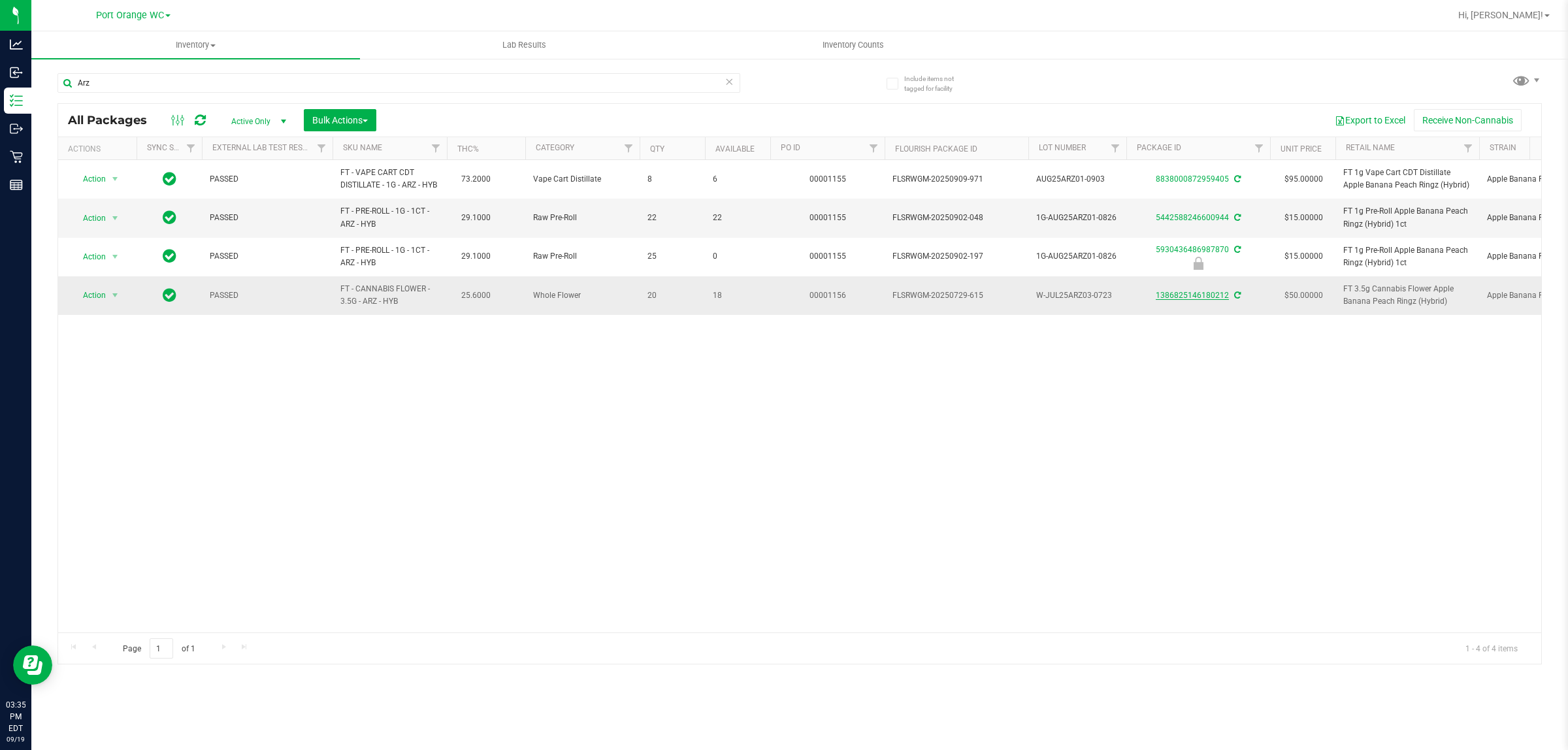
click at [1197, 297] on link "1386825146180212" at bounding box center [1192, 295] width 74 height 9
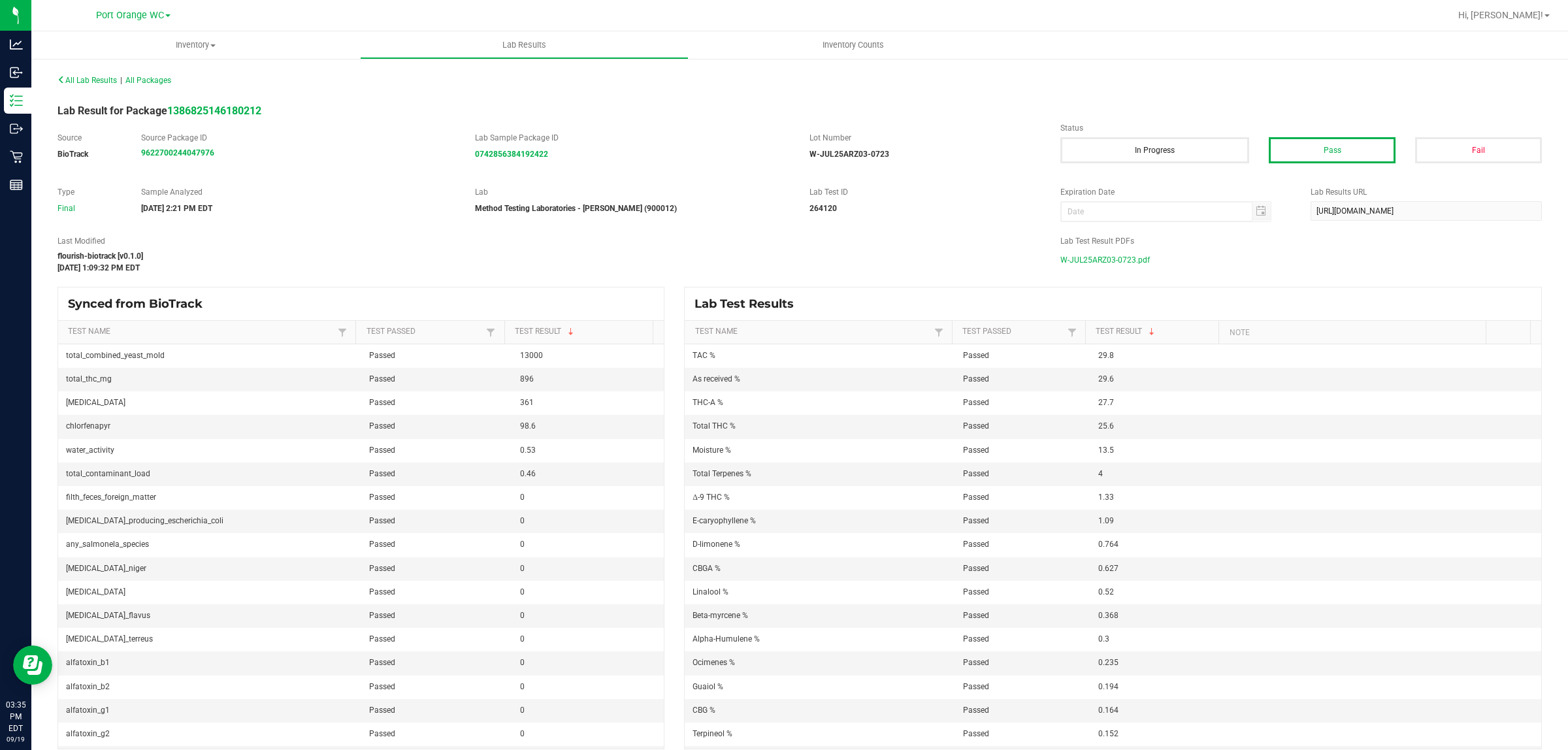
click at [1086, 260] on span "W-JUL25ARZ03-0723.pdf" at bounding box center [1105, 259] width 90 height 19
drag, startPoint x: 655, startPoint y: 200, endPoint x: 632, endPoint y: 285, distance: 88.1
click at [632, 285] on div "All Lab Results | All Packages Lab Result for Package 1386825146180212 Source B…" at bounding box center [799, 410] width 1484 height 678
